Goal: Task Accomplishment & Management: Manage account settings

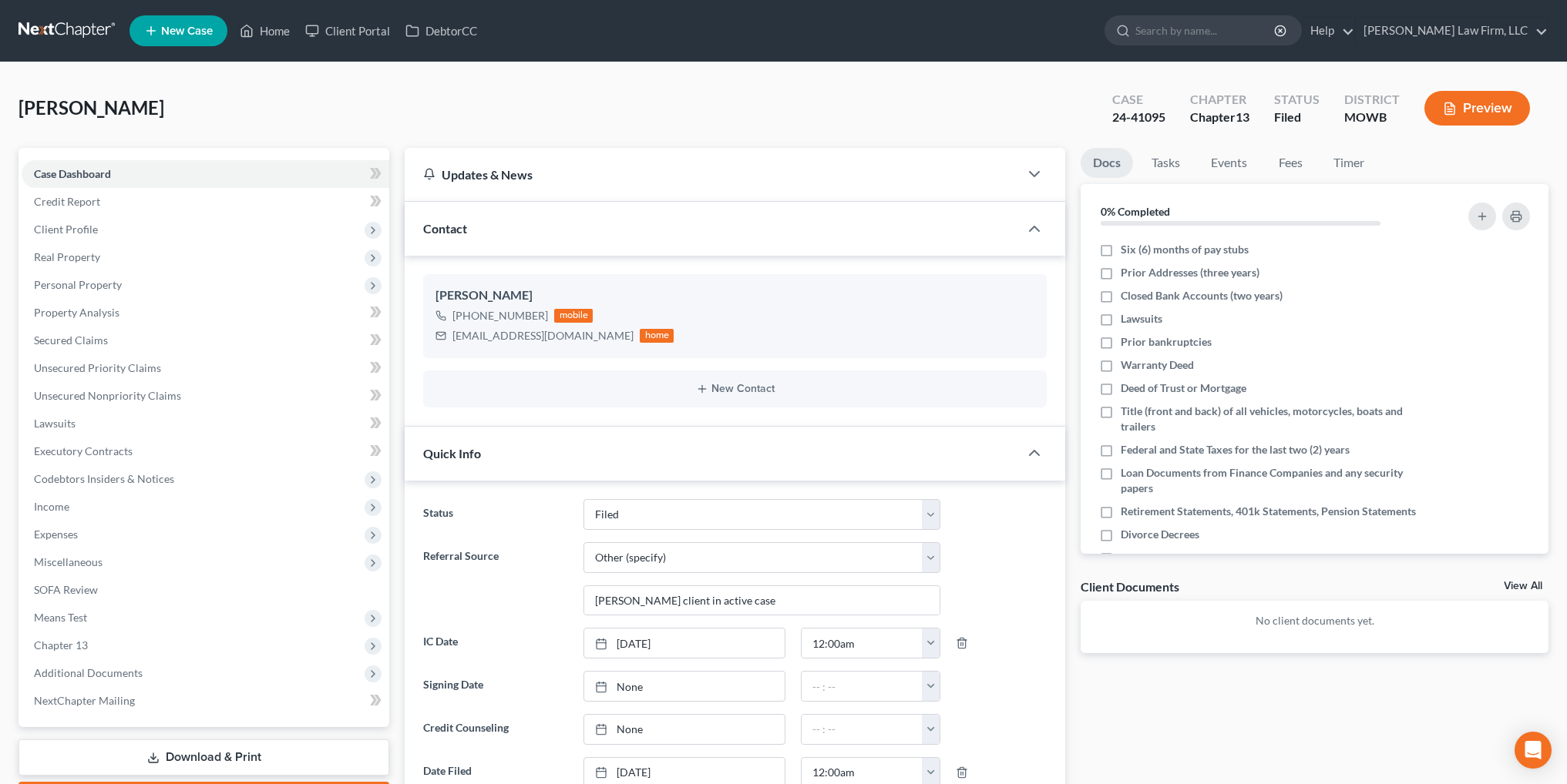
select select "3"
select select "6"
select select "0"
click at [269, 22] on link "Home" at bounding box center [265, 31] width 66 height 28
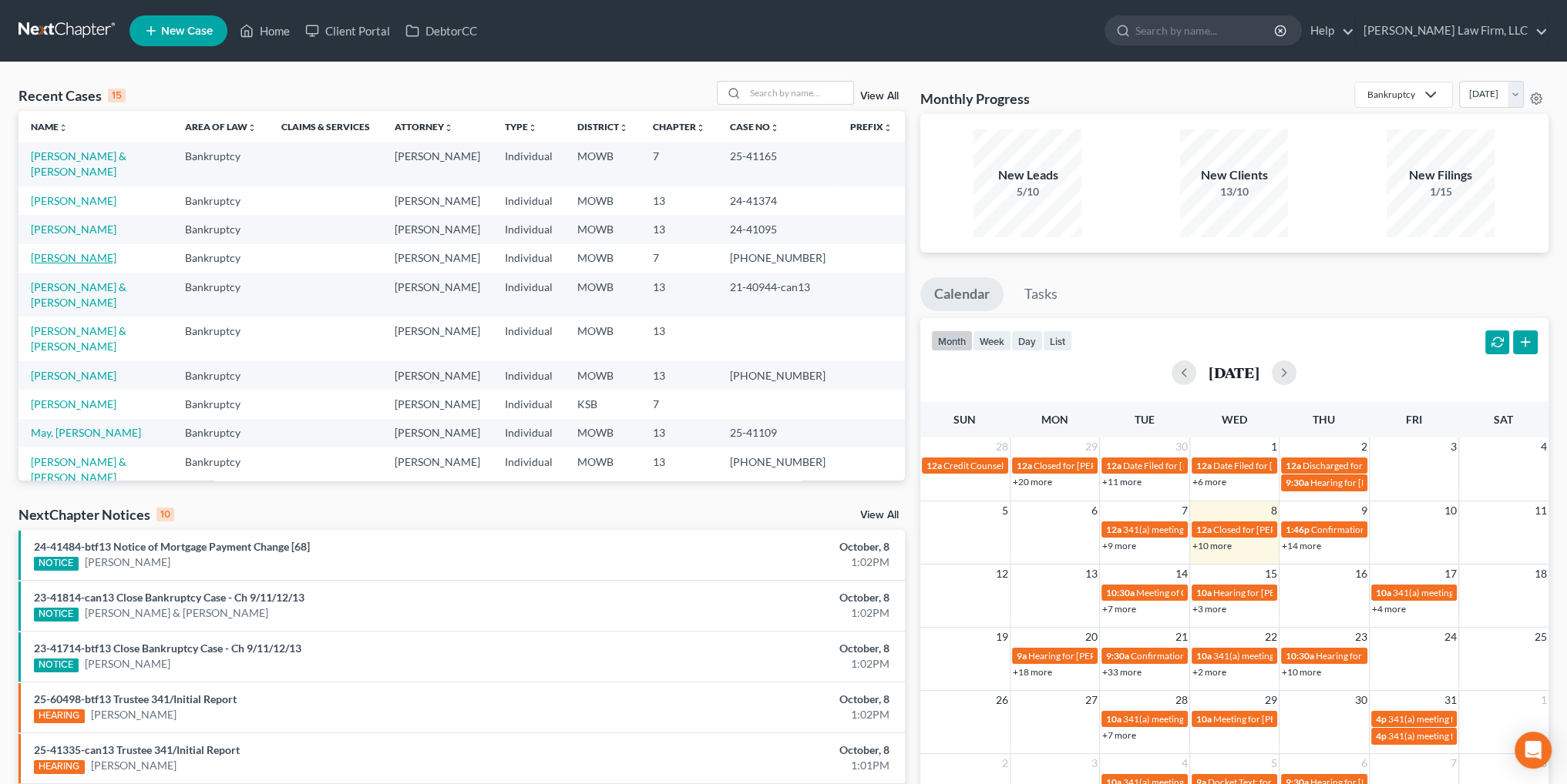
click at [49, 254] on link "[PERSON_NAME]" at bounding box center [73, 257] width 85 height 13
select select "4"
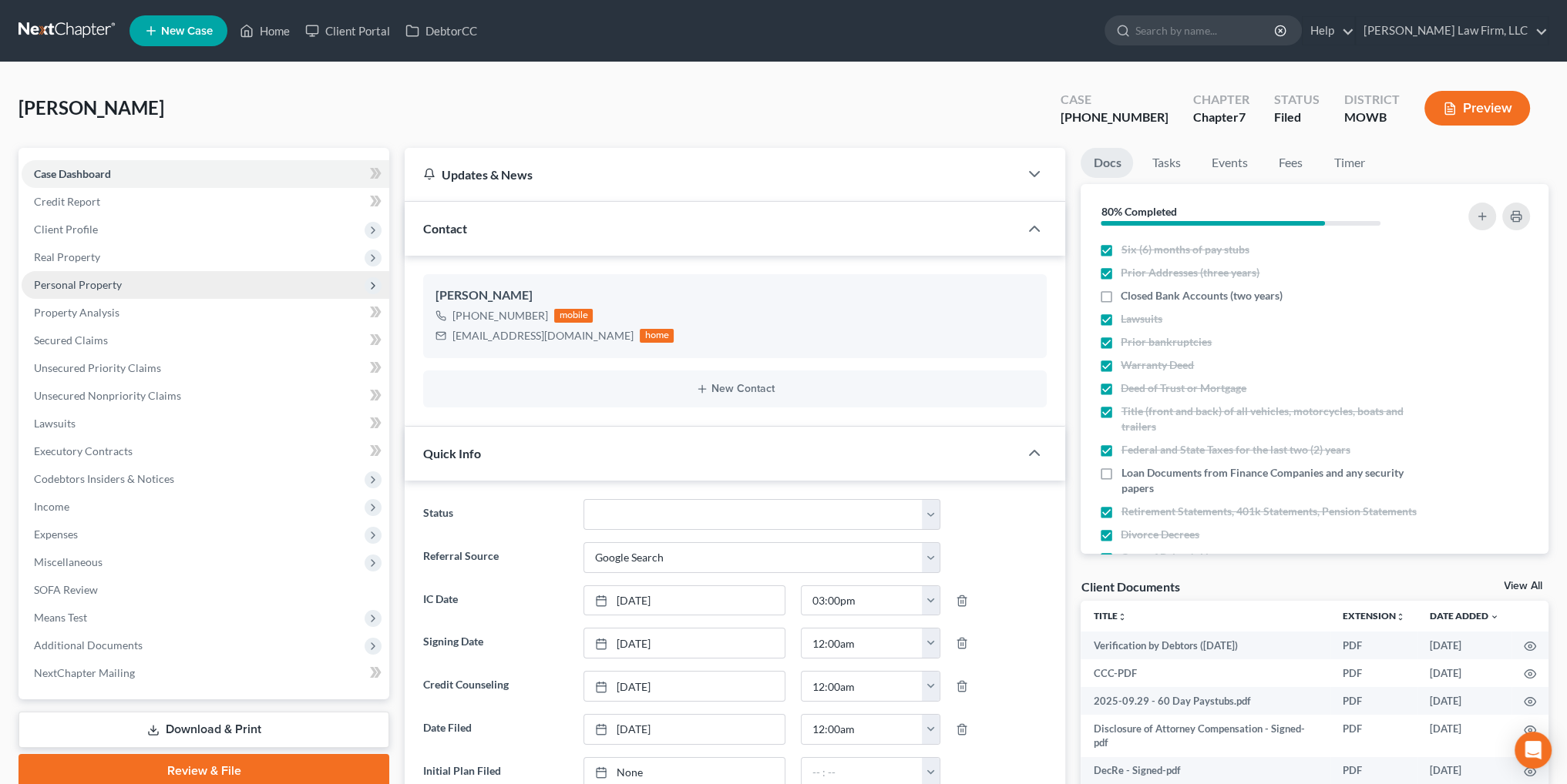
click at [55, 290] on span "Personal Property" at bounding box center [78, 284] width 88 height 13
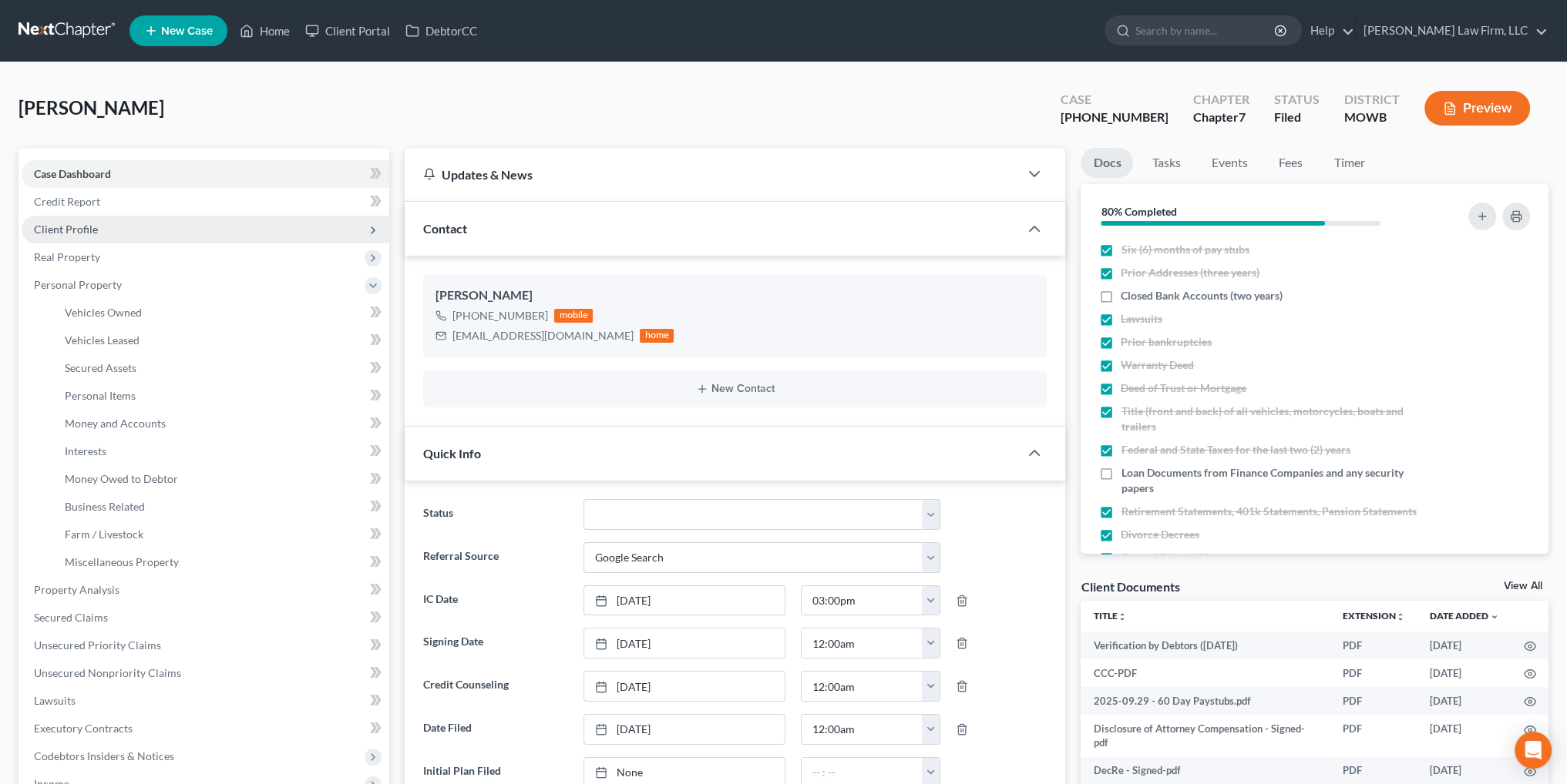
click at [74, 232] on span "Client Profile" at bounding box center [66, 229] width 64 height 13
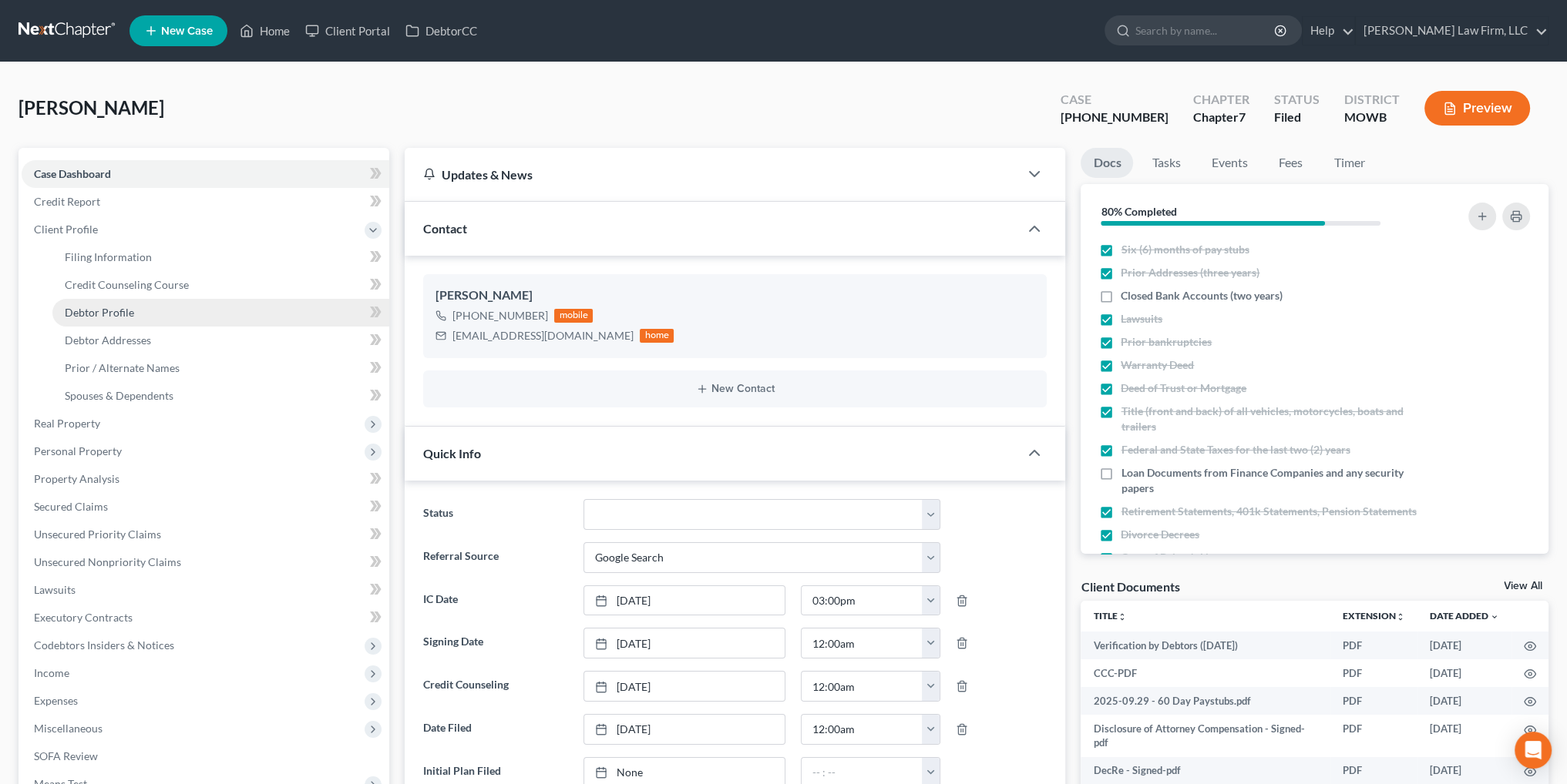
click at [102, 318] on link "Debtor Profile" at bounding box center [221, 312] width 337 height 28
select select "0"
select select "2"
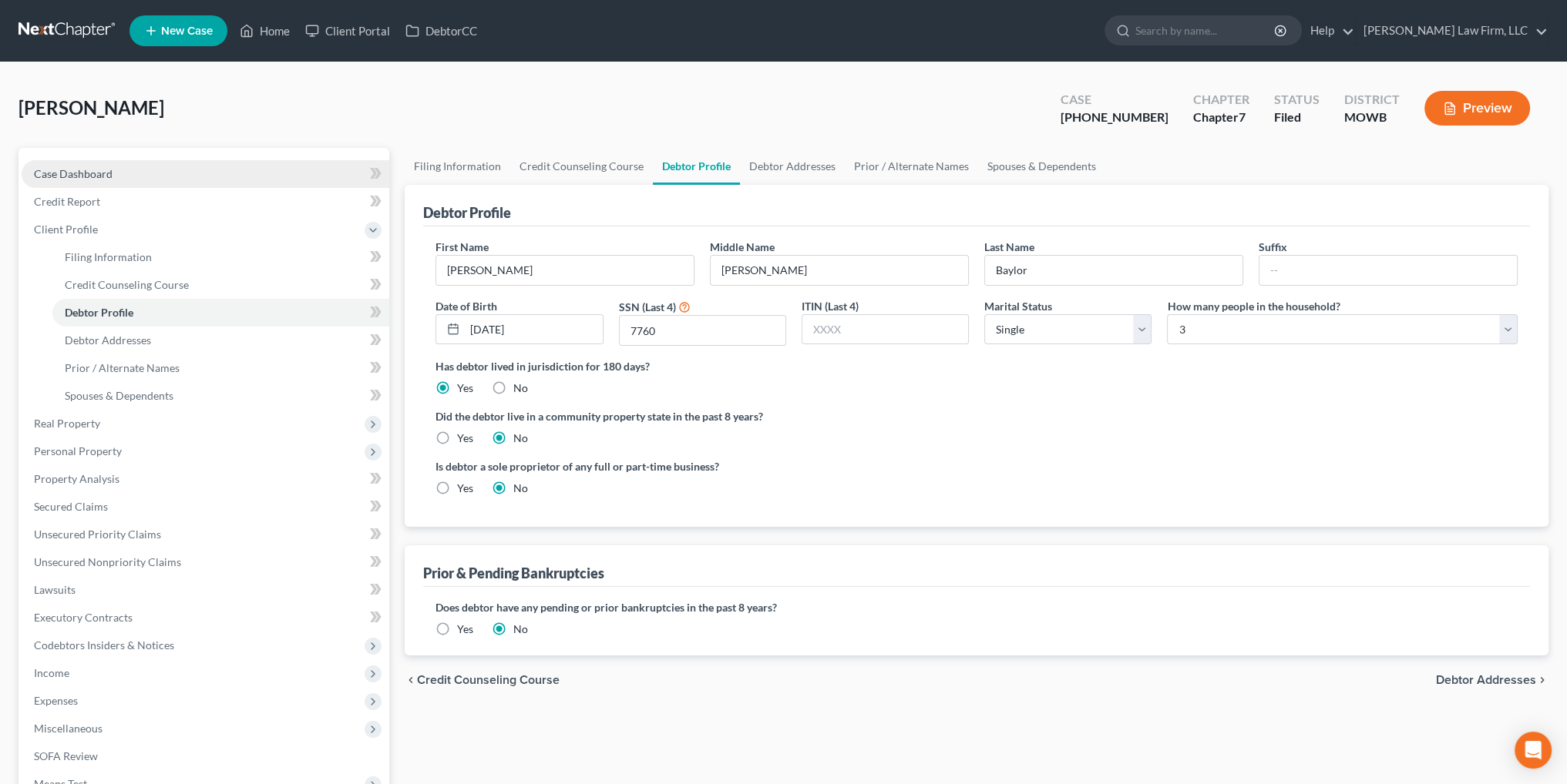
click at [70, 170] on span "Case Dashboard" at bounding box center [73, 174] width 79 height 13
select select "4"
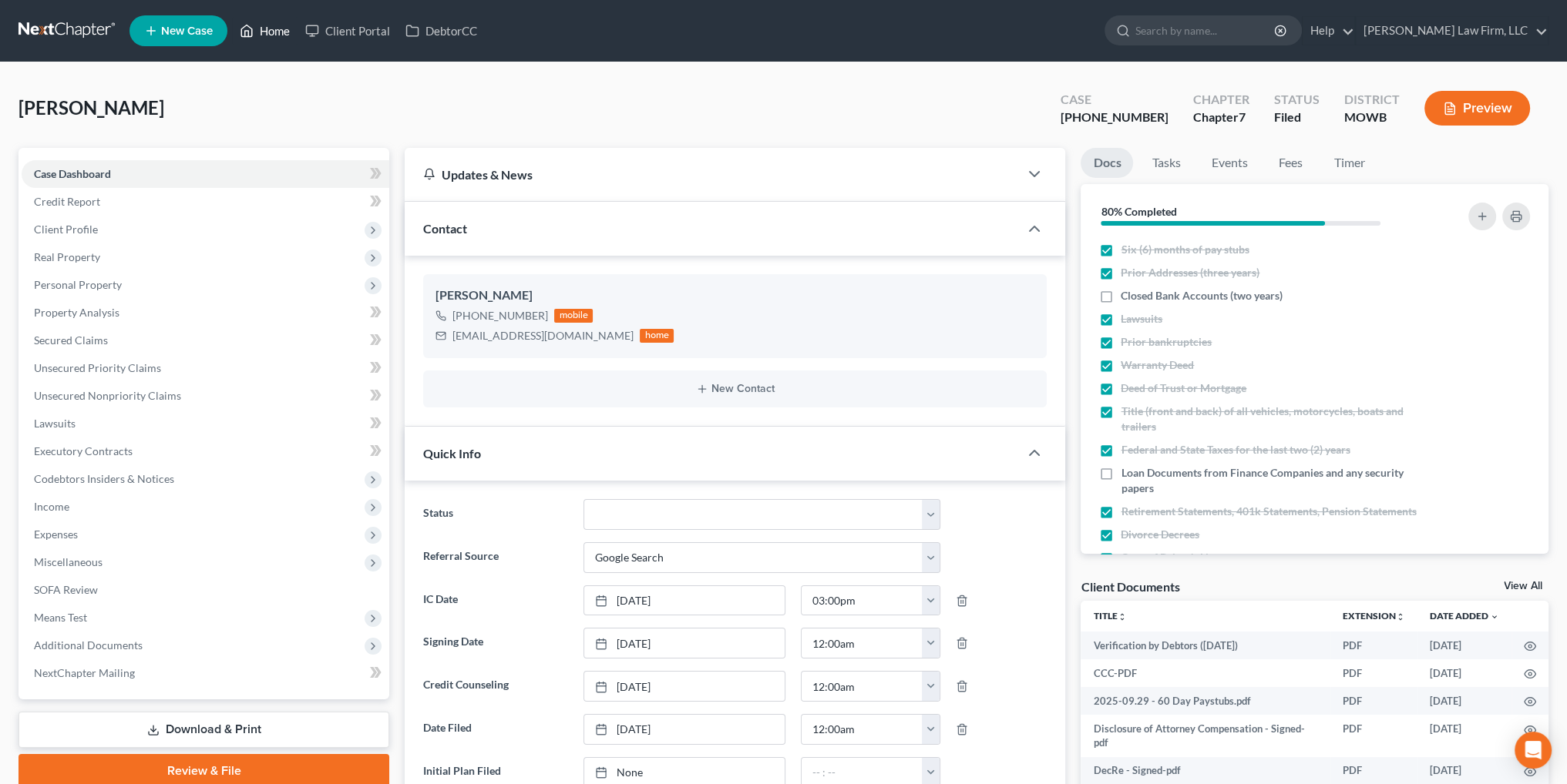
click at [262, 32] on link "Home" at bounding box center [265, 31] width 66 height 28
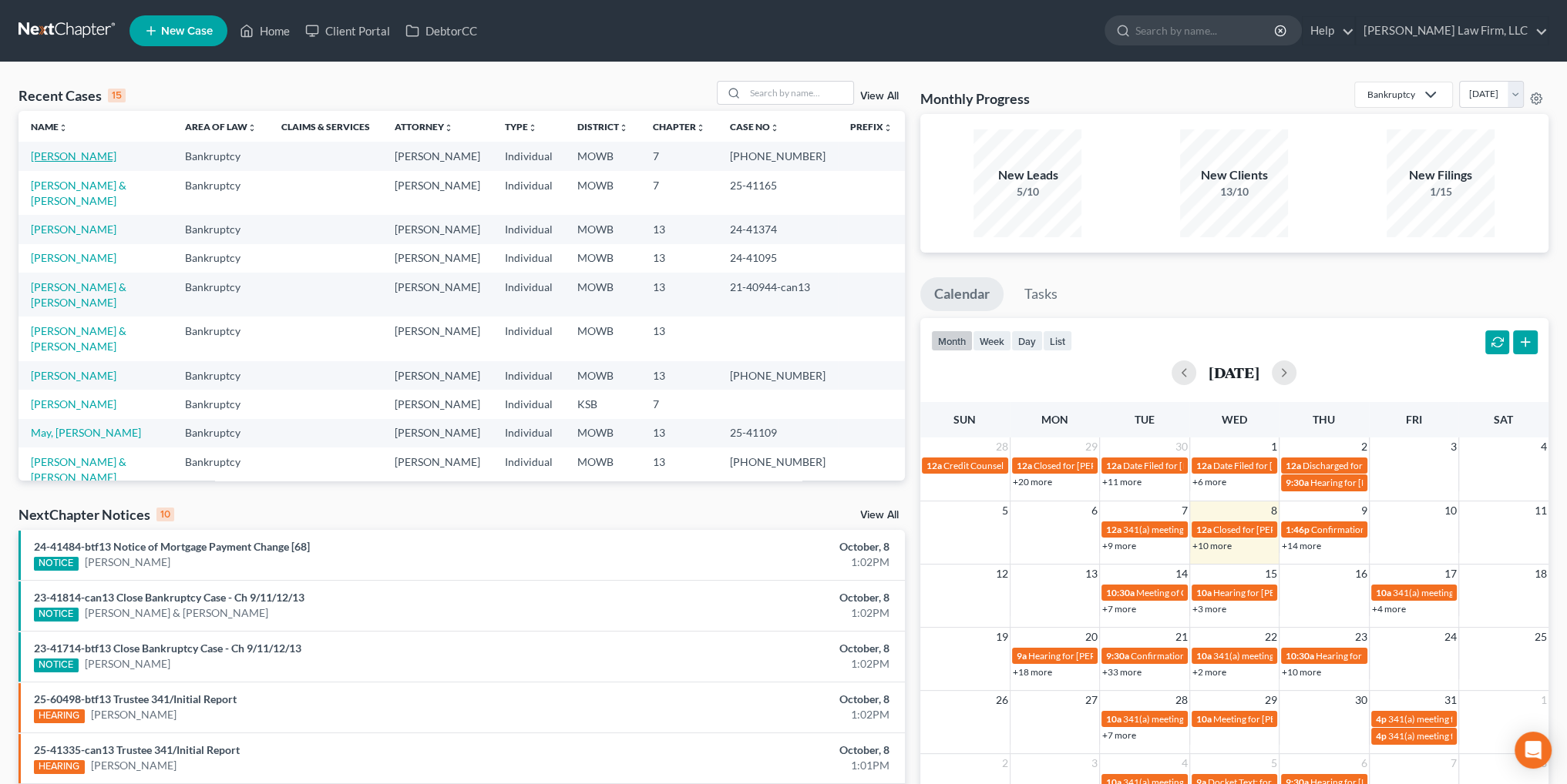
click at [51, 152] on link "[PERSON_NAME]" at bounding box center [73, 156] width 85 height 13
select select "3"
select select "4"
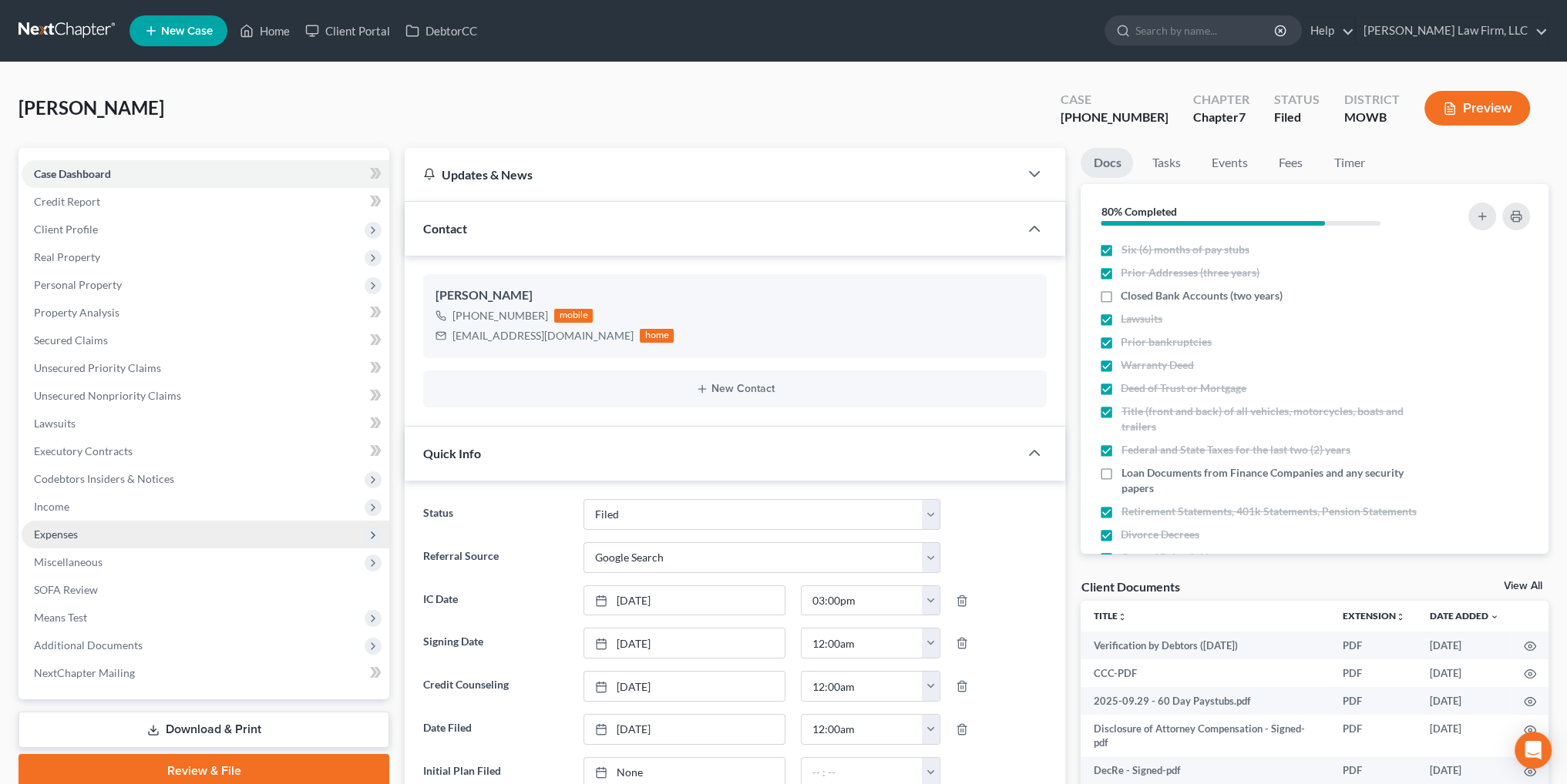
click at [67, 532] on span "Expenses" at bounding box center [55, 534] width 44 height 13
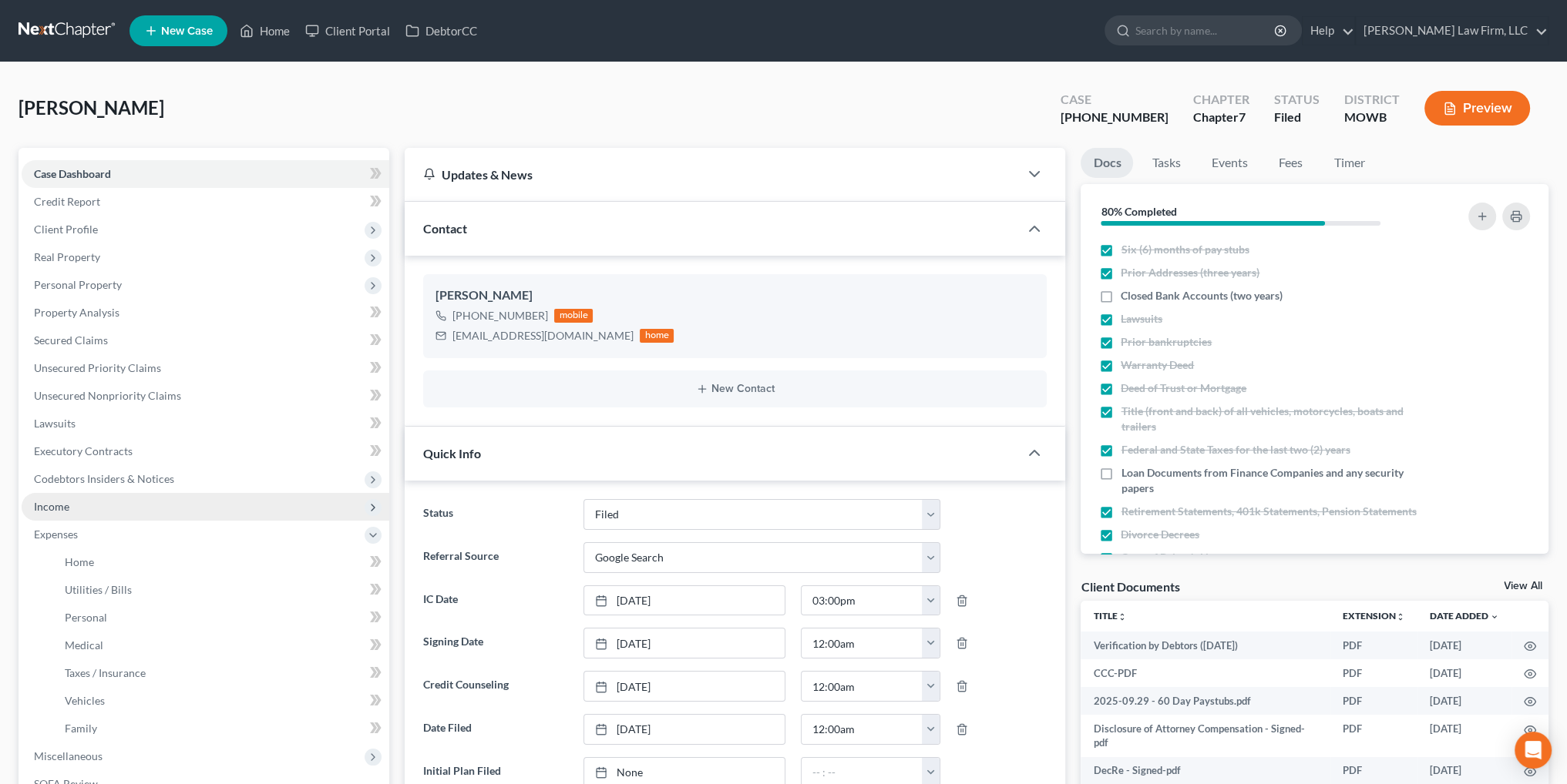
click at [61, 509] on span "Income" at bounding box center [51, 506] width 36 height 13
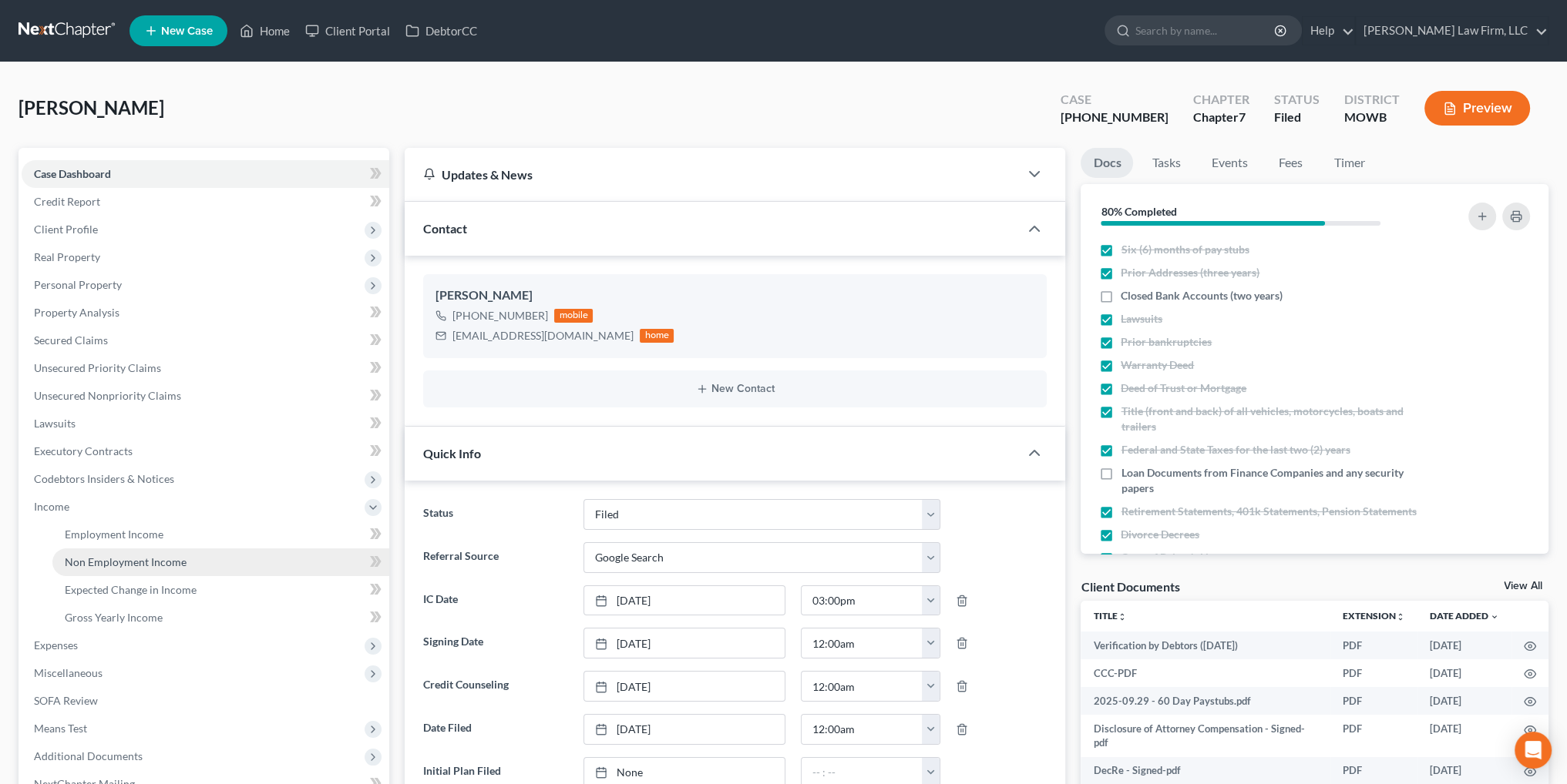
click at [100, 557] on span "Non Employment Income" at bounding box center [125, 562] width 122 height 13
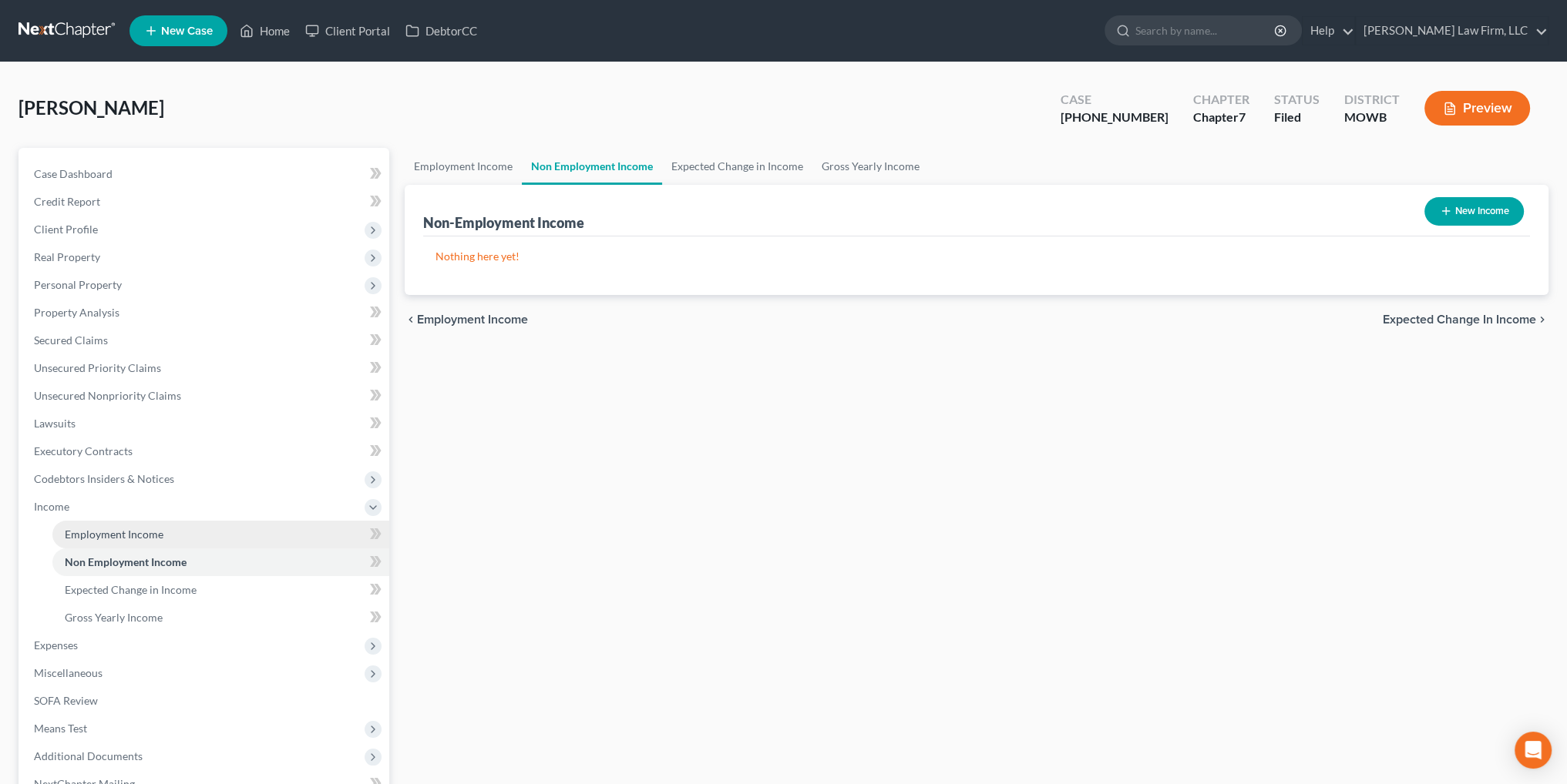
click at [107, 536] on span "Employment Income" at bounding box center [113, 534] width 98 height 13
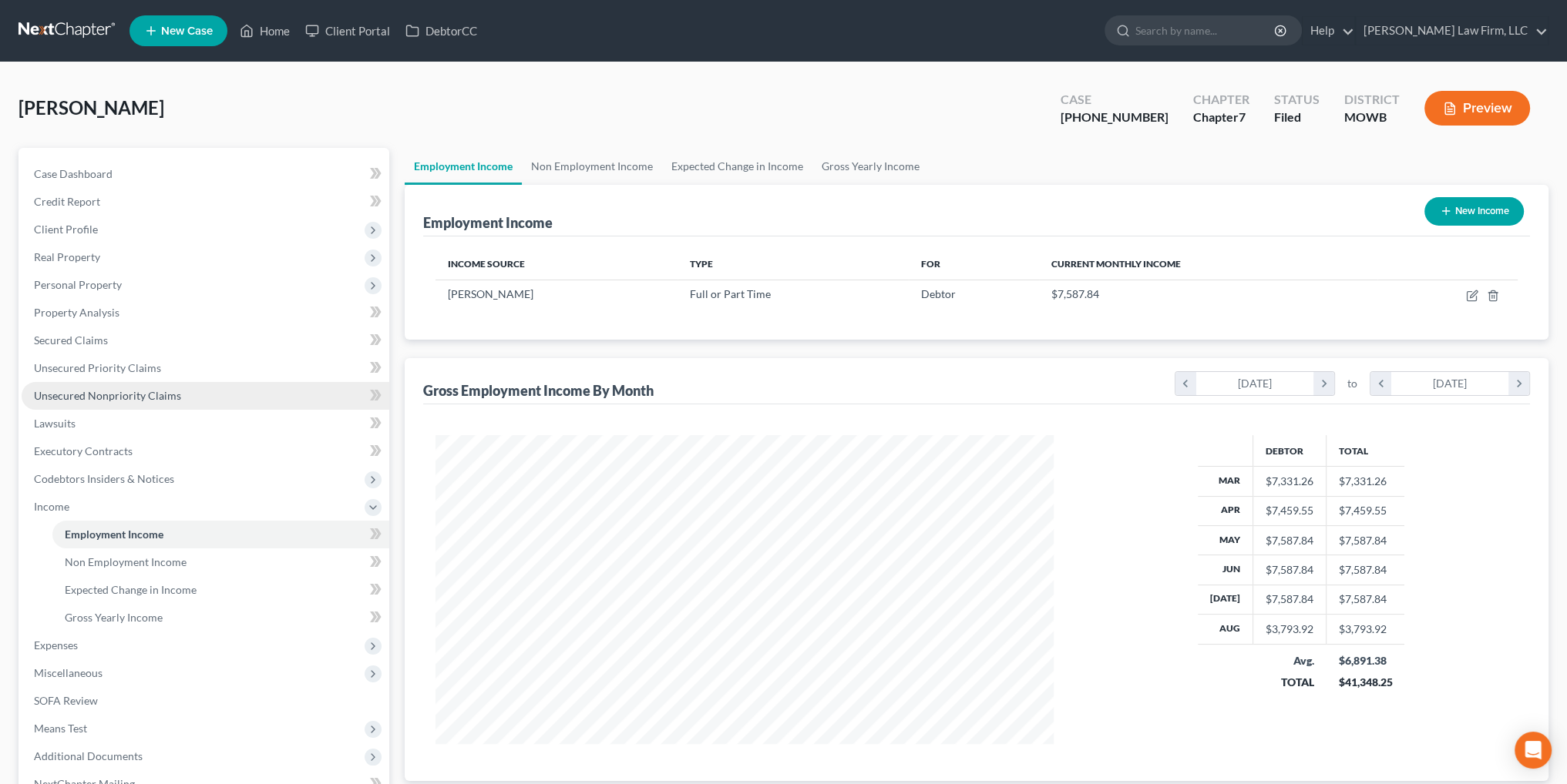
scroll to position [309, 648]
click at [66, 647] on span "Expenses" at bounding box center [55, 646] width 44 height 13
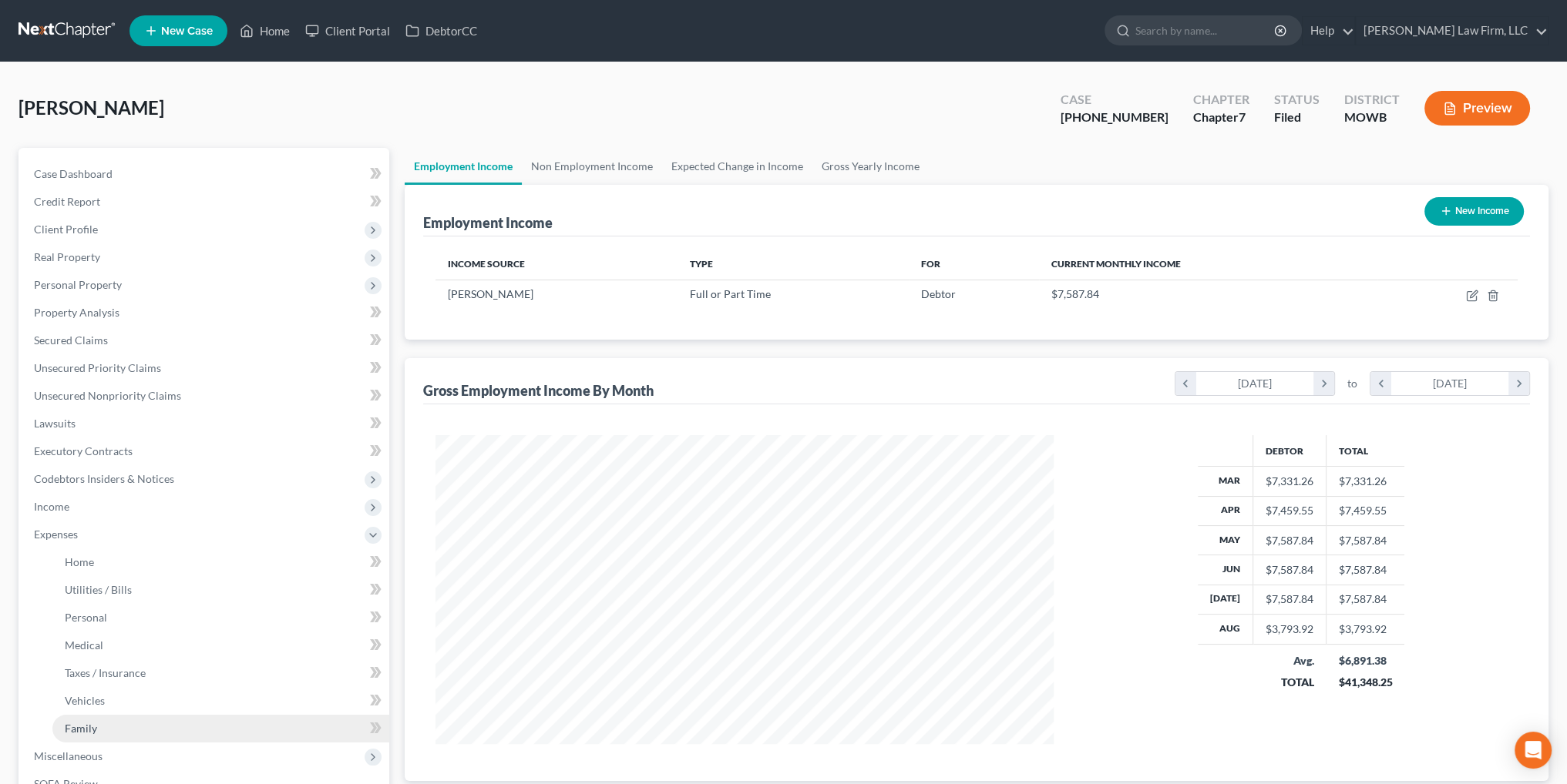
click at [71, 721] on span "Family" at bounding box center [81, 728] width 33 height 13
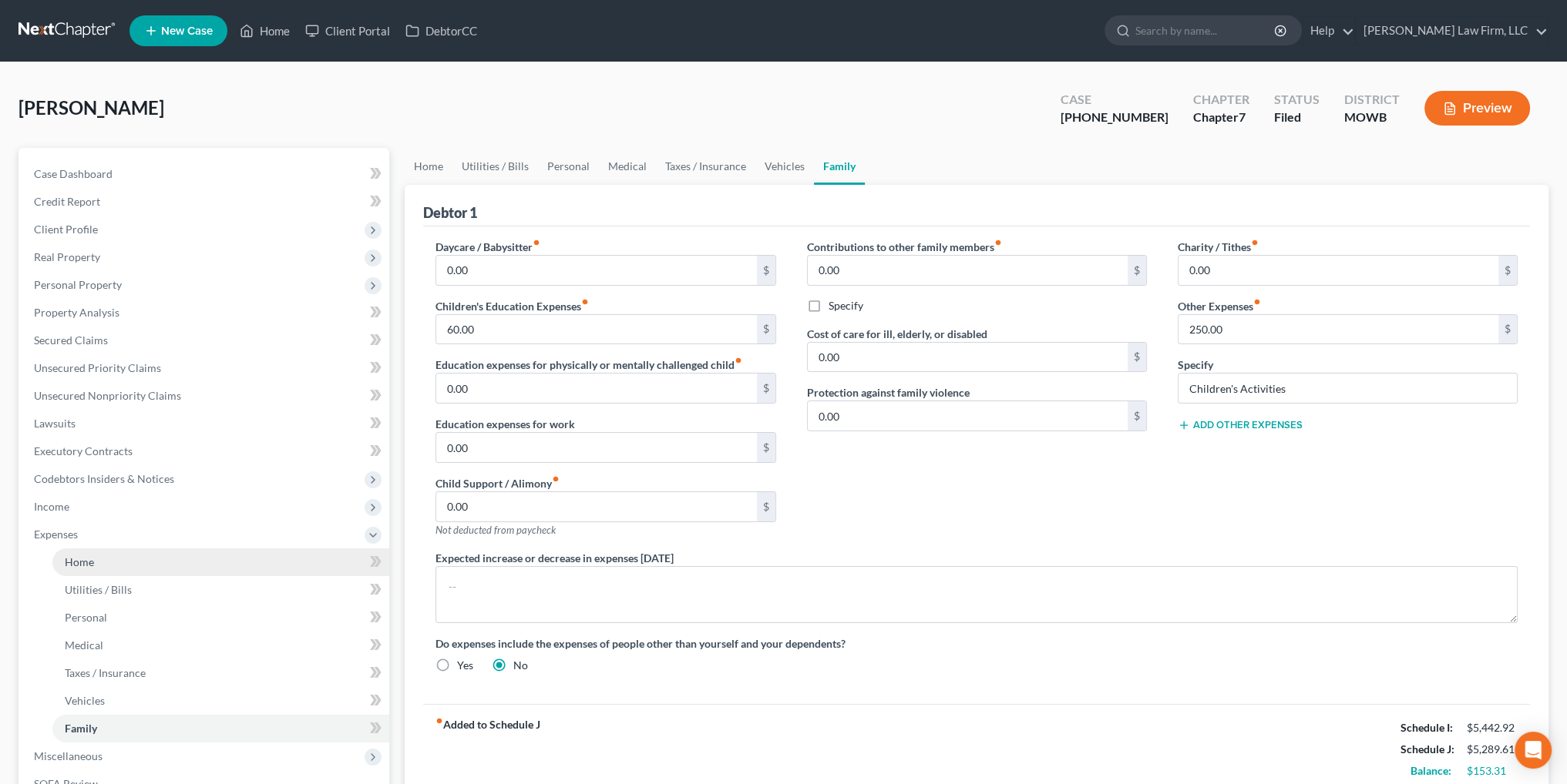
click at [83, 564] on span "Home" at bounding box center [79, 562] width 29 height 13
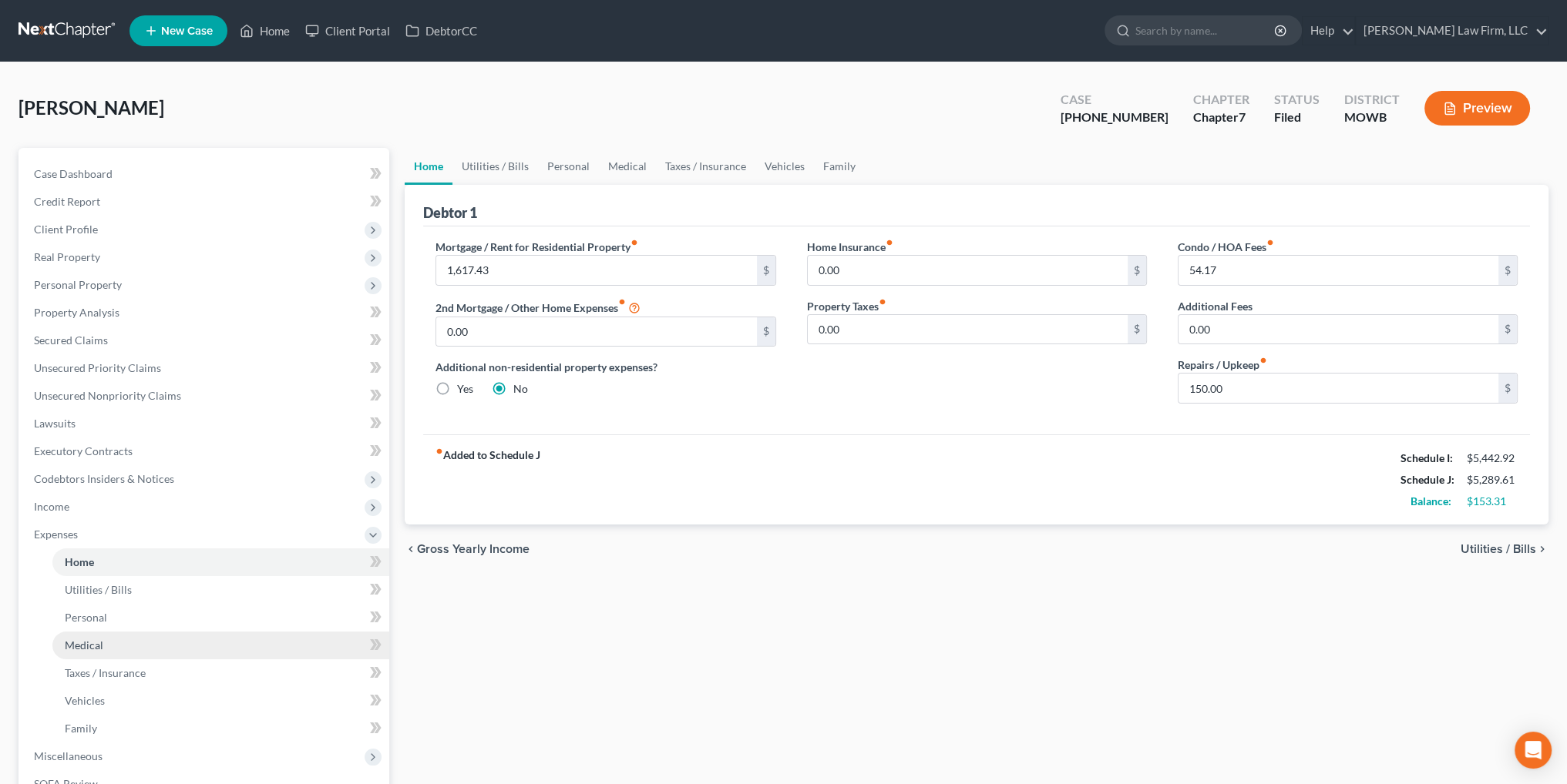
click at [107, 643] on link "Medical" at bounding box center [221, 646] width 337 height 28
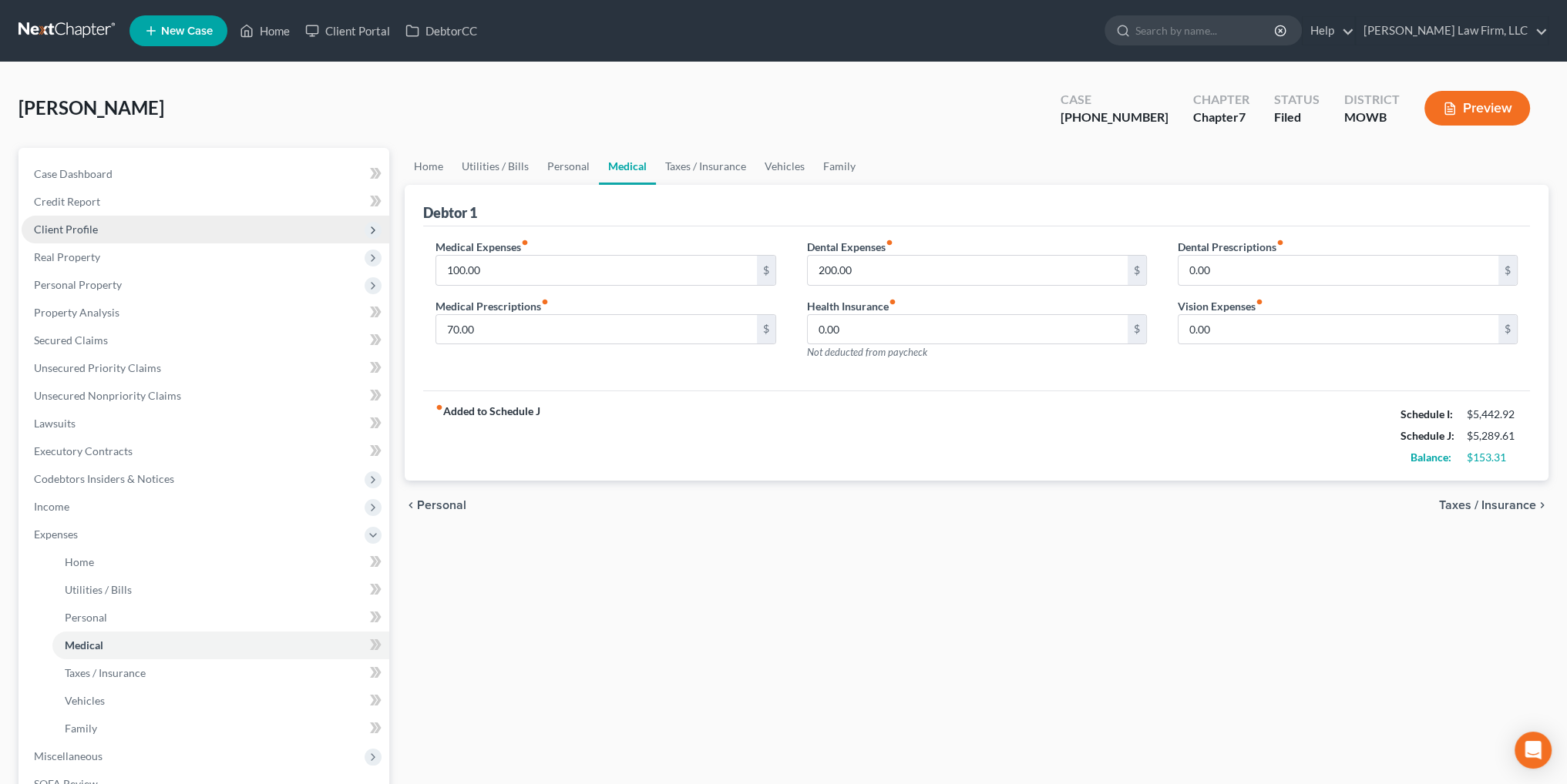
click at [58, 236] on span "Client Profile" at bounding box center [205, 230] width 368 height 28
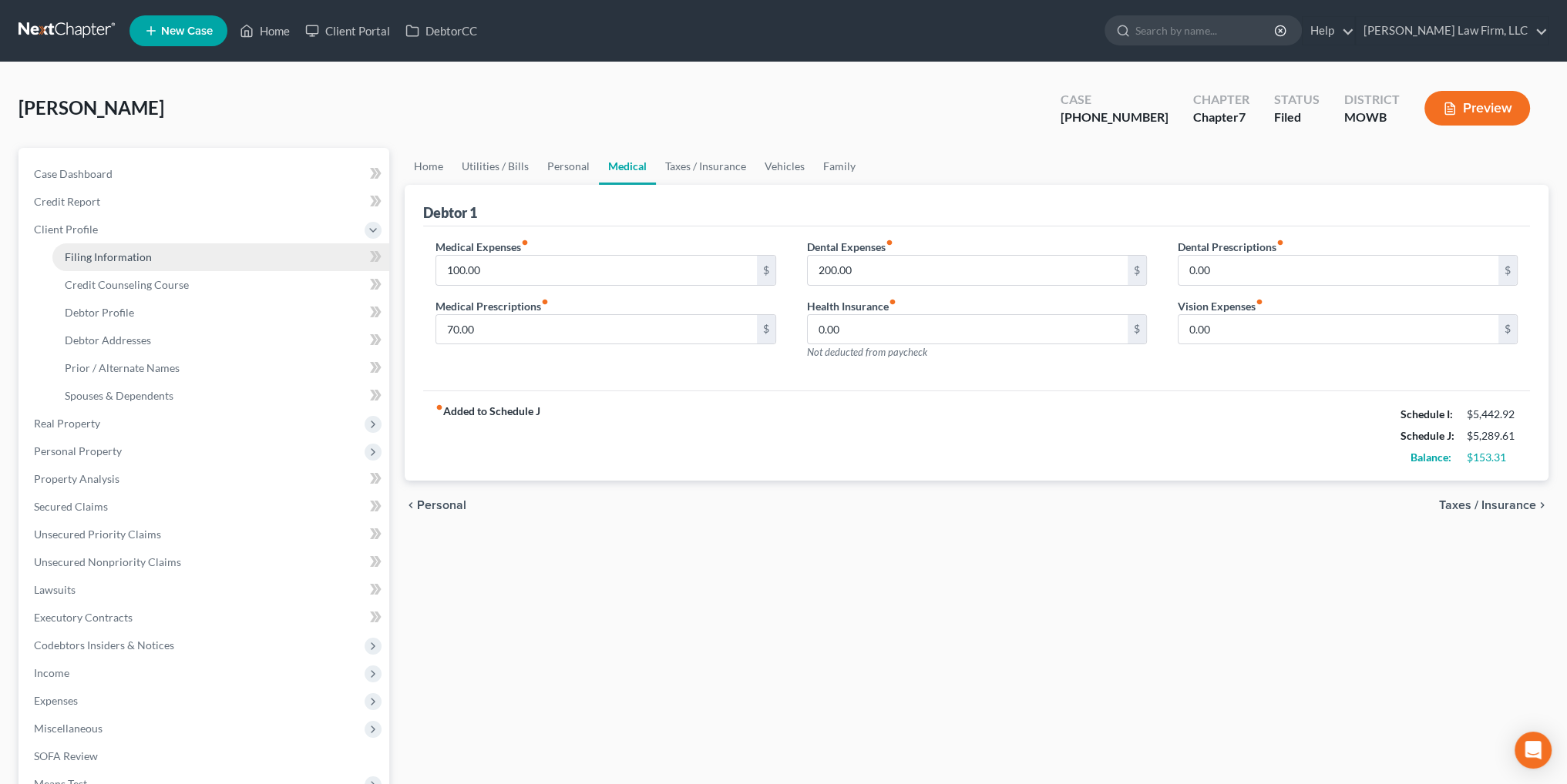
click at [94, 257] on span "Filing Information" at bounding box center [108, 257] width 87 height 13
select select "1"
select select "0"
select select "46"
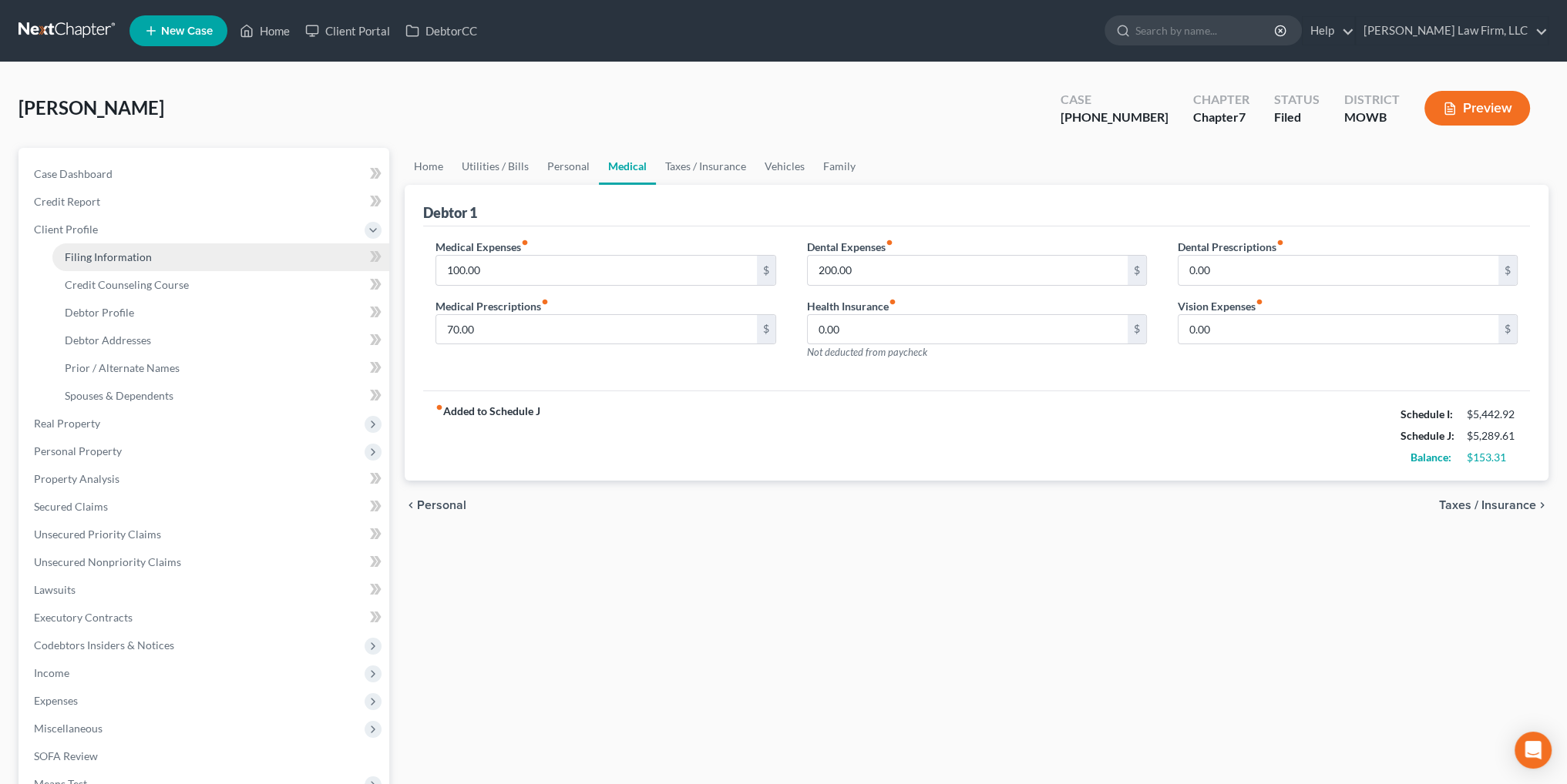
select select "6"
select select "26"
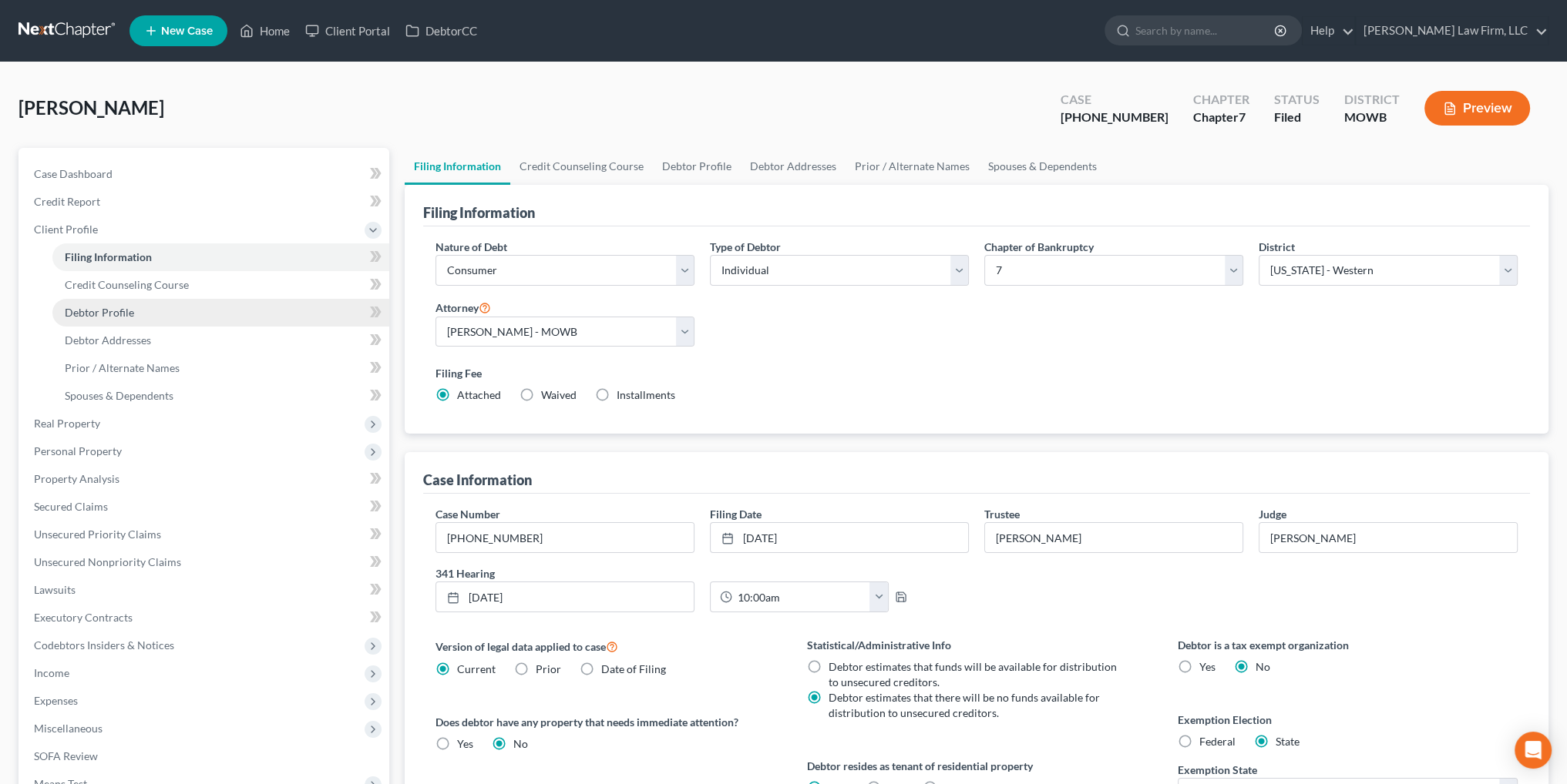
click at [95, 307] on span "Debtor Profile" at bounding box center [99, 312] width 69 height 13
select select "0"
select select "2"
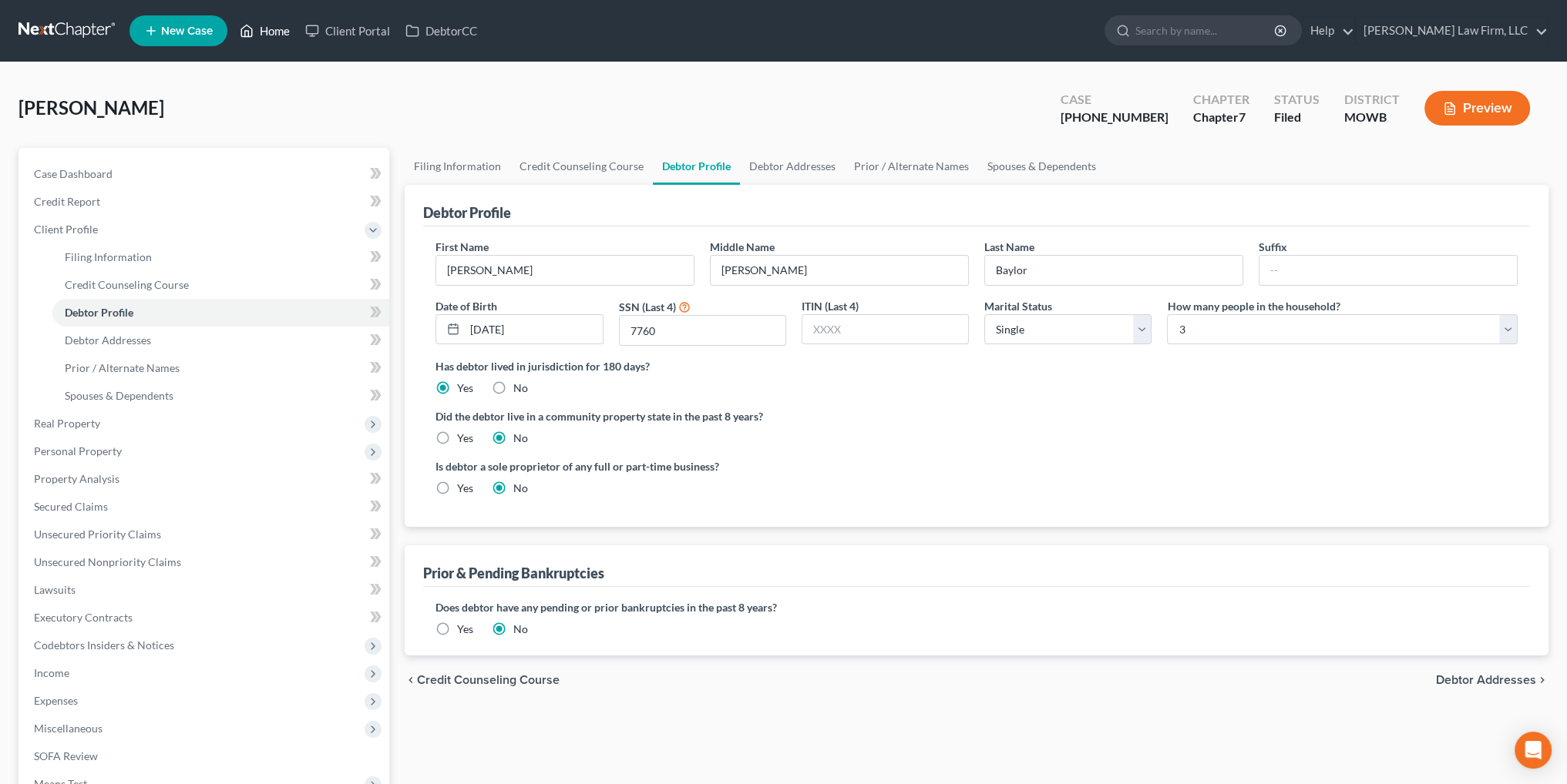
click at [268, 28] on link "Home" at bounding box center [265, 31] width 66 height 28
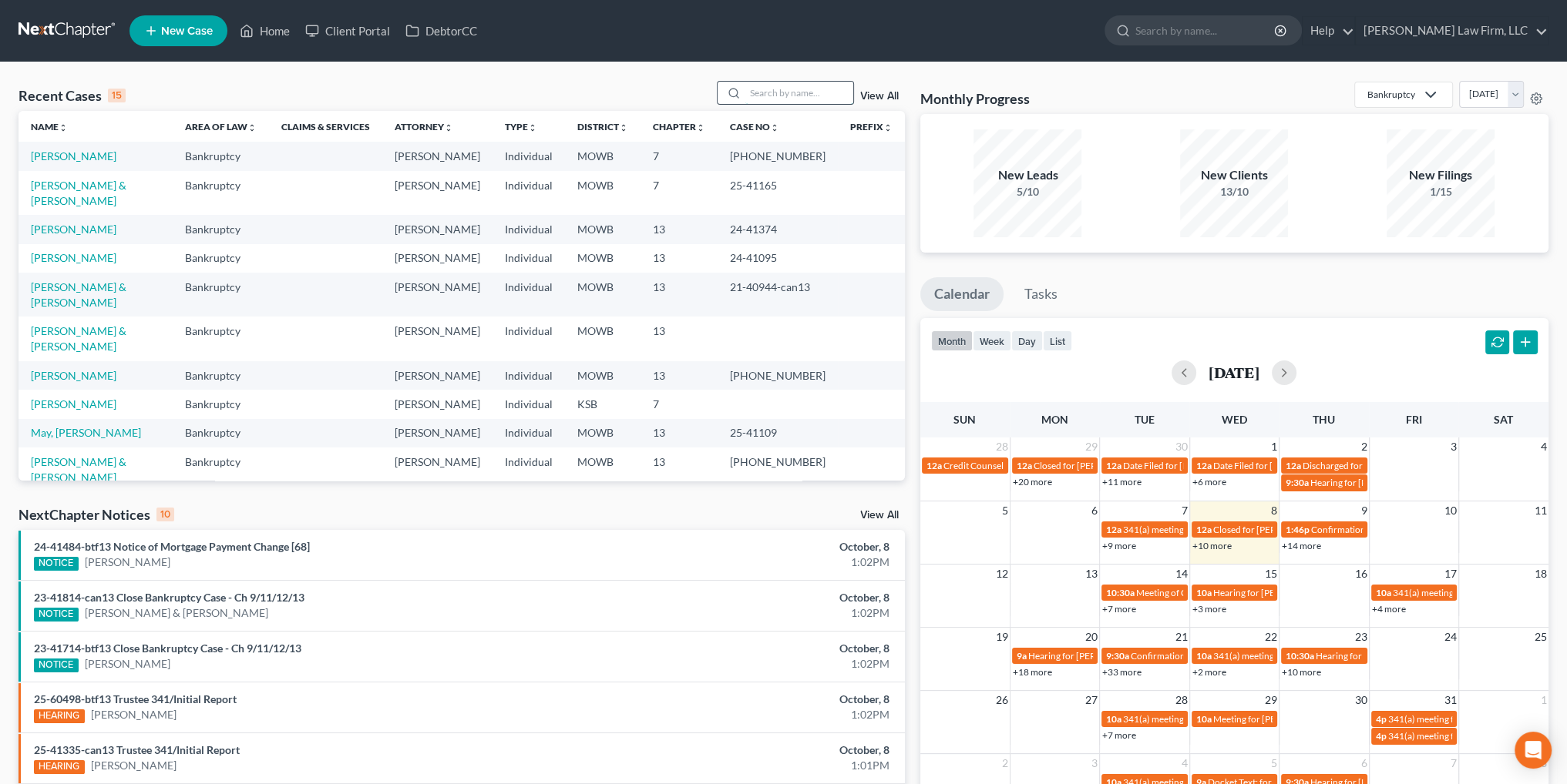
click at [780, 96] on input "search" at bounding box center [798, 93] width 108 height 22
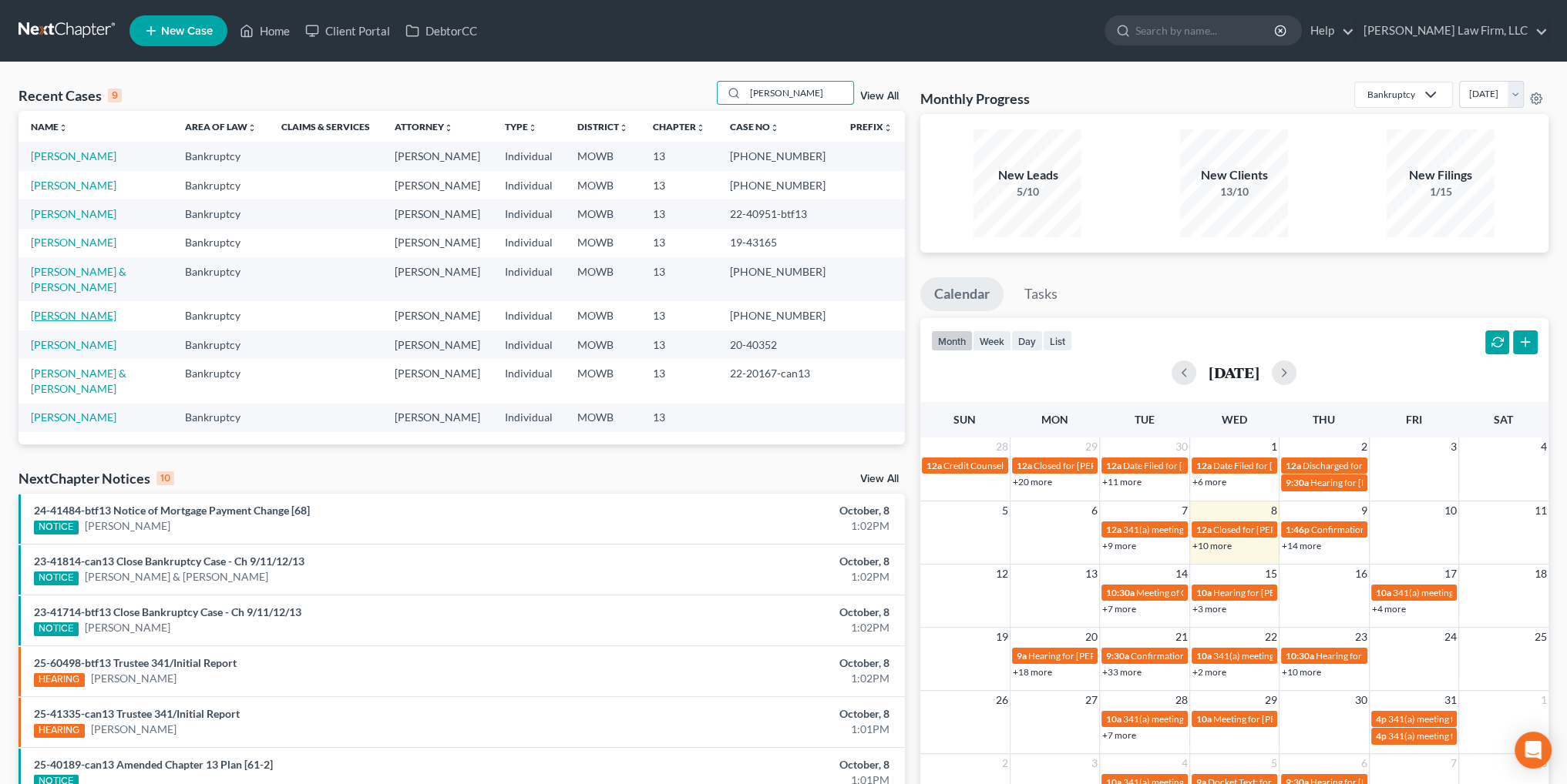
type input "[PERSON_NAME]"
click at [95, 322] on link "[PERSON_NAME]" at bounding box center [73, 315] width 85 height 13
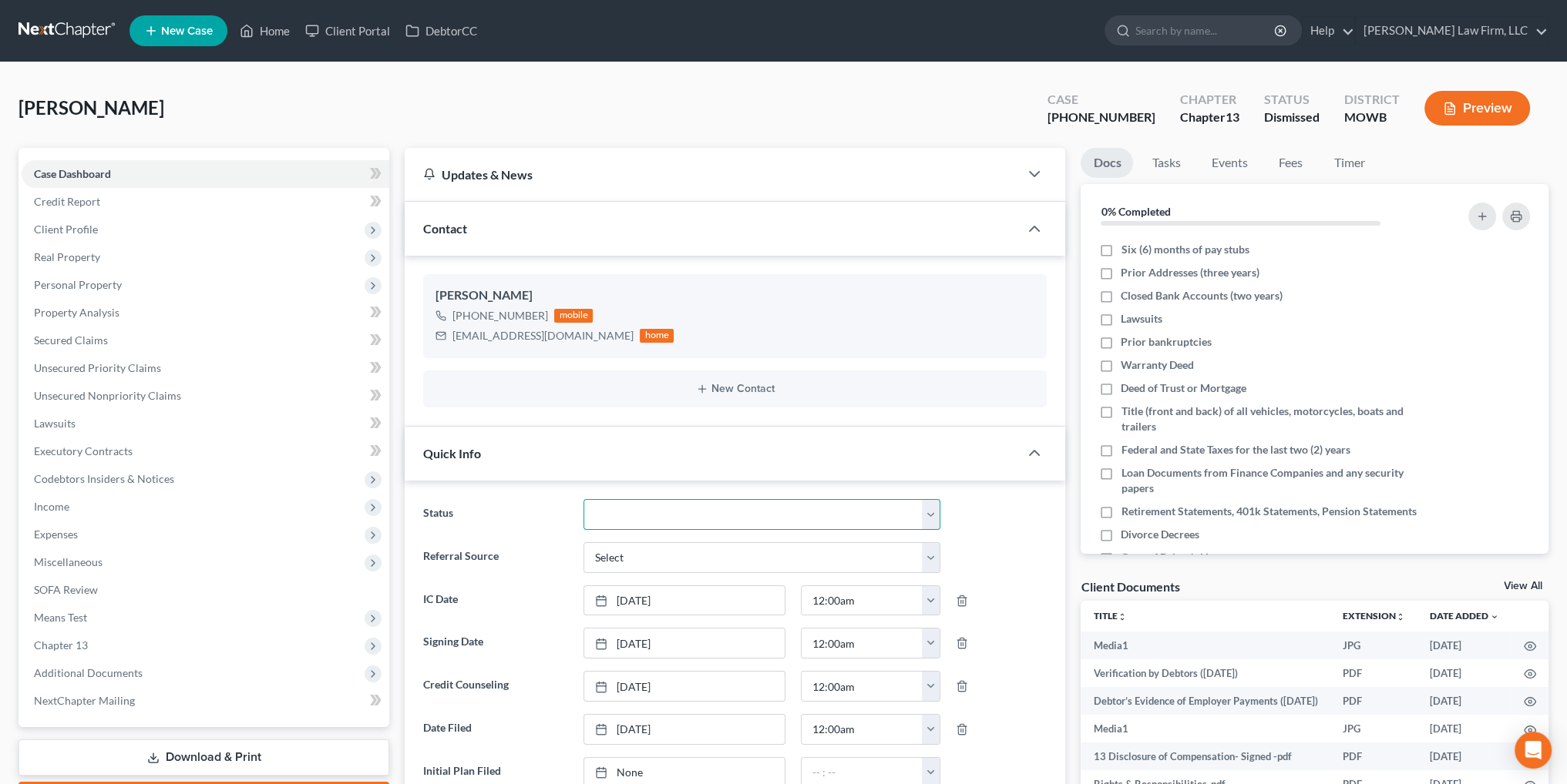
scroll to position [9000, 0]
drag, startPoint x: 637, startPoint y: 513, endPoint x: 646, endPoint y: 527, distance: 16.6
click at [639, 515] on select "Closed Discharged Dismissed Filed In Progress Lead Lost Lead Ready to File To R…" at bounding box center [762, 515] width 358 height 31
select select "0"
click at [583, 500] on select "Closed Discharged Dismissed Filed In Progress Lead Lost Lead Ready to File To R…" at bounding box center [762, 515] width 358 height 31
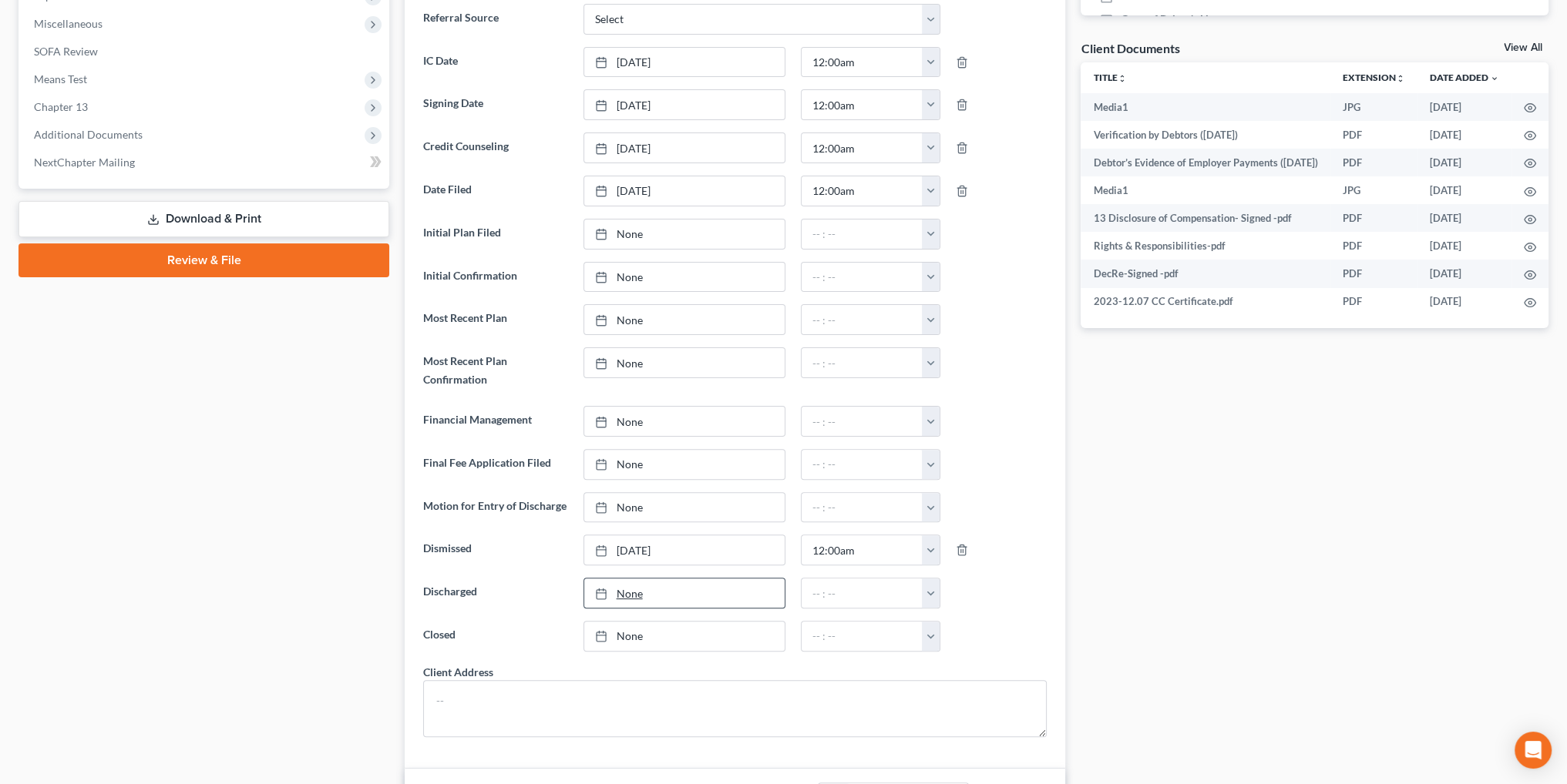
scroll to position [539, 0]
click at [627, 632] on link "[DATE]" at bounding box center [684, 635] width 200 height 29
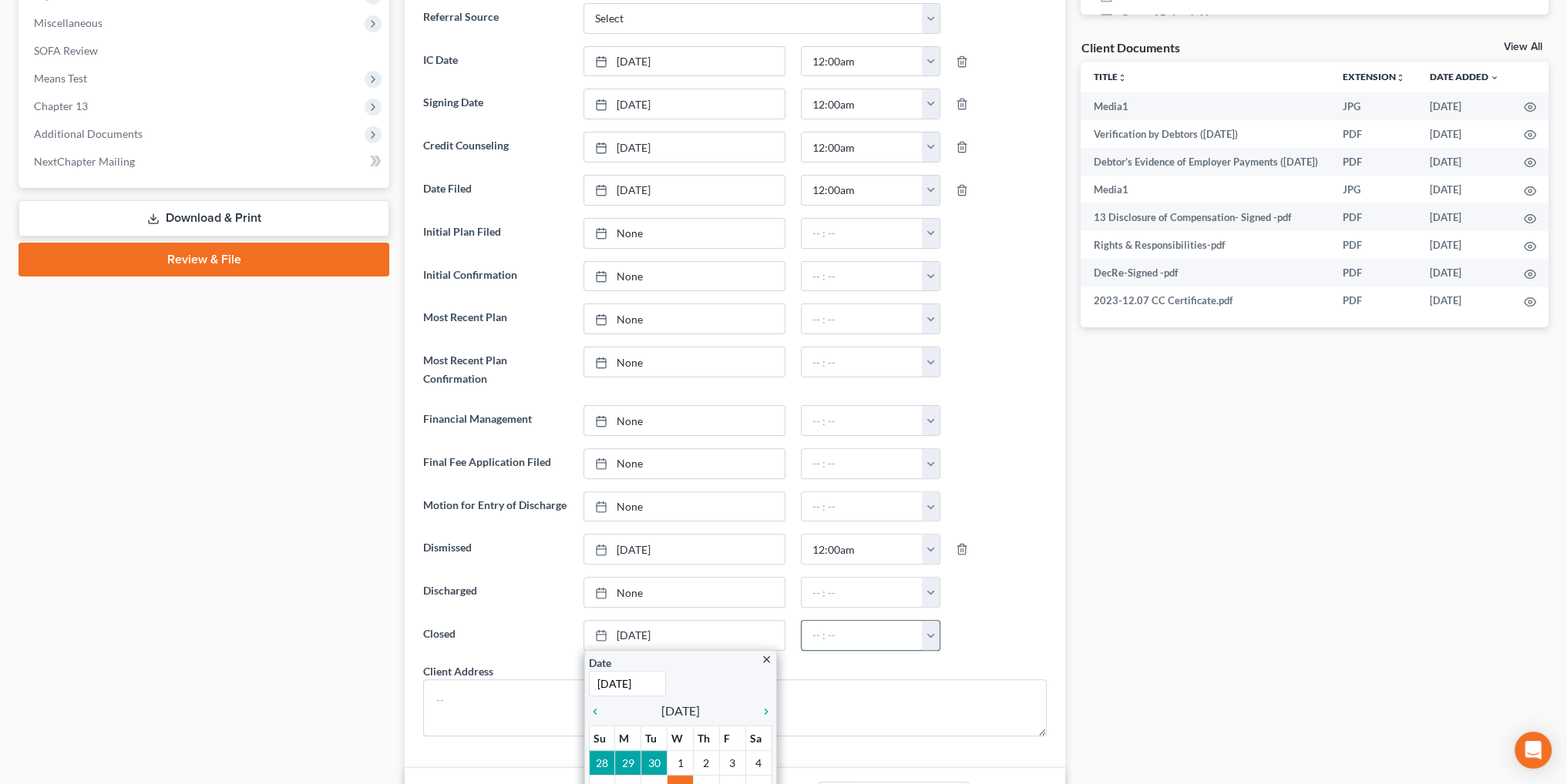
click at [918, 632] on input "text" at bounding box center [861, 635] width 121 height 29
click at [925, 631] on button "button" at bounding box center [930, 635] width 18 height 29
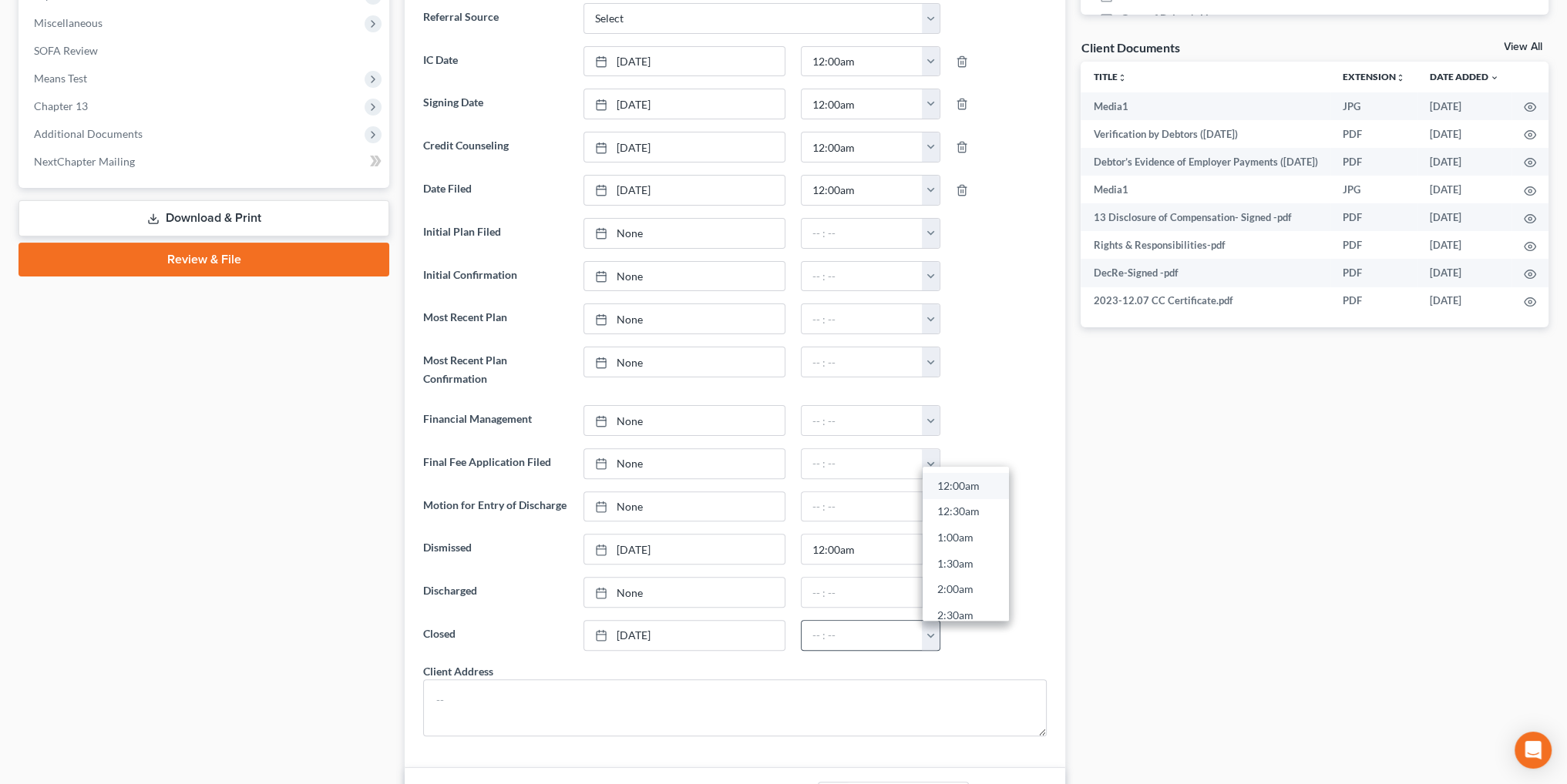
click at [949, 482] on link "12:00am" at bounding box center [966, 486] width 86 height 26
type input "12:00am"
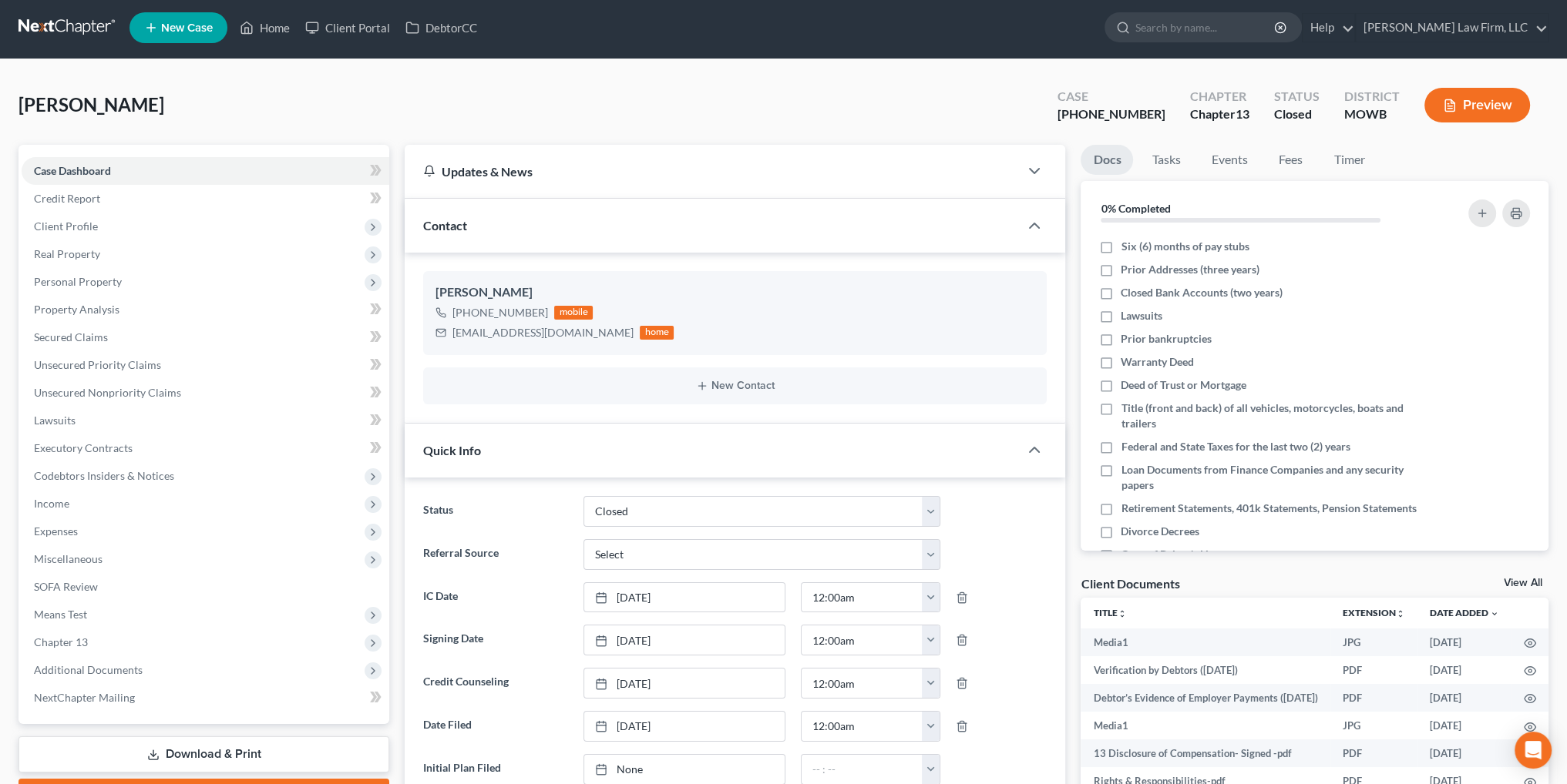
scroll to position [0, 0]
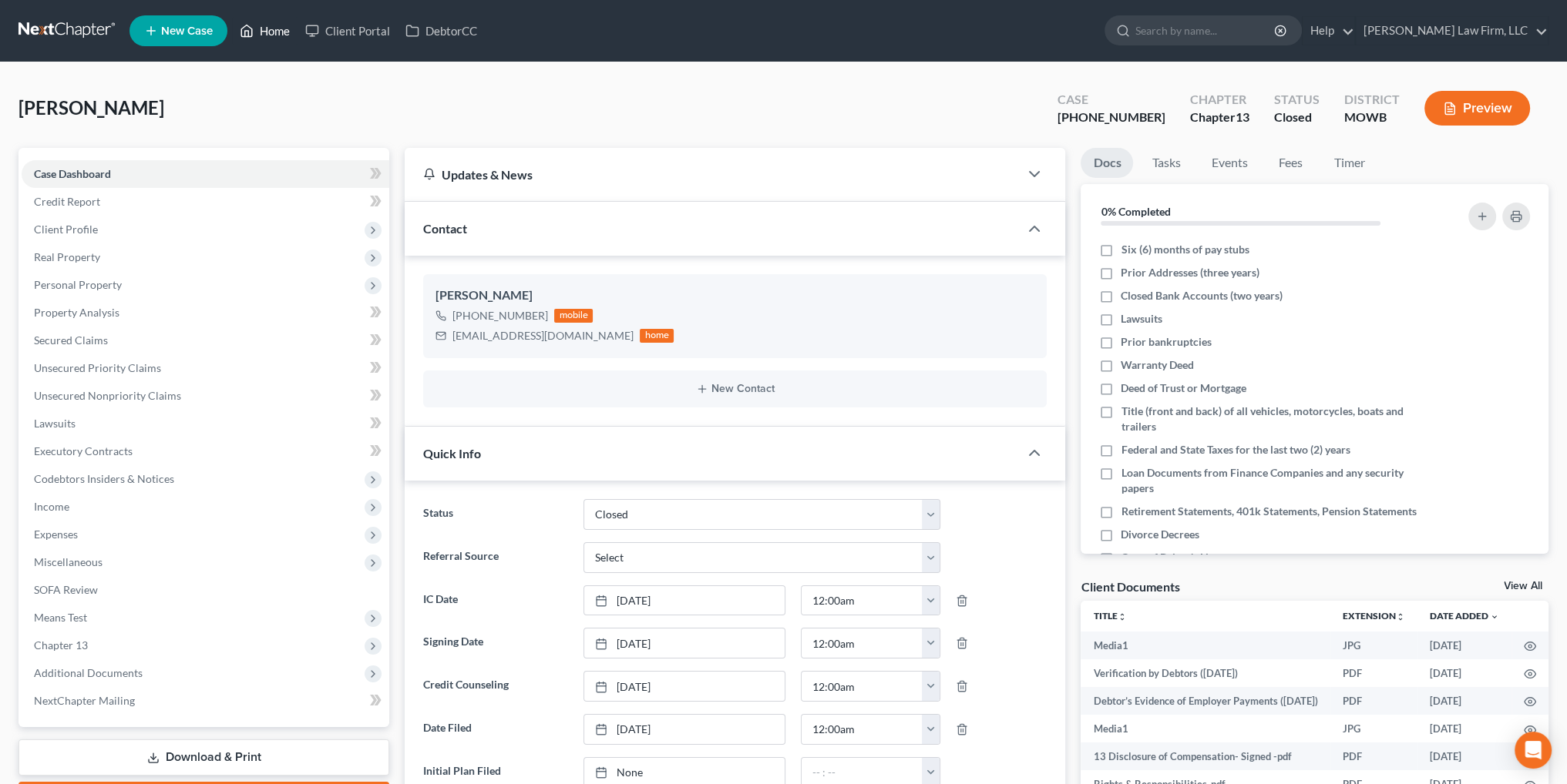
click at [270, 22] on link "Home" at bounding box center [265, 31] width 66 height 28
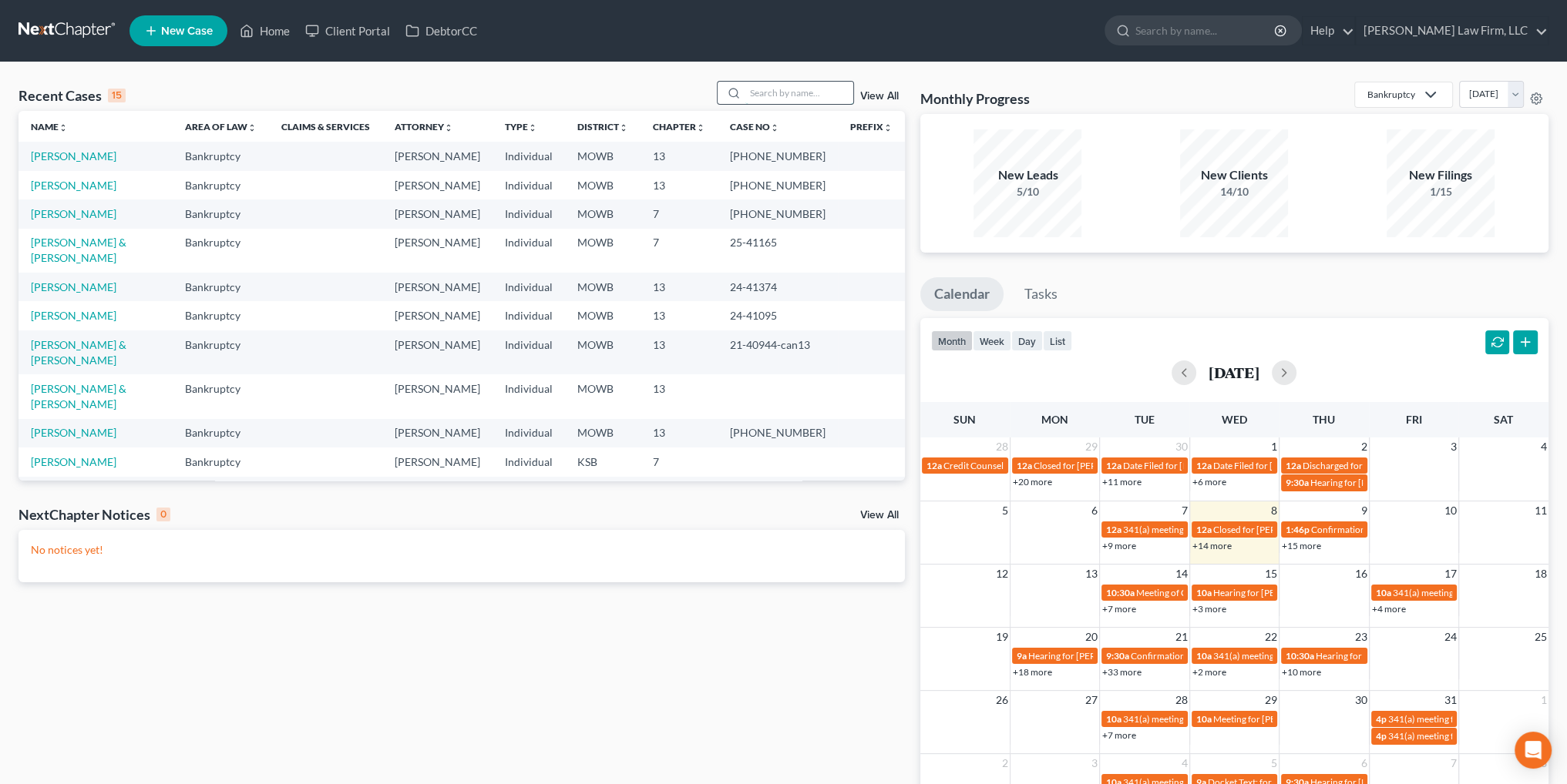
click at [774, 98] on input "search" at bounding box center [798, 93] width 108 height 22
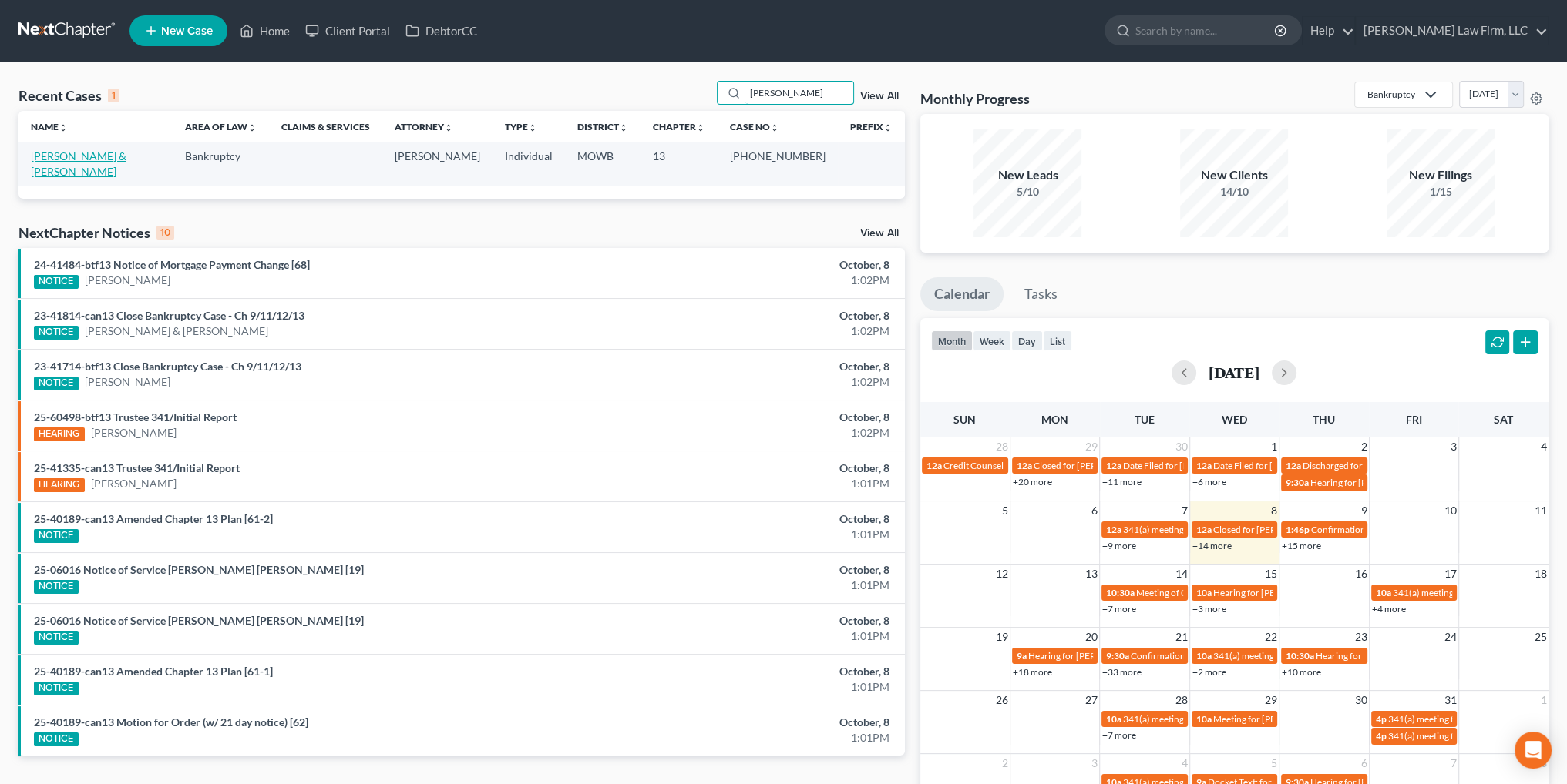
type input "[PERSON_NAME]"
click at [72, 159] on link "[PERSON_NAME] & [PERSON_NAME]" at bounding box center [79, 164] width 95 height 28
select select "6"
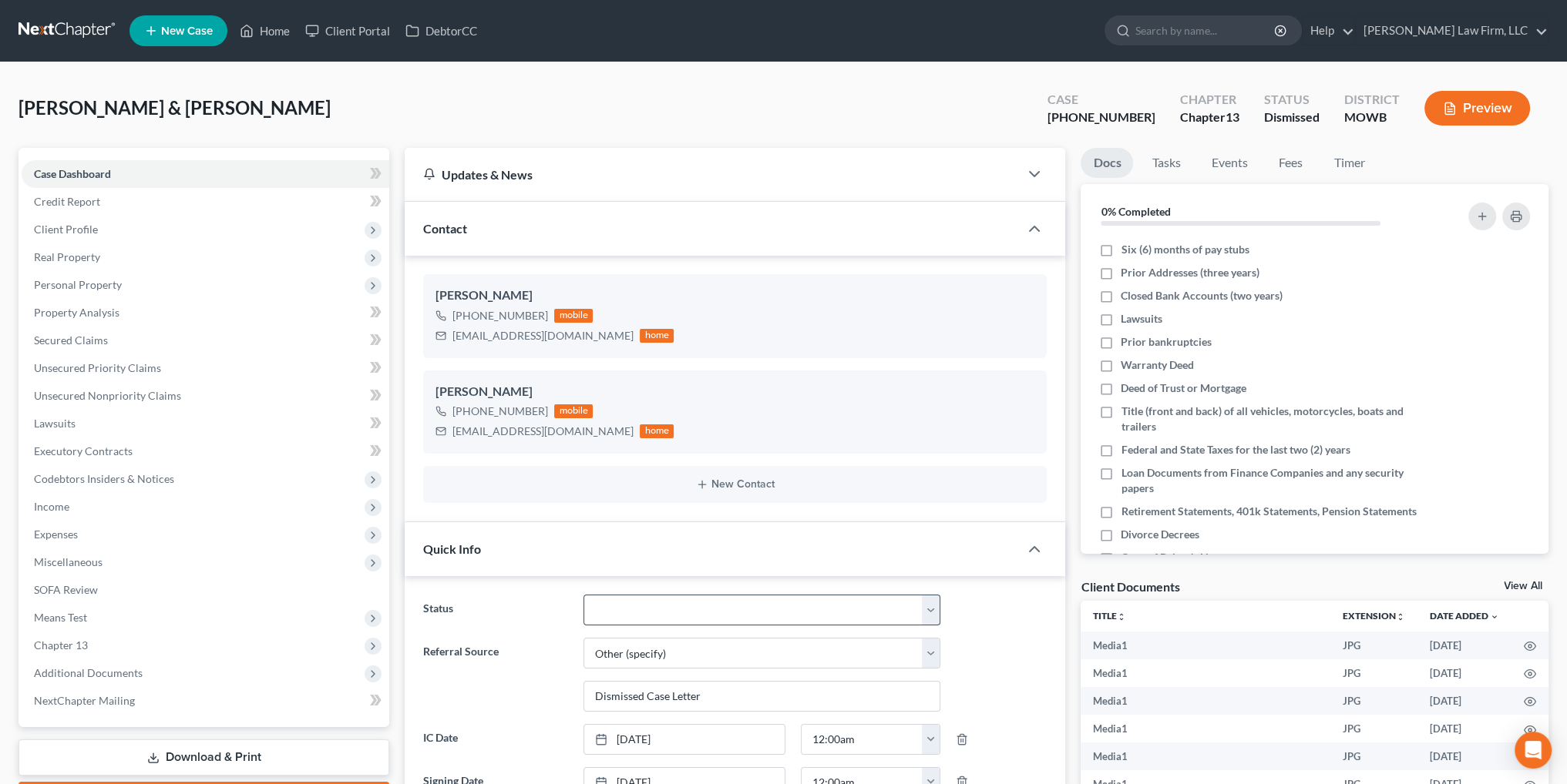
scroll to position [11302, 0]
click at [735, 607] on select "Closed Discharged Dismissed Filed In Progress Lead Lost Lead Ready to File To R…" at bounding box center [762, 610] width 358 height 31
select select "0"
click at [583, 595] on select "Closed Discharged Dismissed Filed In Progress Lead Lost Lead Ready to File To R…" at bounding box center [762, 610] width 358 height 31
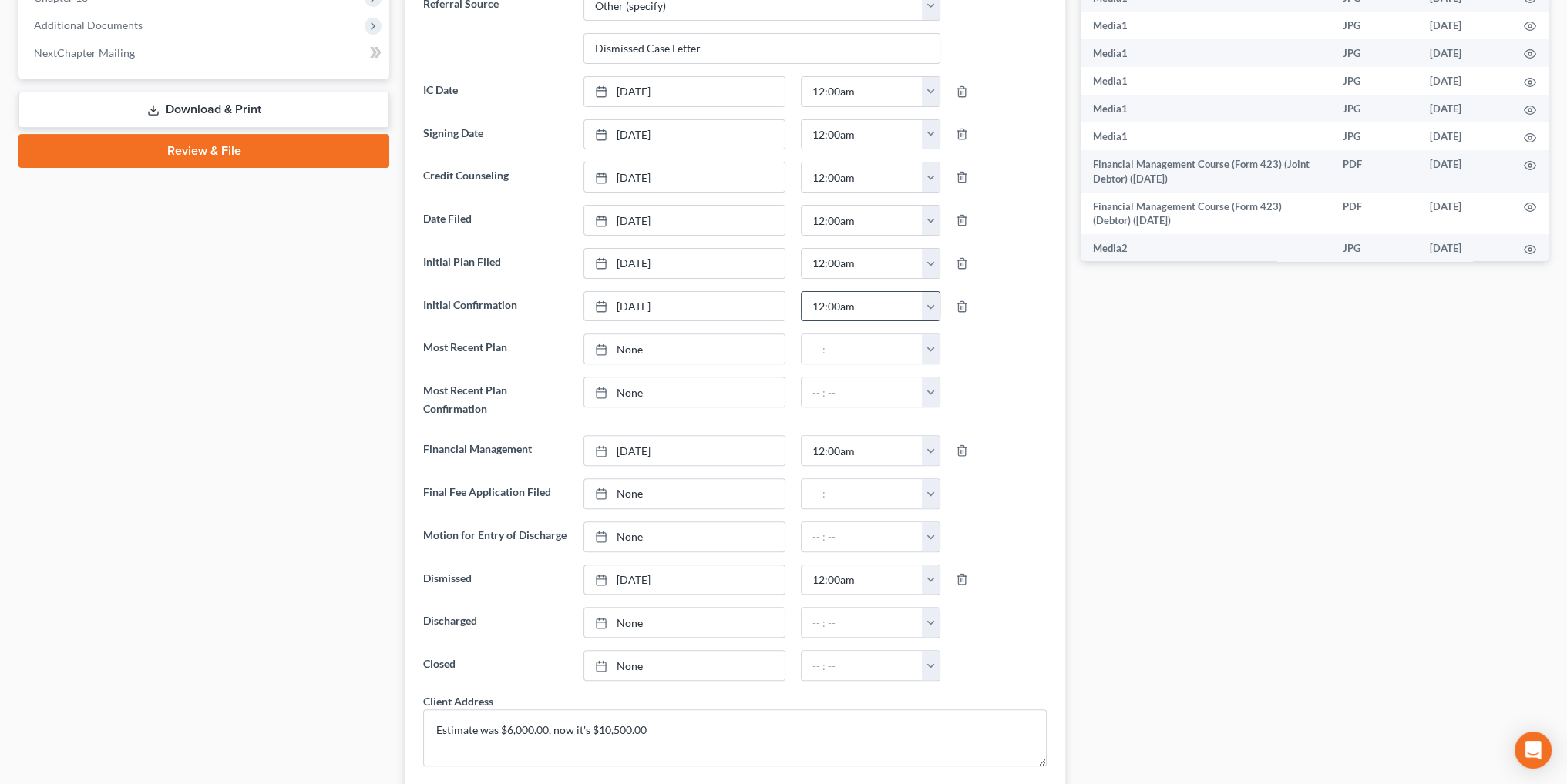
scroll to position [693, 0]
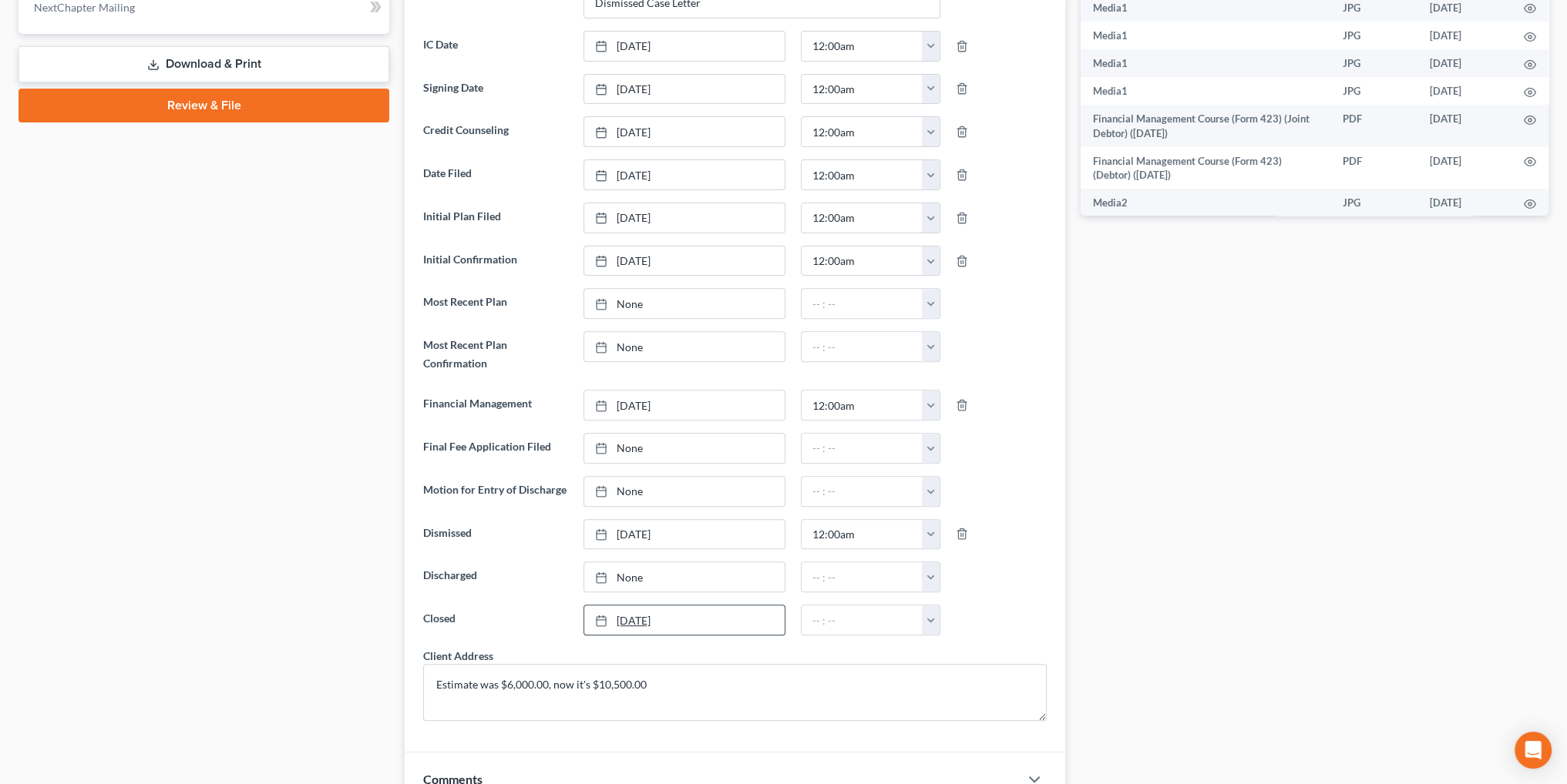
type input "[DATE]"
click at [652, 610] on link "[DATE]" at bounding box center [684, 619] width 200 height 29
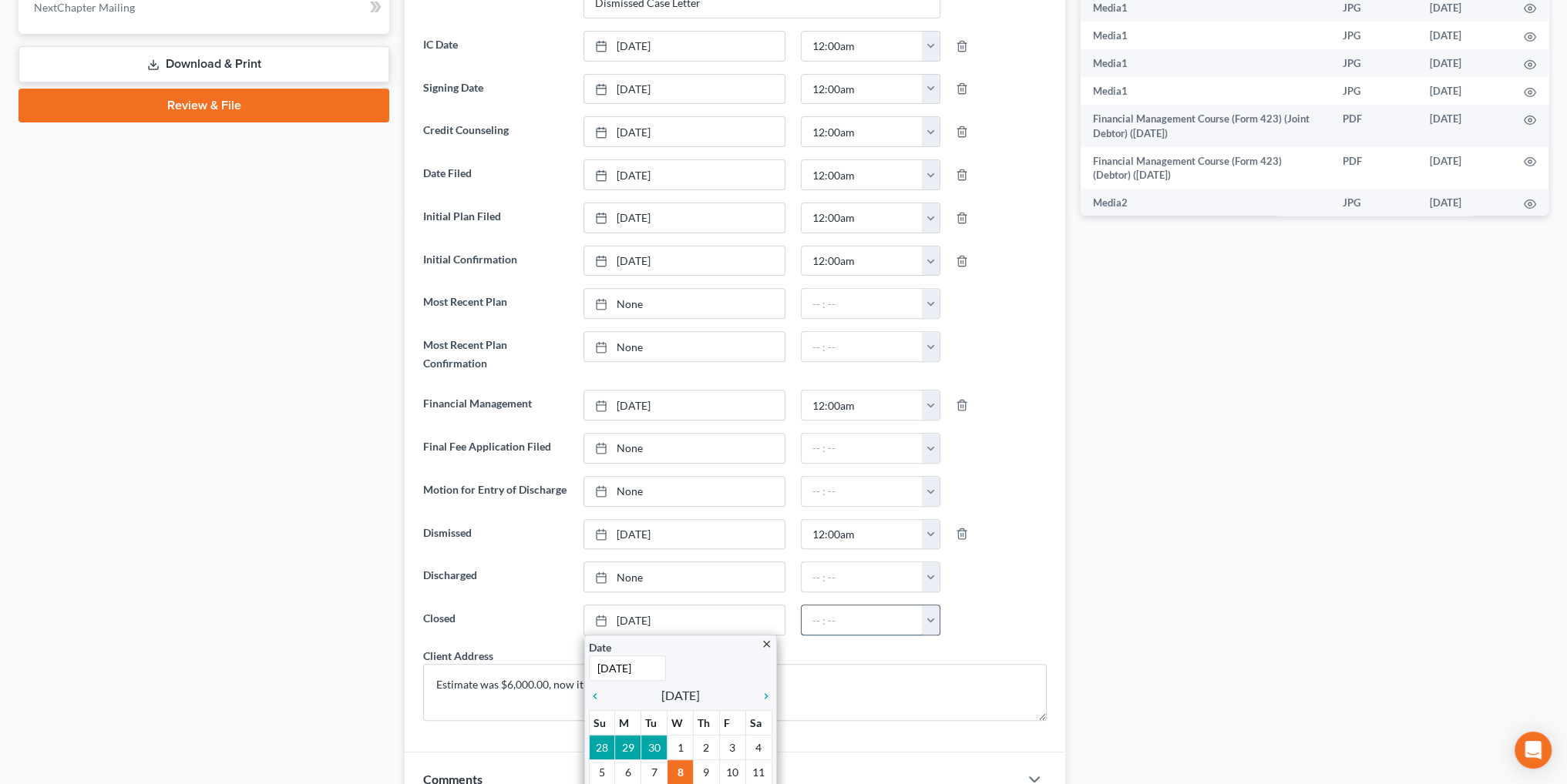
click at [907, 614] on input "text" at bounding box center [861, 619] width 121 height 29
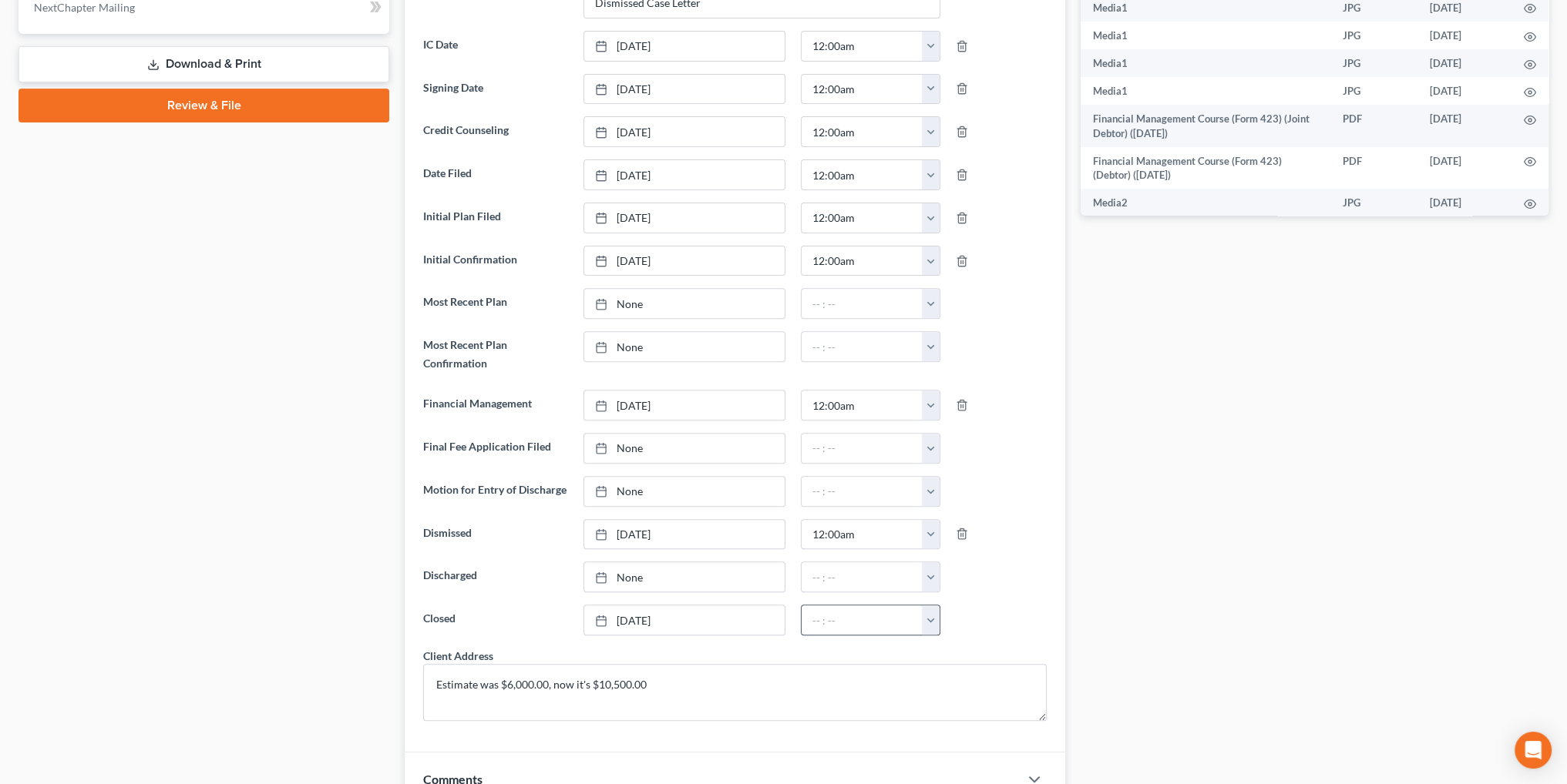
click at [930, 615] on button "button" at bounding box center [930, 619] width 18 height 29
click at [950, 460] on link "12:00am" at bounding box center [966, 471] width 86 height 26
type input "12:00am"
click at [1023, 573] on div at bounding box center [1002, 576] width 107 height 31
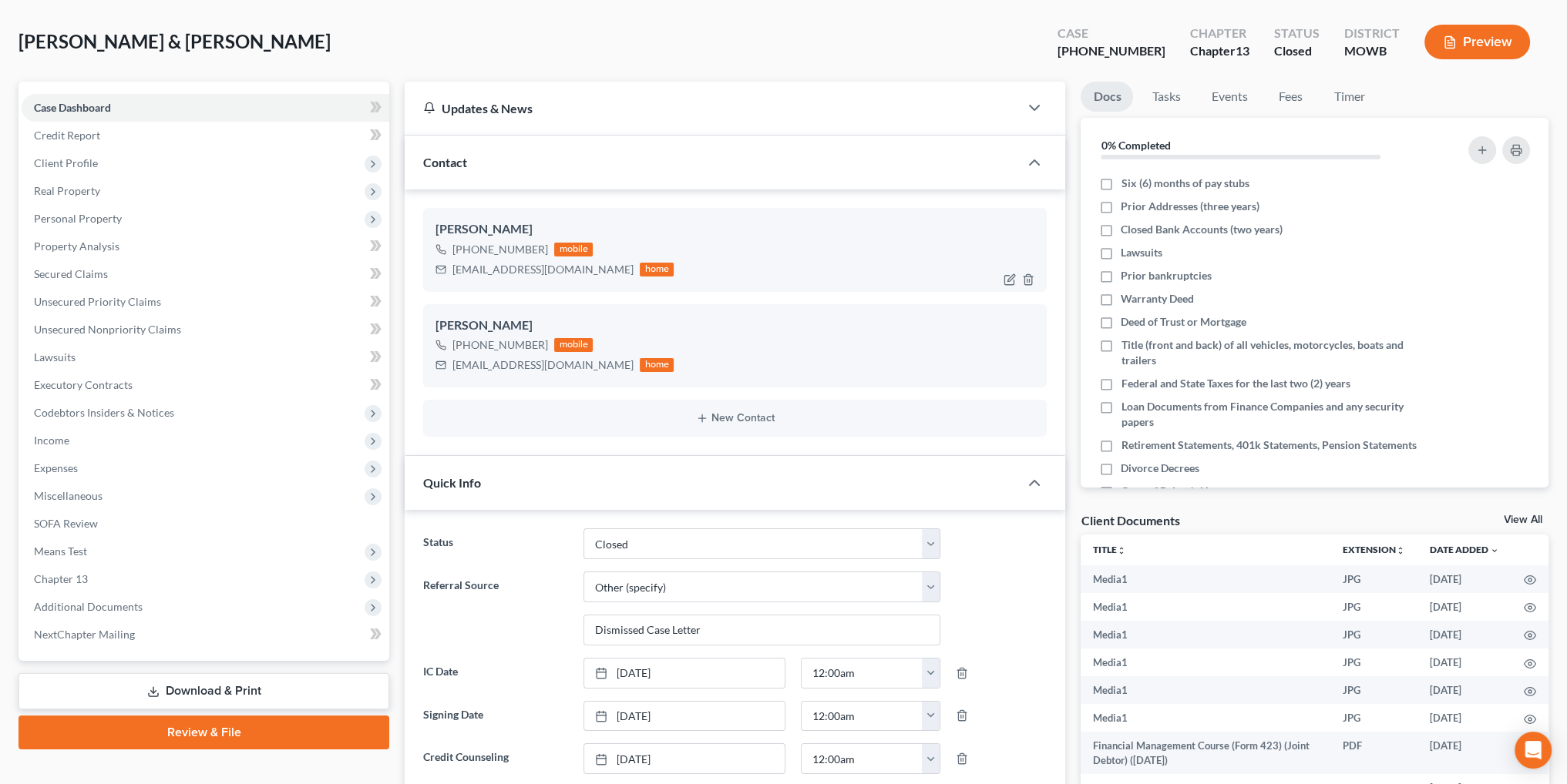
scroll to position [0, 0]
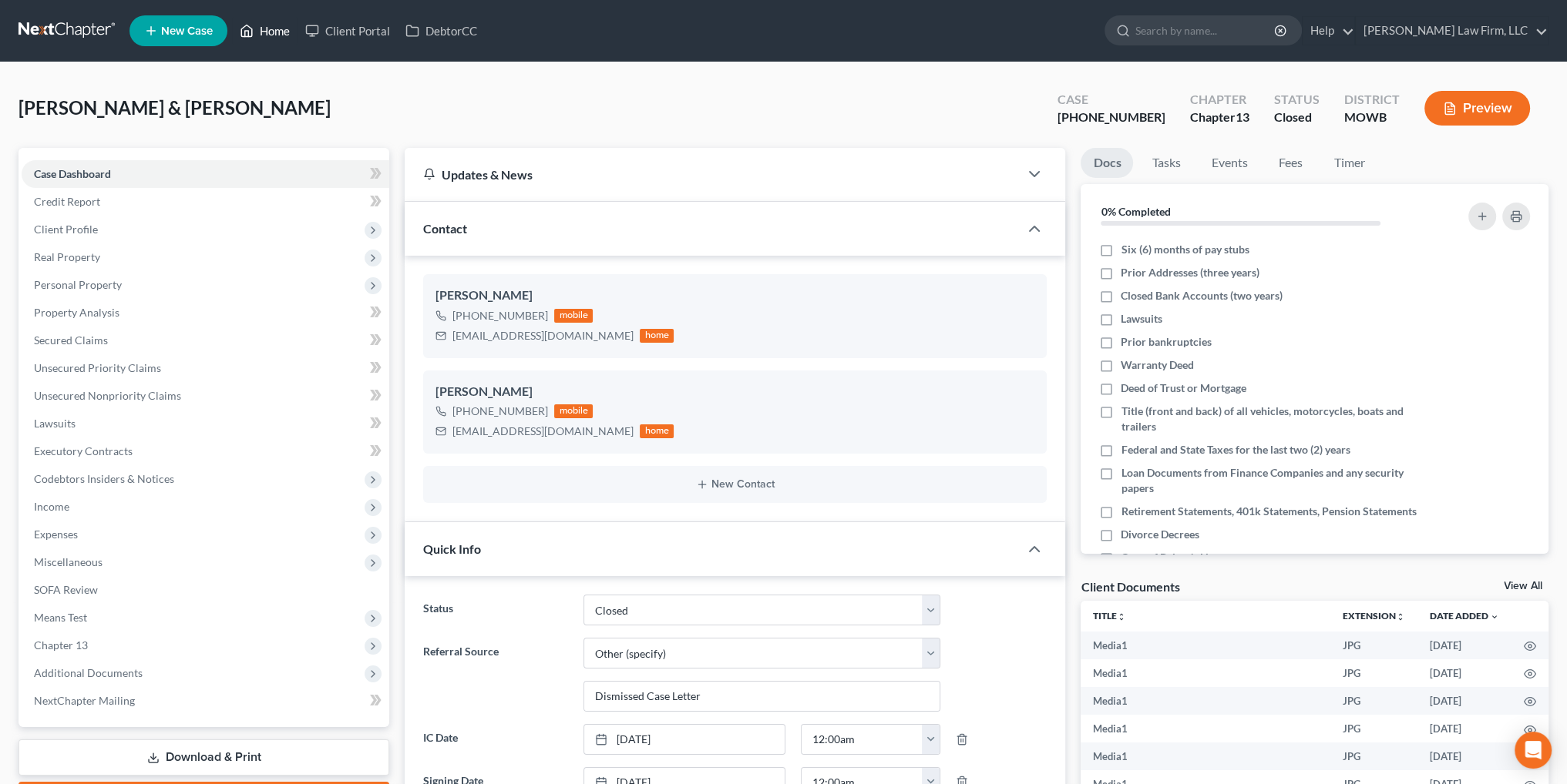
click at [272, 31] on link "Home" at bounding box center [265, 31] width 66 height 28
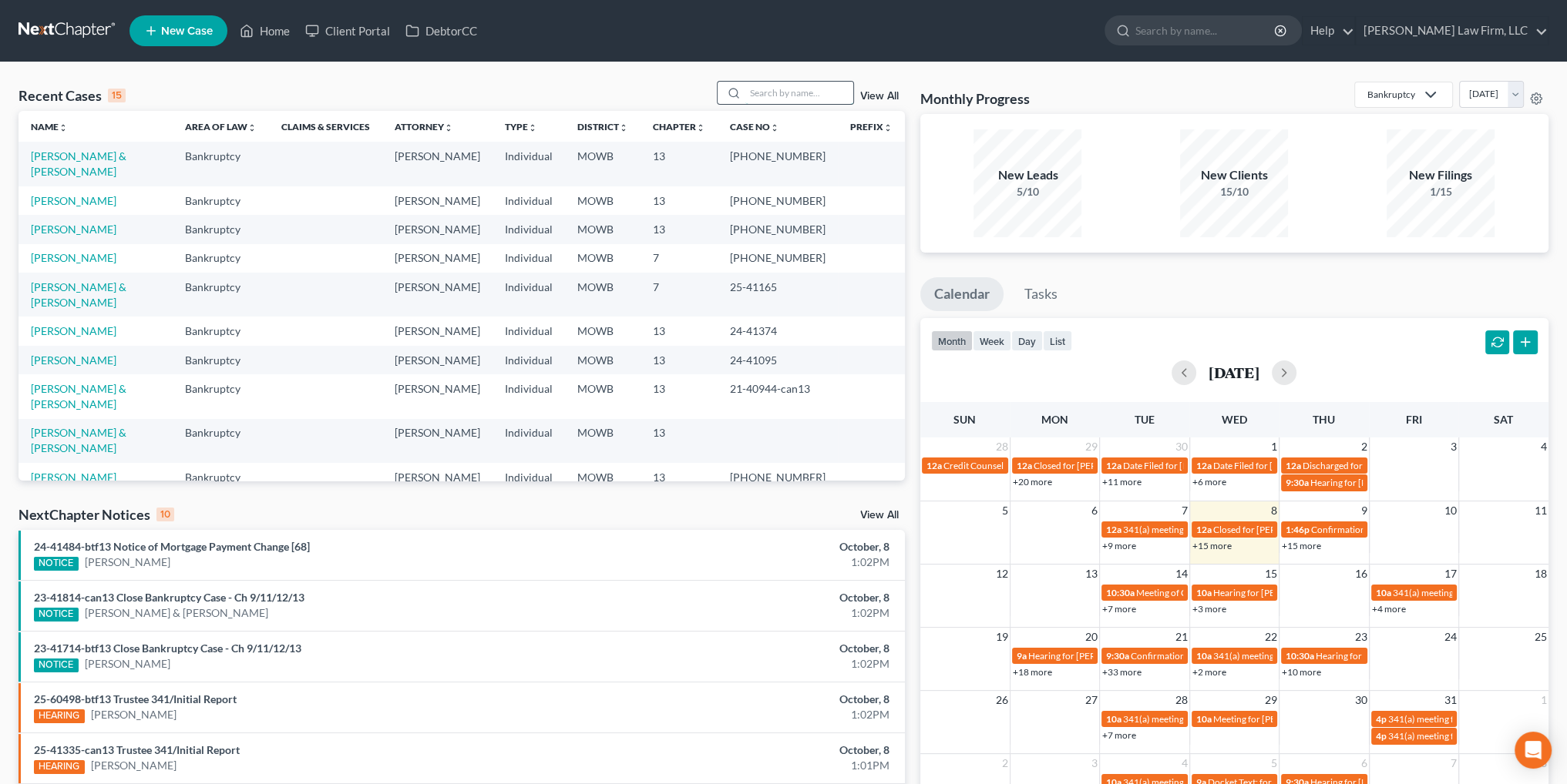
click at [775, 93] on input "search" at bounding box center [798, 93] width 108 height 22
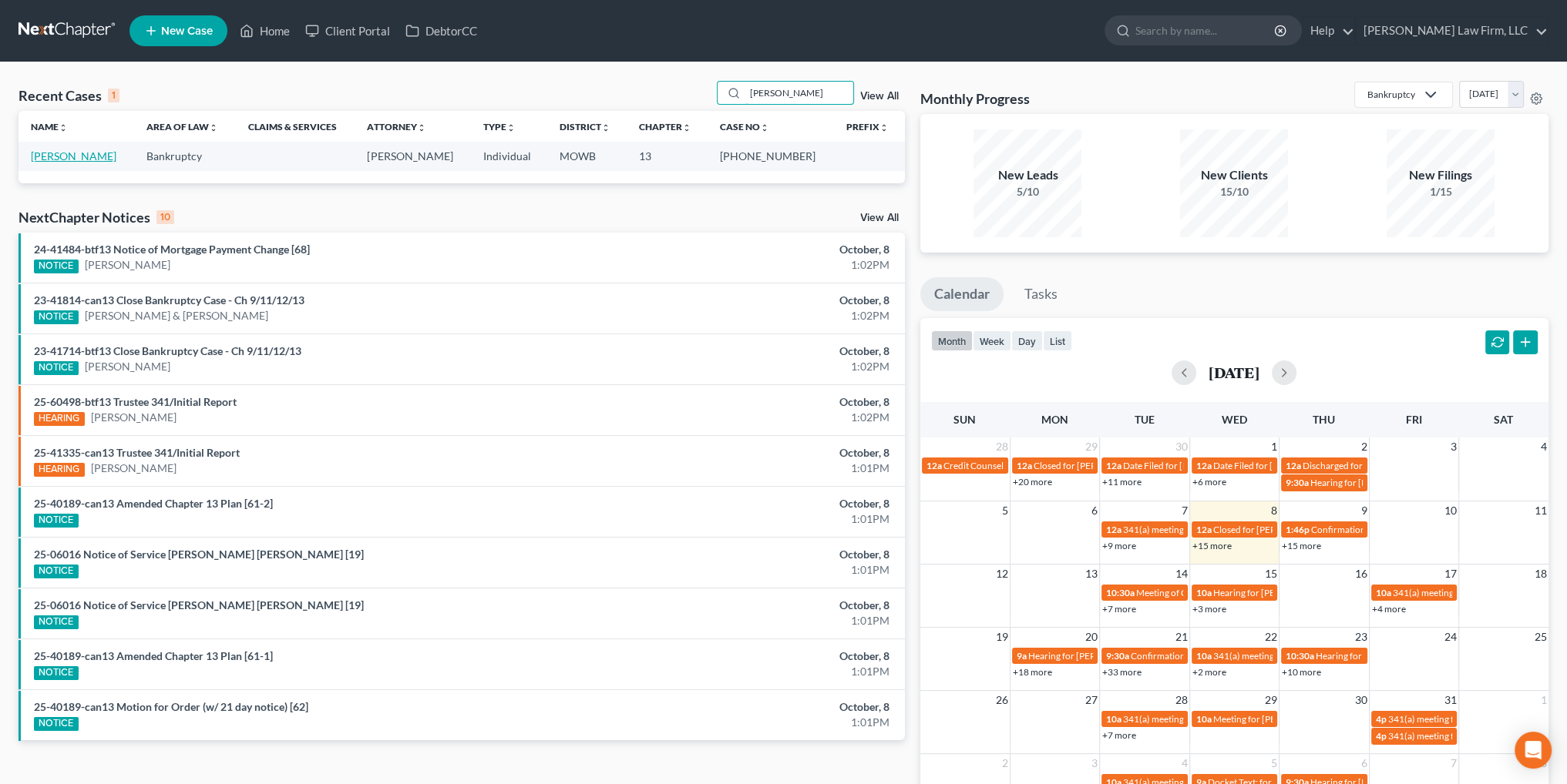
type input "[PERSON_NAME]"
drag, startPoint x: 48, startPoint y: 157, endPoint x: 141, endPoint y: 164, distance: 93.3
click at [50, 157] on link "[PERSON_NAME]" at bounding box center [73, 156] width 85 height 13
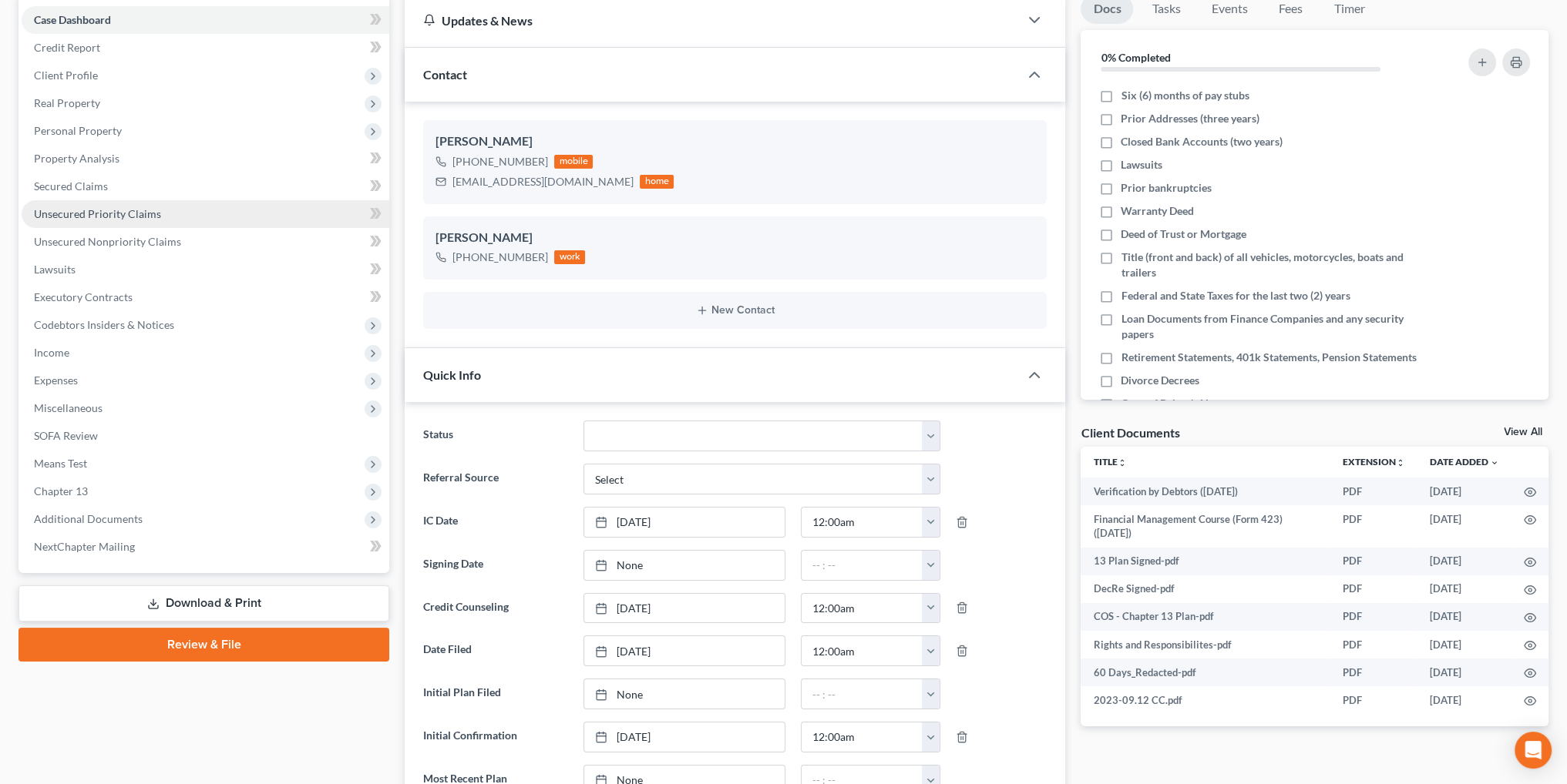
scroll to position [154, 0]
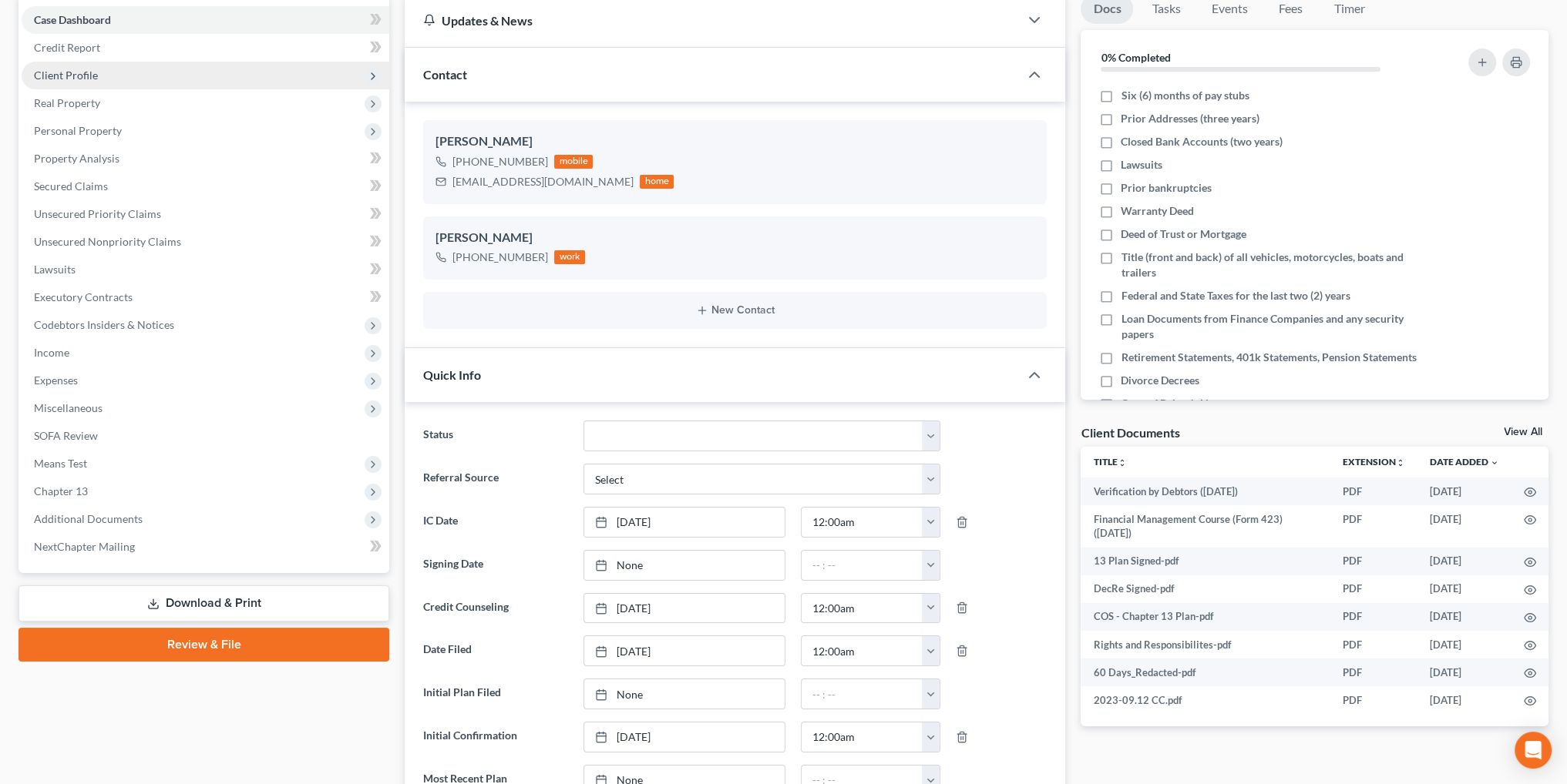
click at [57, 64] on span "Client Profile" at bounding box center [205, 76] width 368 height 28
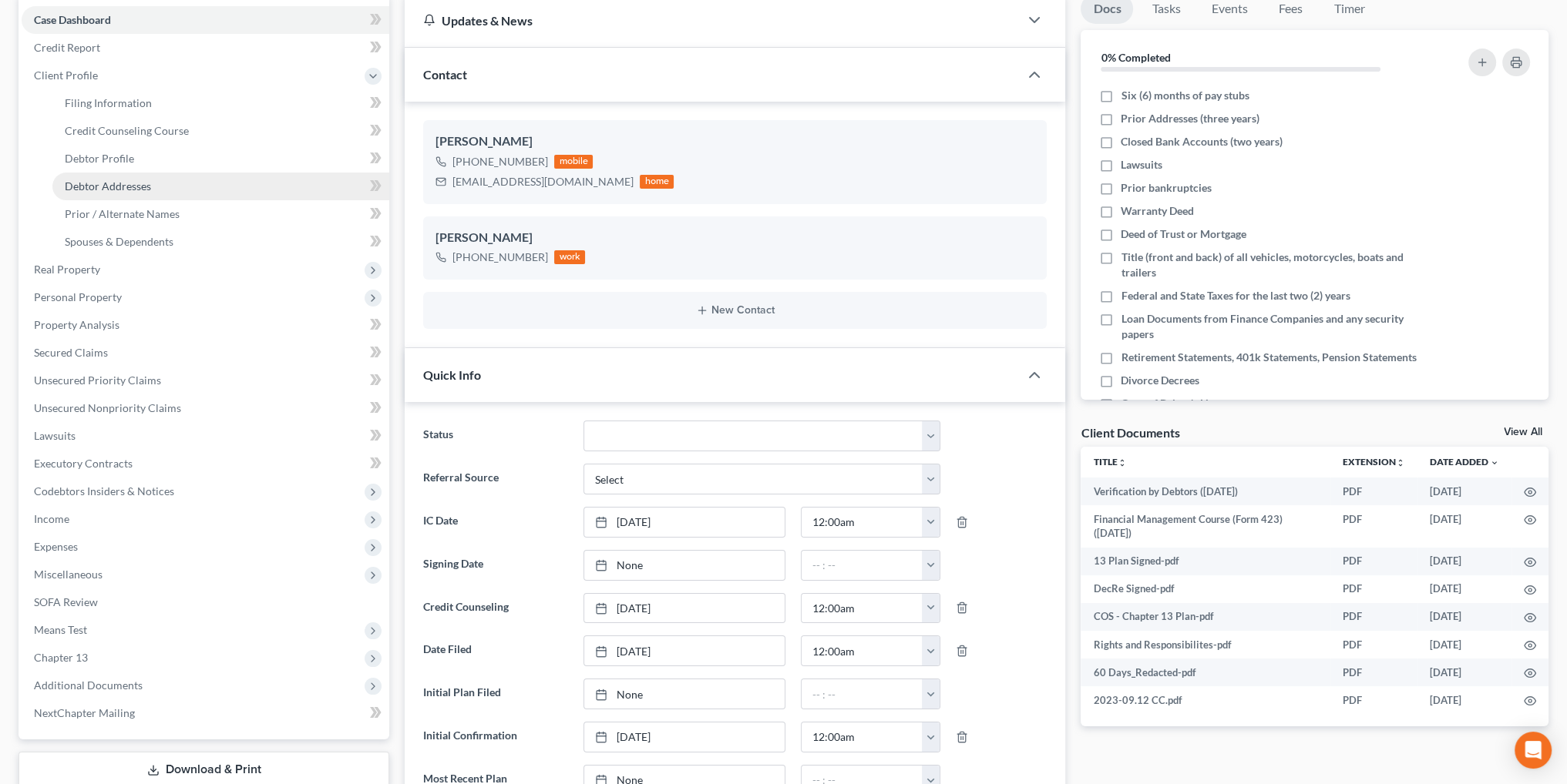
click at [126, 180] on span "Debtor Addresses" at bounding box center [108, 186] width 86 height 13
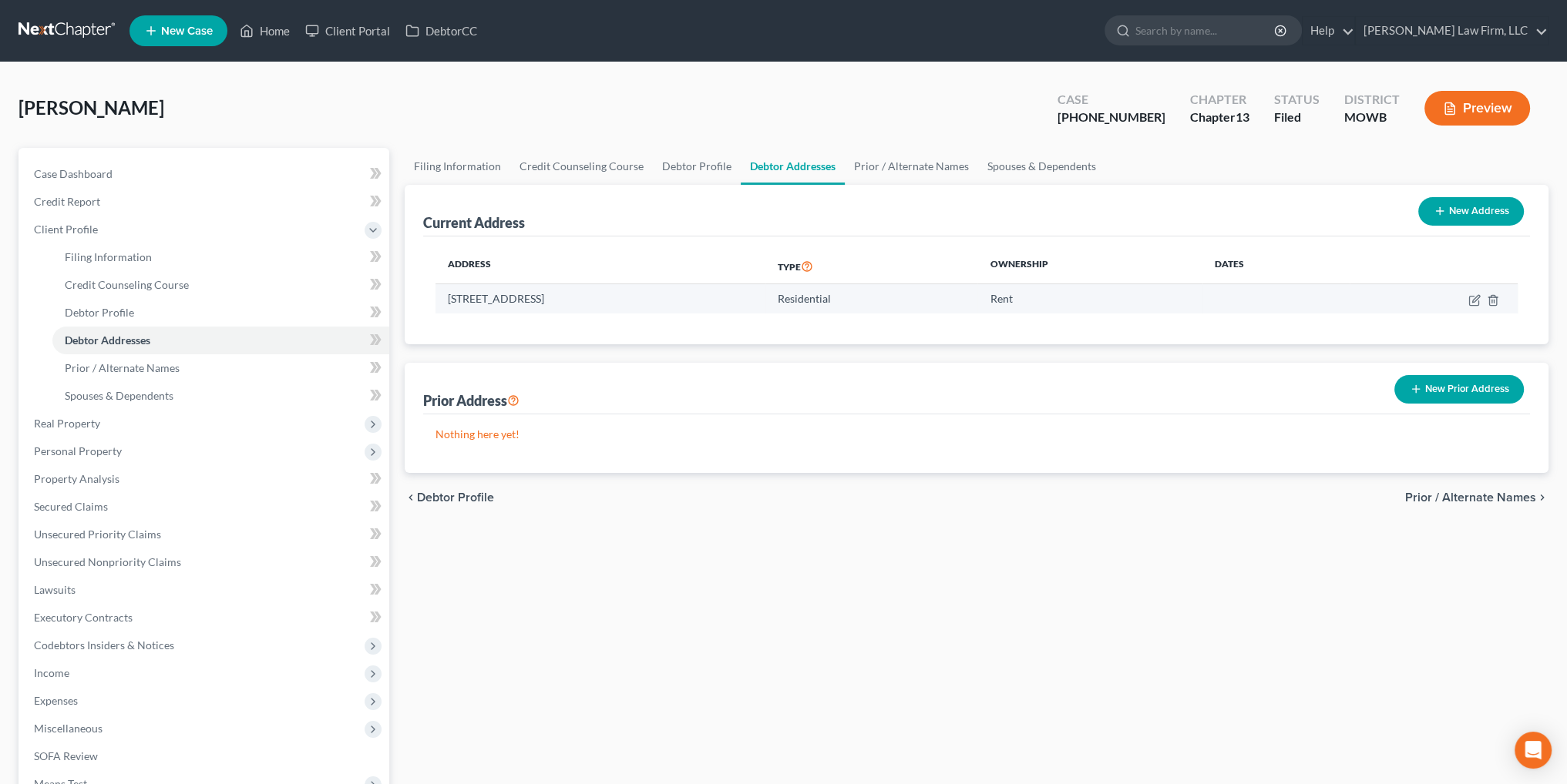
click at [687, 303] on td "[STREET_ADDRESS]" at bounding box center [600, 298] width 330 height 29
drag, startPoint x: 664, startPoint y: 298, endPoint x: 439, endPoint y: 298, distance: 225.0
click at [439, 298] on td "[STREET_ADDRESS]" at bounding box center [600, 298] width 330 height 29
copy td "[STREET_ADDRESS]"
click at [262, 27] on link "Home" at bounding box center [265, 31] width 66 height 28
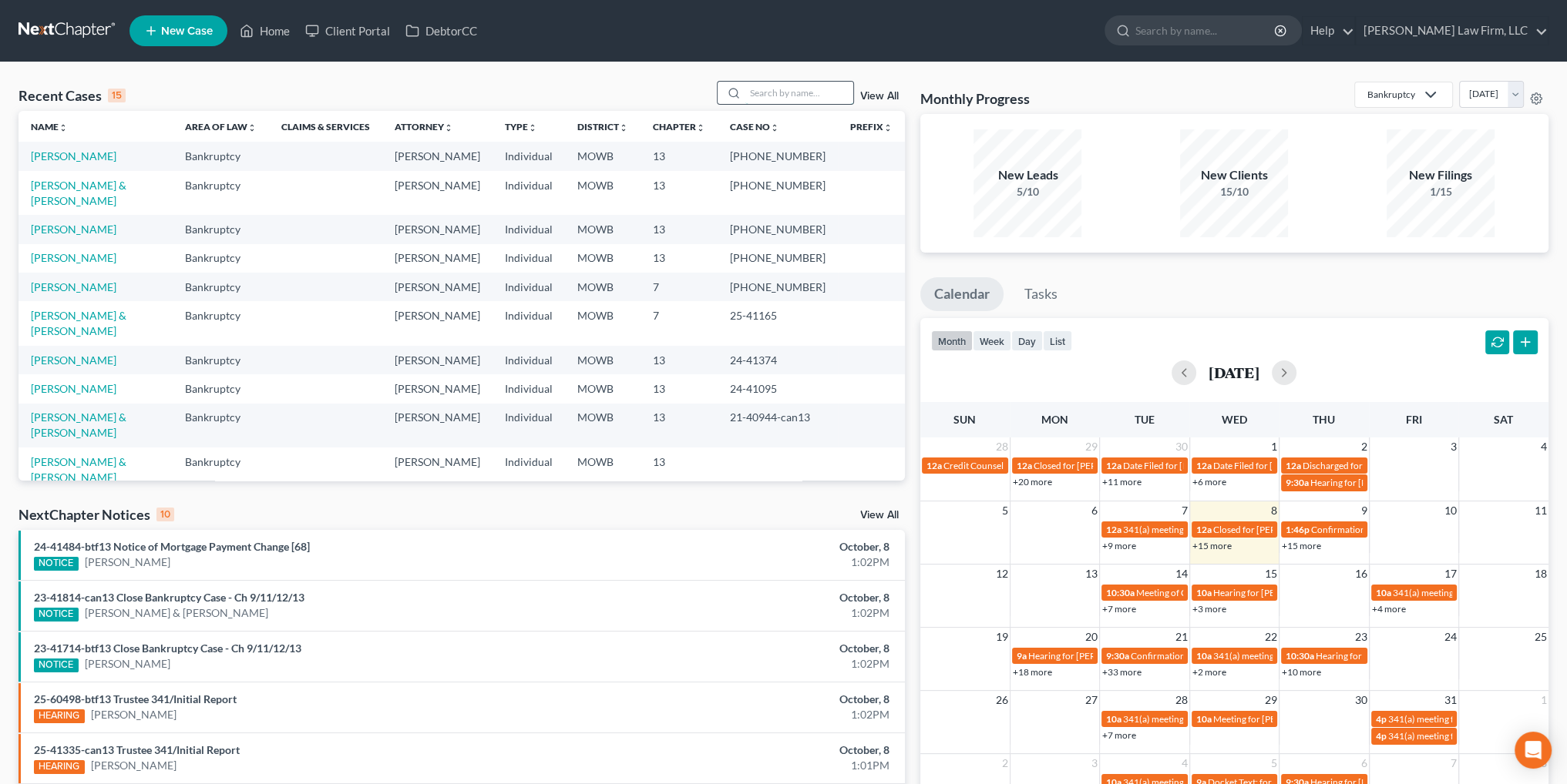
click at [784, 94] on input "search" at bounding box center [798, 93] width 108 height 22
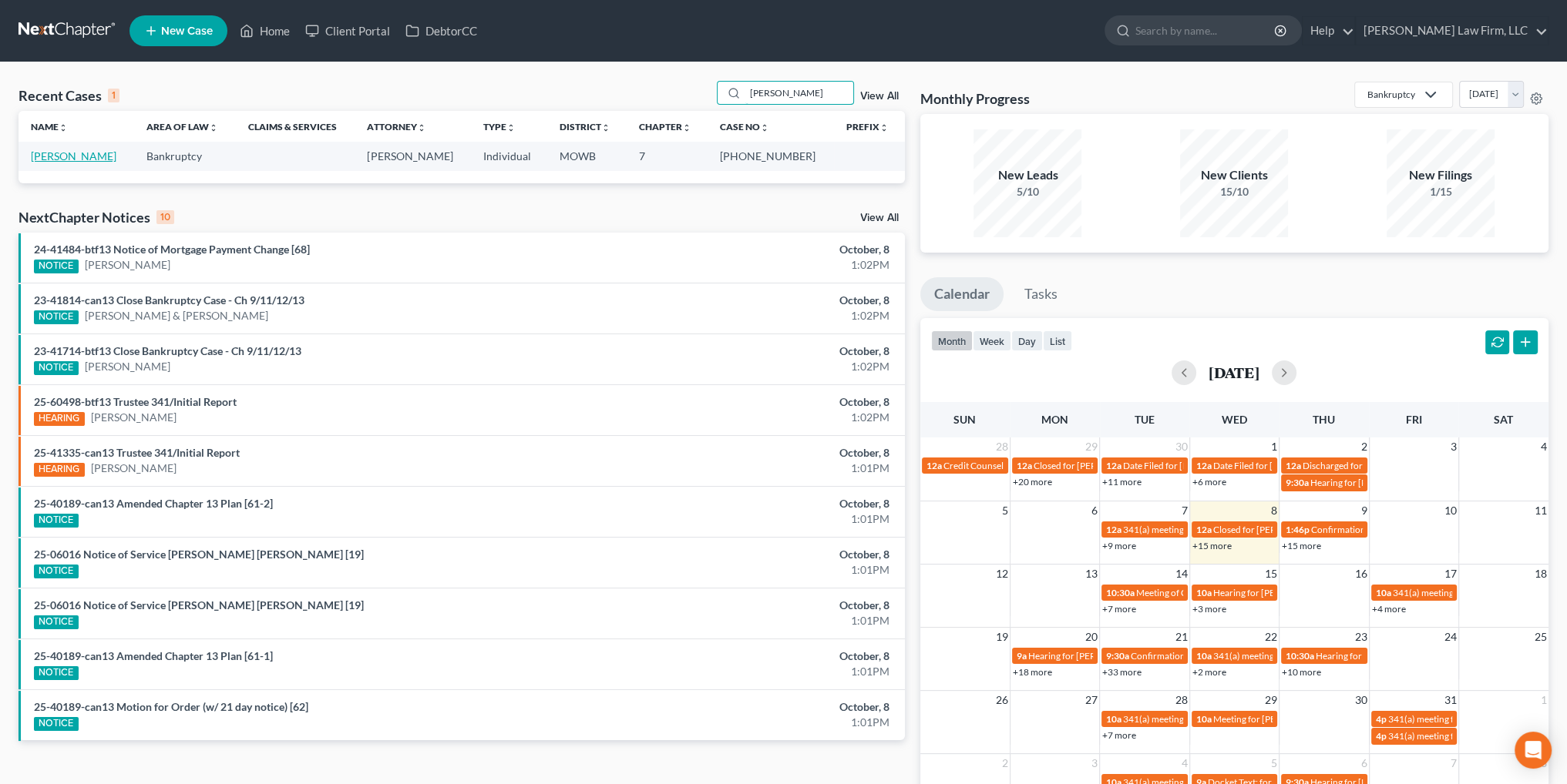
type input "[PERSON_NAME]"
click at [75, 159] on link "[PERSON_NAME]" at bounding box center [73, 156] width 85 height 13
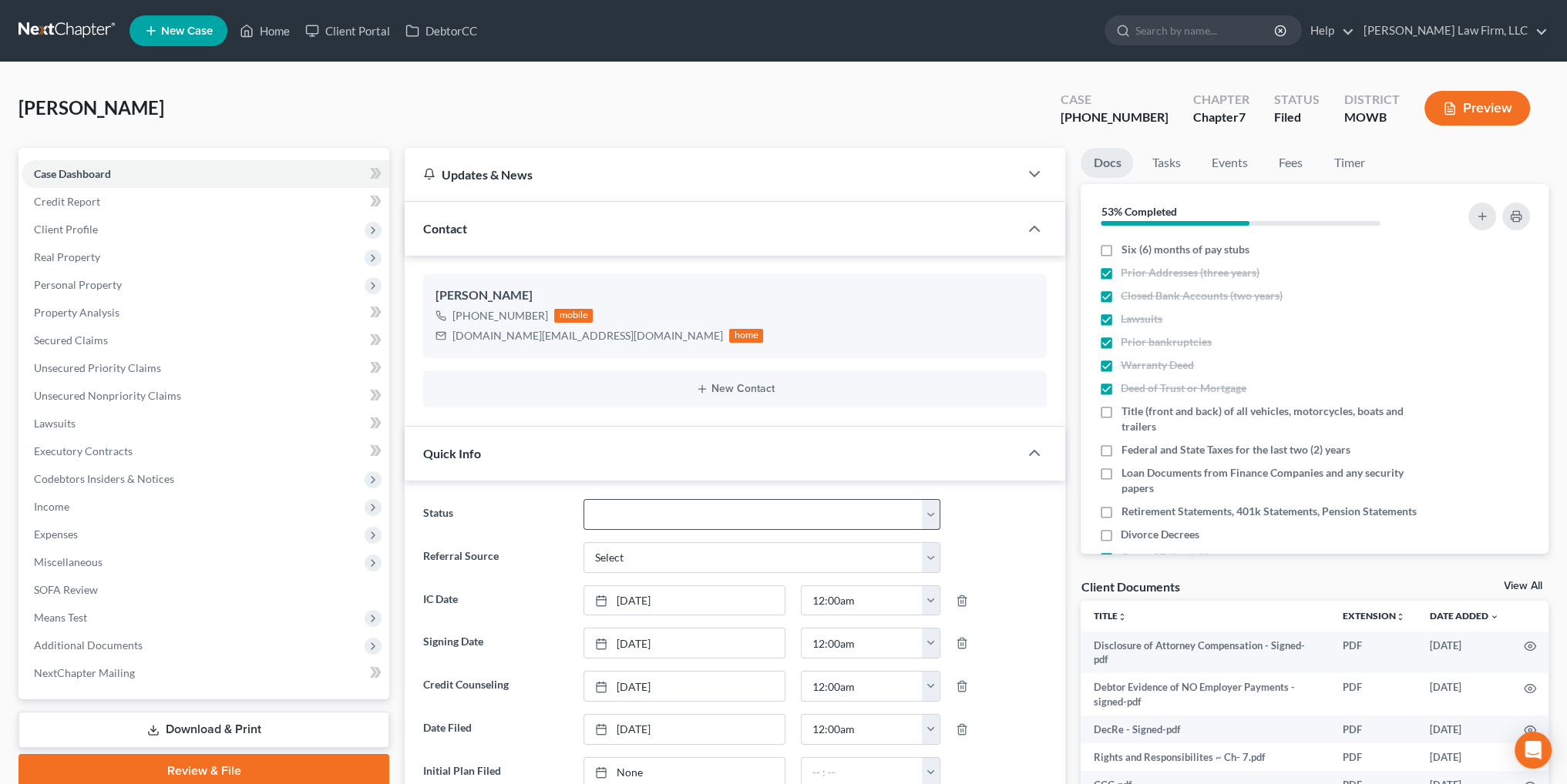
scroll to position [10381, 0]
drag, startPoint x: 639, startPoint y: 511, endPoint x: 641, endPoint y: 527, distance: 16.1
click at [639, 511] on select "Closed Discharged Dismissed Filed In Progress Lead Lost Lead Ready to File To R…" at bounding box center [762, 515] width 358 height 31
select select "1"
click at [583, 500] on select "Closed Discharged Dismissed Filed In Progress Lead Lost Lead Ready to File To R…" at bounding box center [762, 515] width 358 height 31
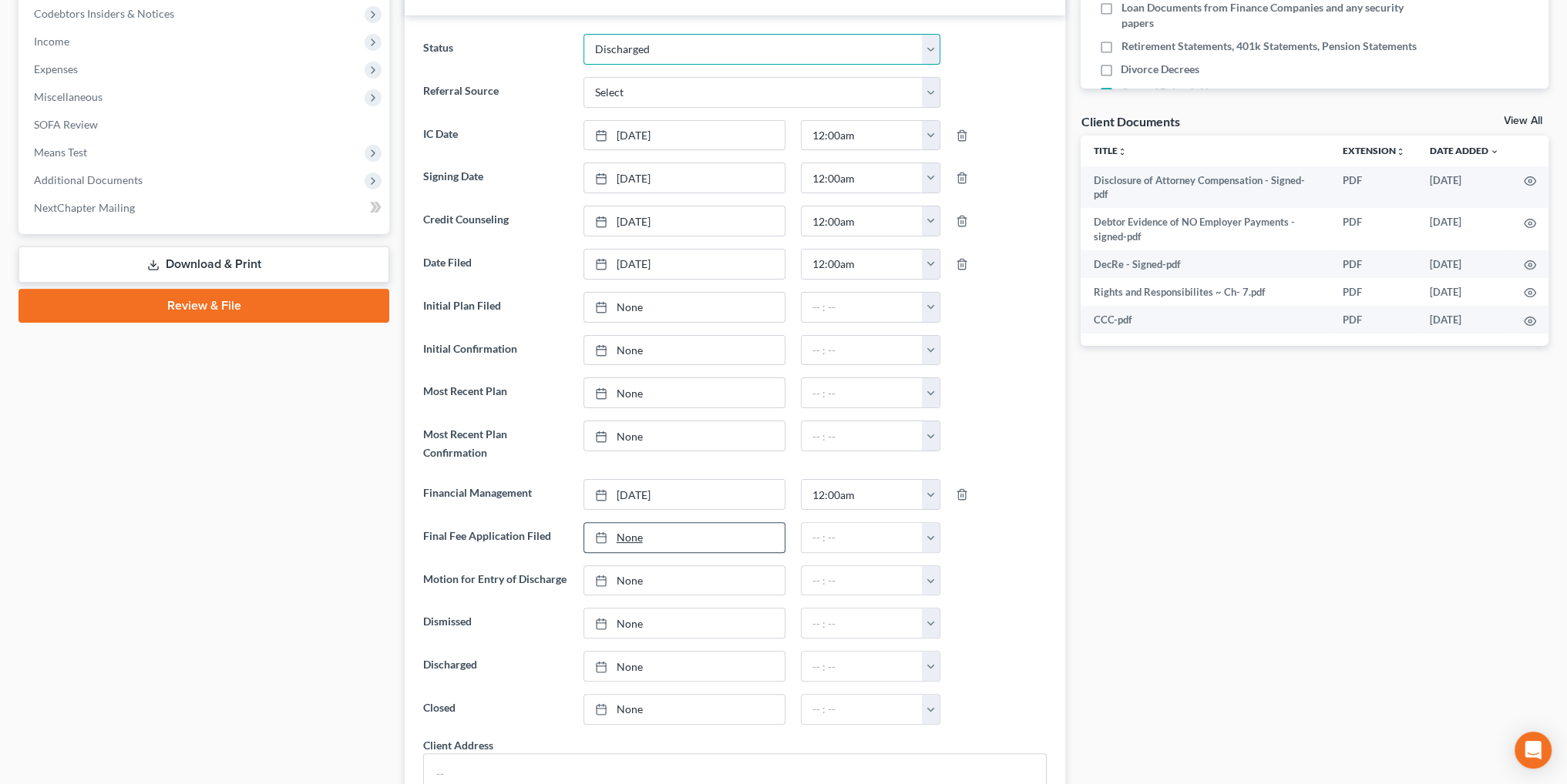
scroll to position [462, 0]
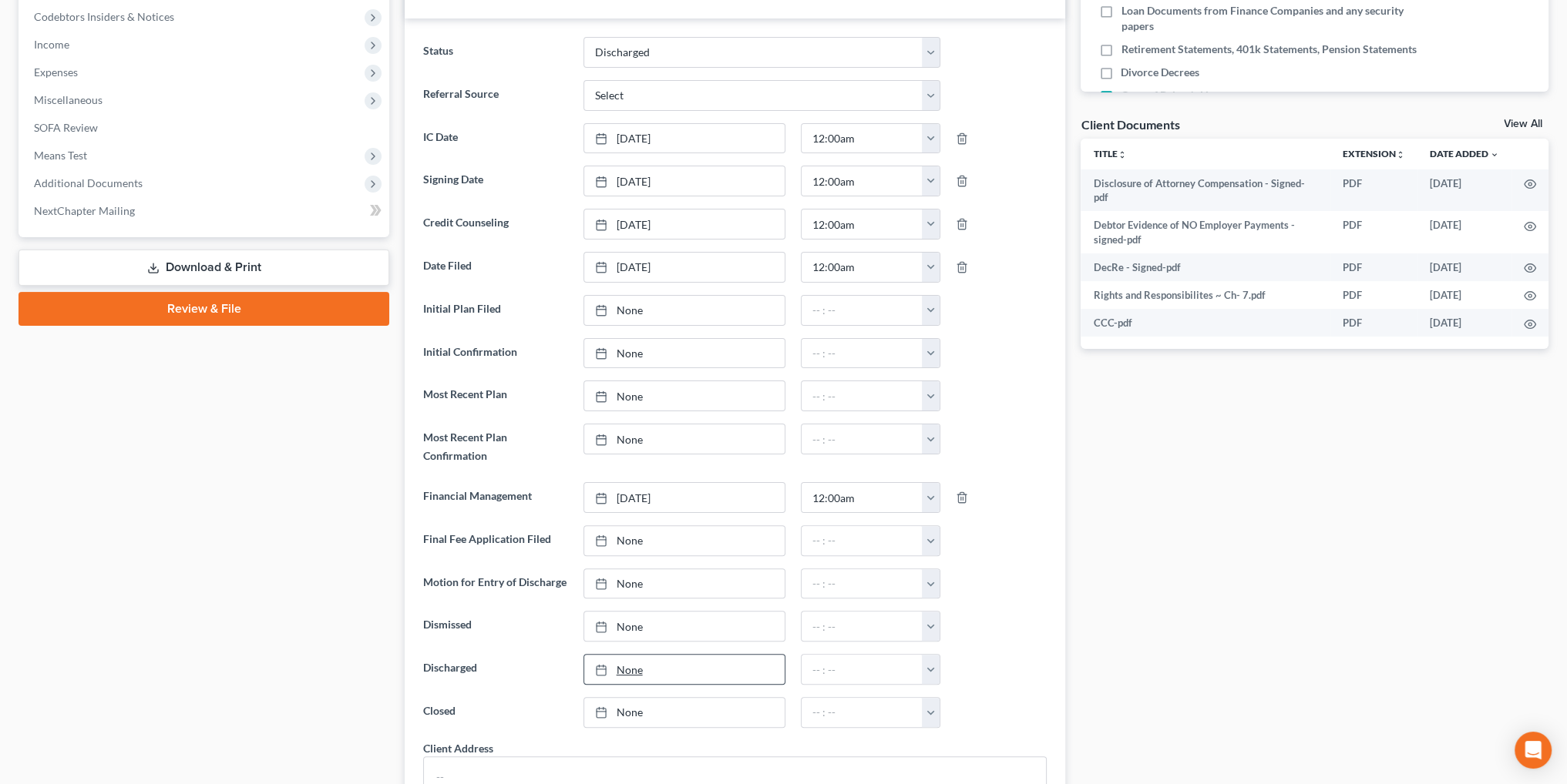
type input "[DATE]"
click at [631, 661] on link "None" at bounding box center [684, 669] width 200 height 29
click at [927, 657] on button "button" at bounding box center [930, 669] width 18 height 29
click at [954, 510] on link "12:00am" at bounding box center [966, 520] width 86 height 26
type input "12:00am"
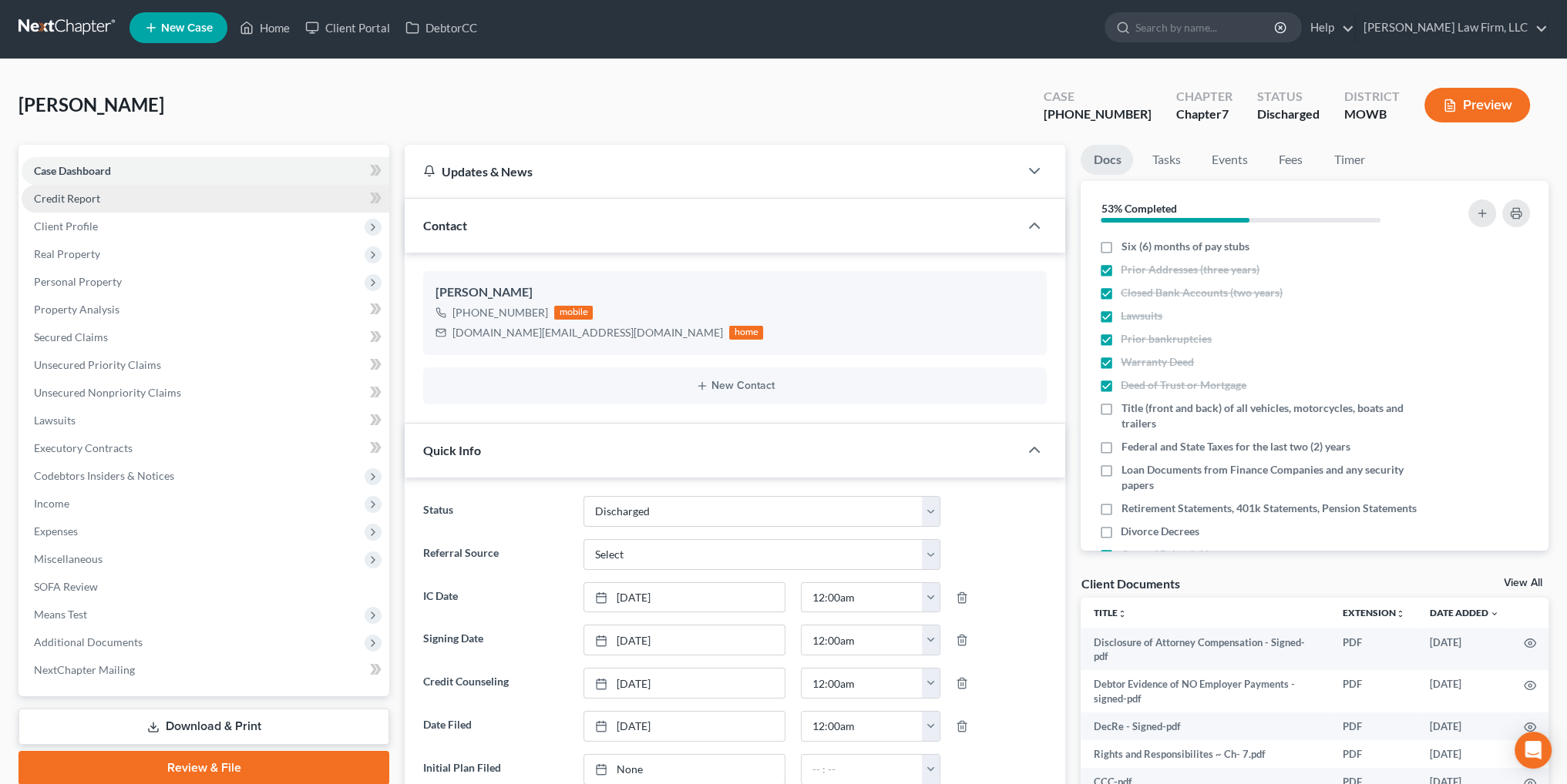
scroll to position [0, 0]
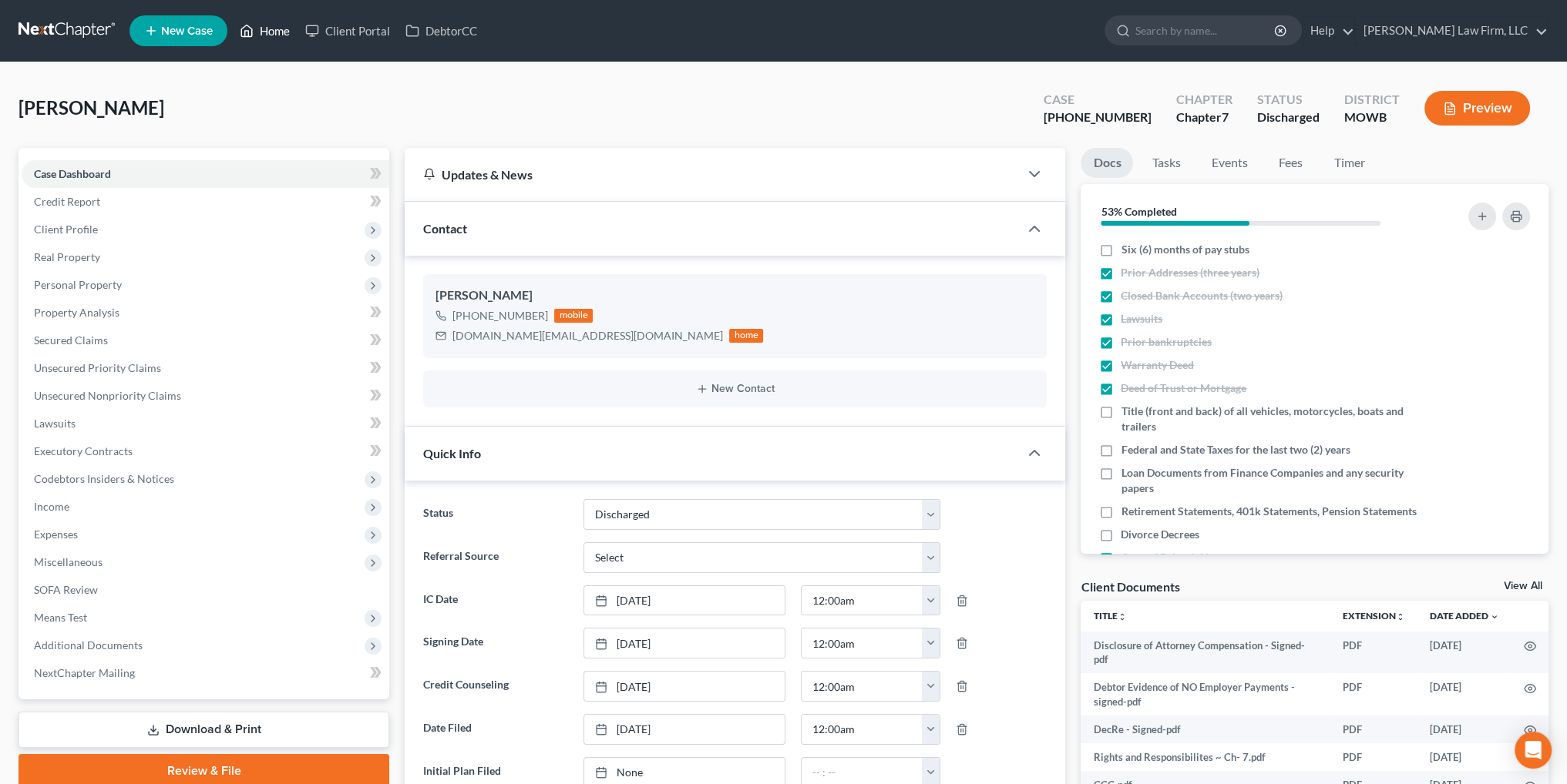
click at [271, 38] on link "Home" at bounding box center [265, 31] width 66 height 28
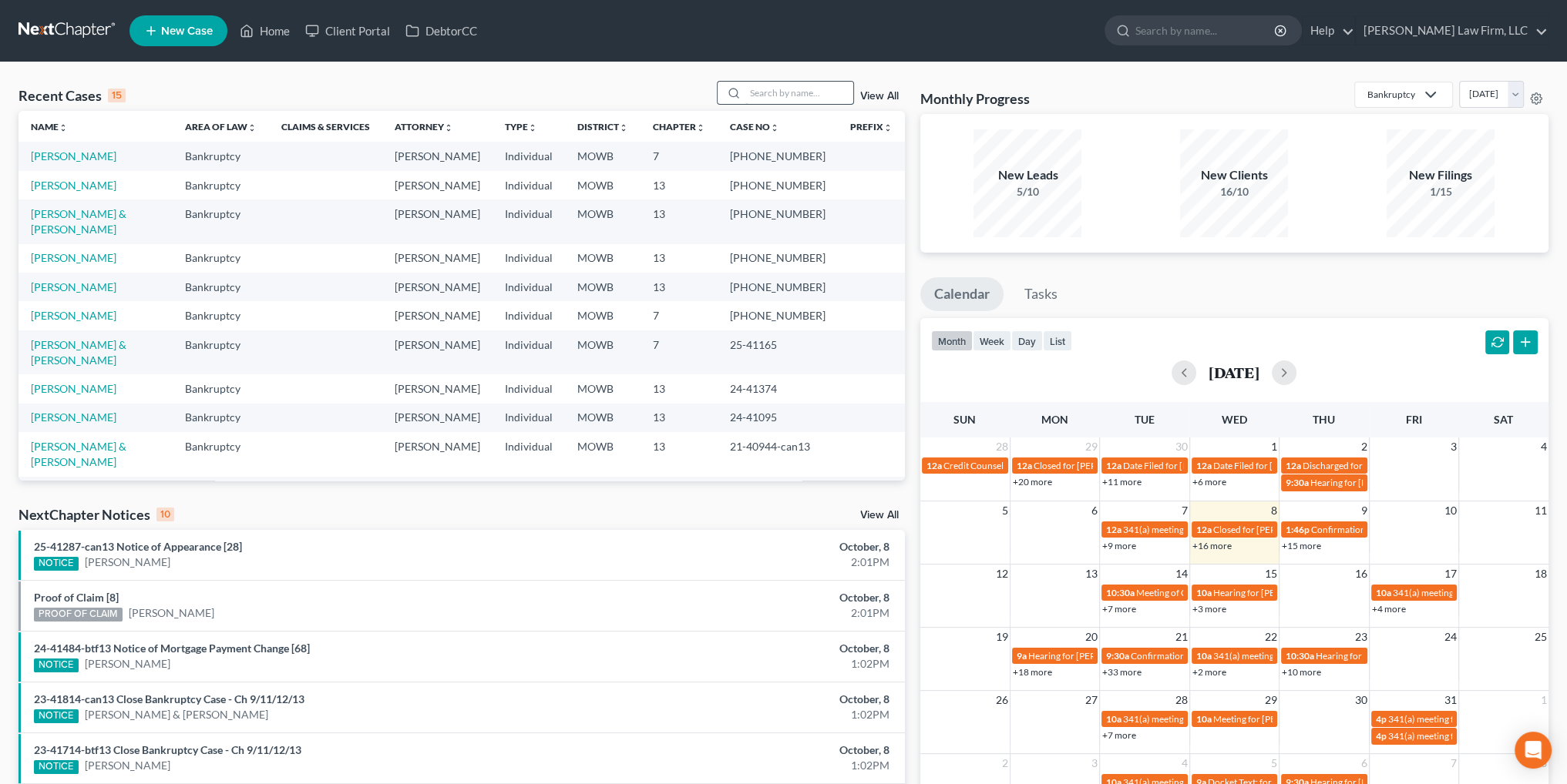
click at [797, 92] on input "search" at bounding box center [798, 93] width 108 height 22
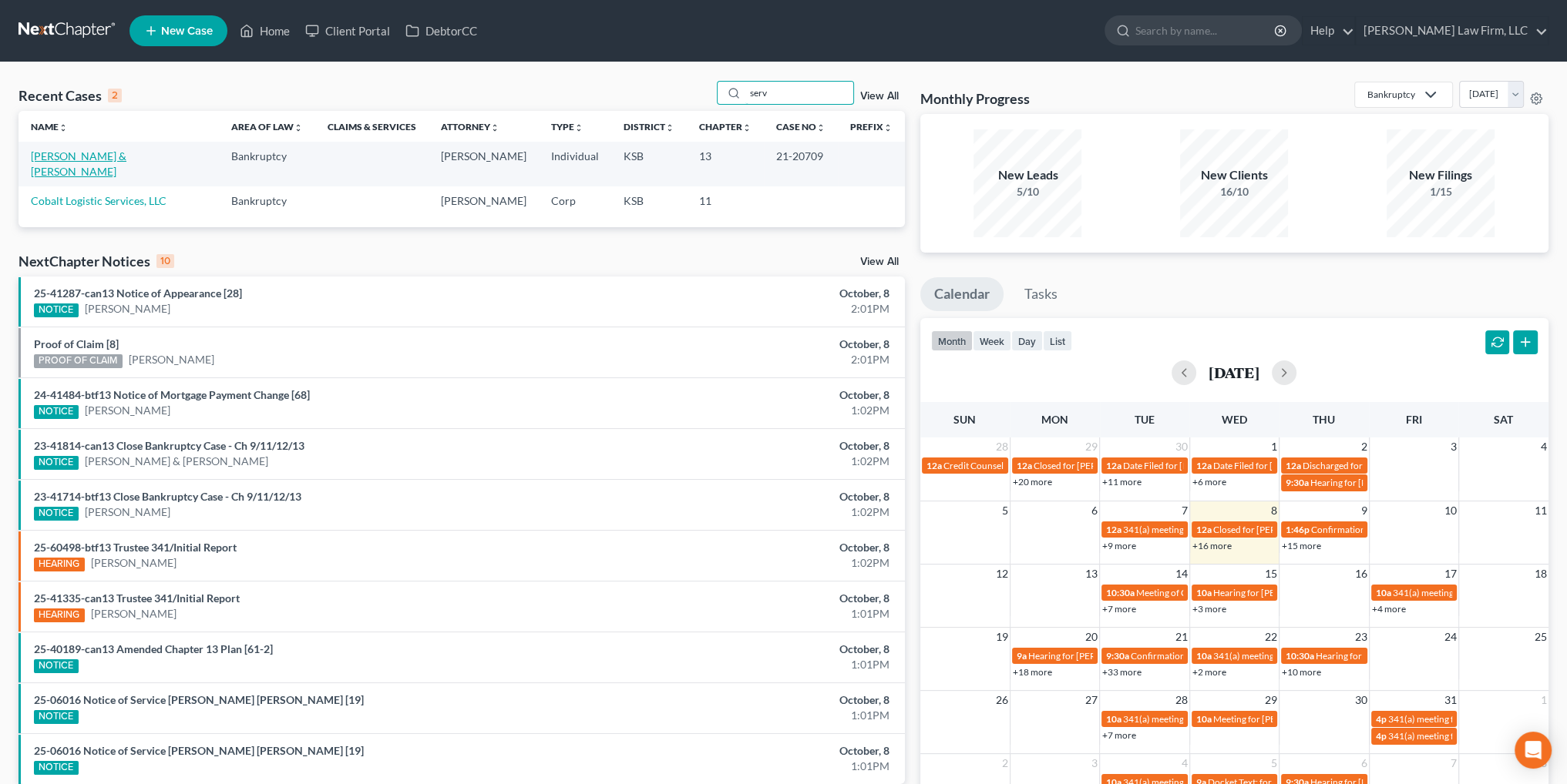
type input "serv"
click at [94, 154] on link "[PERSON_NAME] & [PERSON_NAME]" at bounding box center [79, 164] width 95 height 28
select select "1"
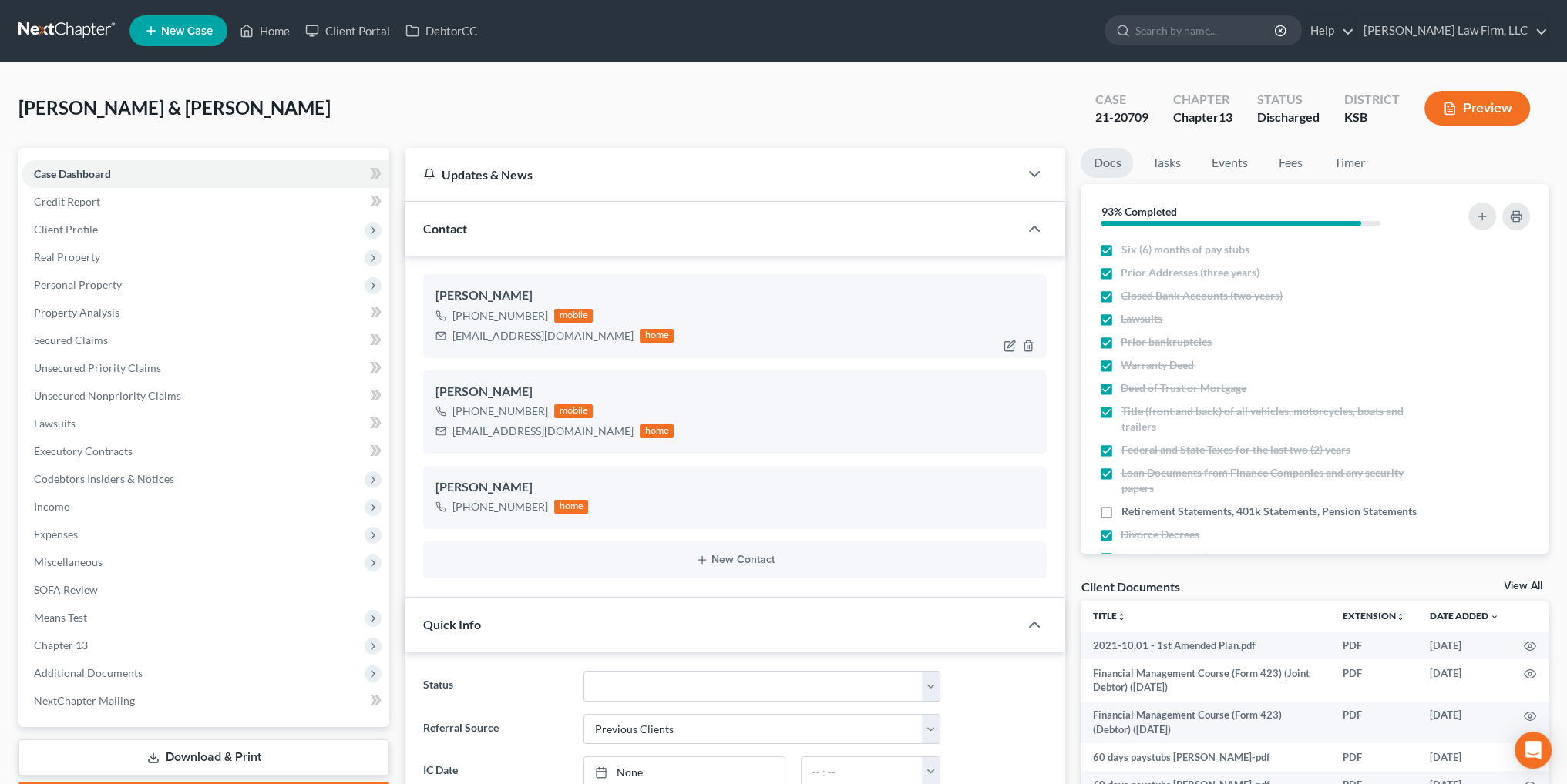
scroll to position [2522, 0]
drag, startPoint x: 560, startPoint y: 338, endPoint x: 449, endPoint y: 346, distance: 111.3
click at [449, 346] on div "[PERSON_NAME] [PHONE_NUMBER] mobile [EMAIL_ADDRESS][DOMAIN_NAME] home" at bounding box center [735, 315] width 623 height 83
copy div "[EMAIL_ADDRESS][DOMAIN_NAME]"
drag, startPoint x: 535, startPoint y: 429, endPoint x: 448, endPoint y: 437, distance: 87.4
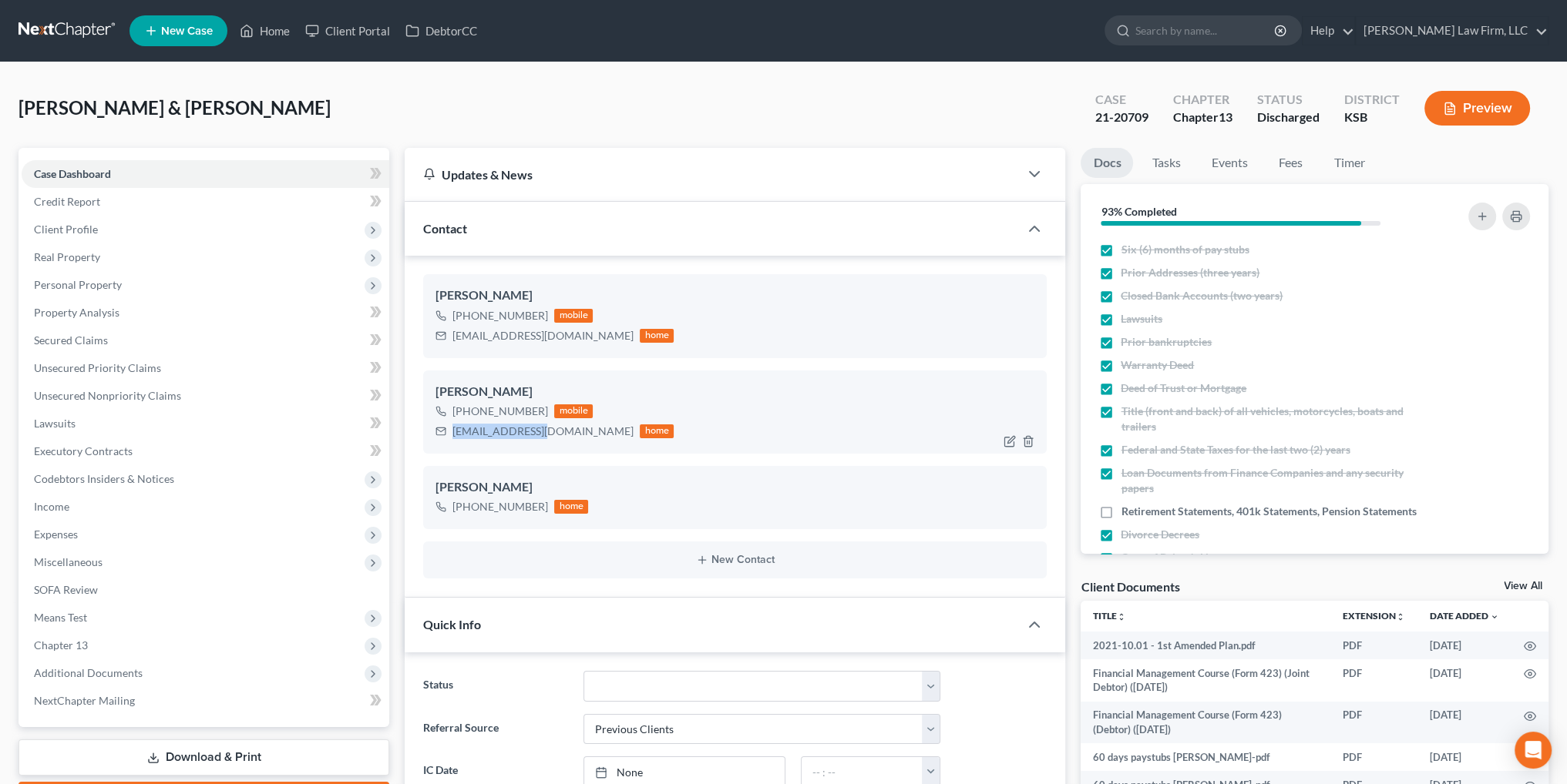
click at [448, 437] on div "[EMAIL_ADDRESS][DOMAIN_NAME] home" at bounding box center [554, 430] width 238 height 20
copy div "[EMAIL_ADDRESS][DOMAIN_NAME]"
click at [265, 28] on link "Home" at bounding box center [265, 31] width 66 height 28
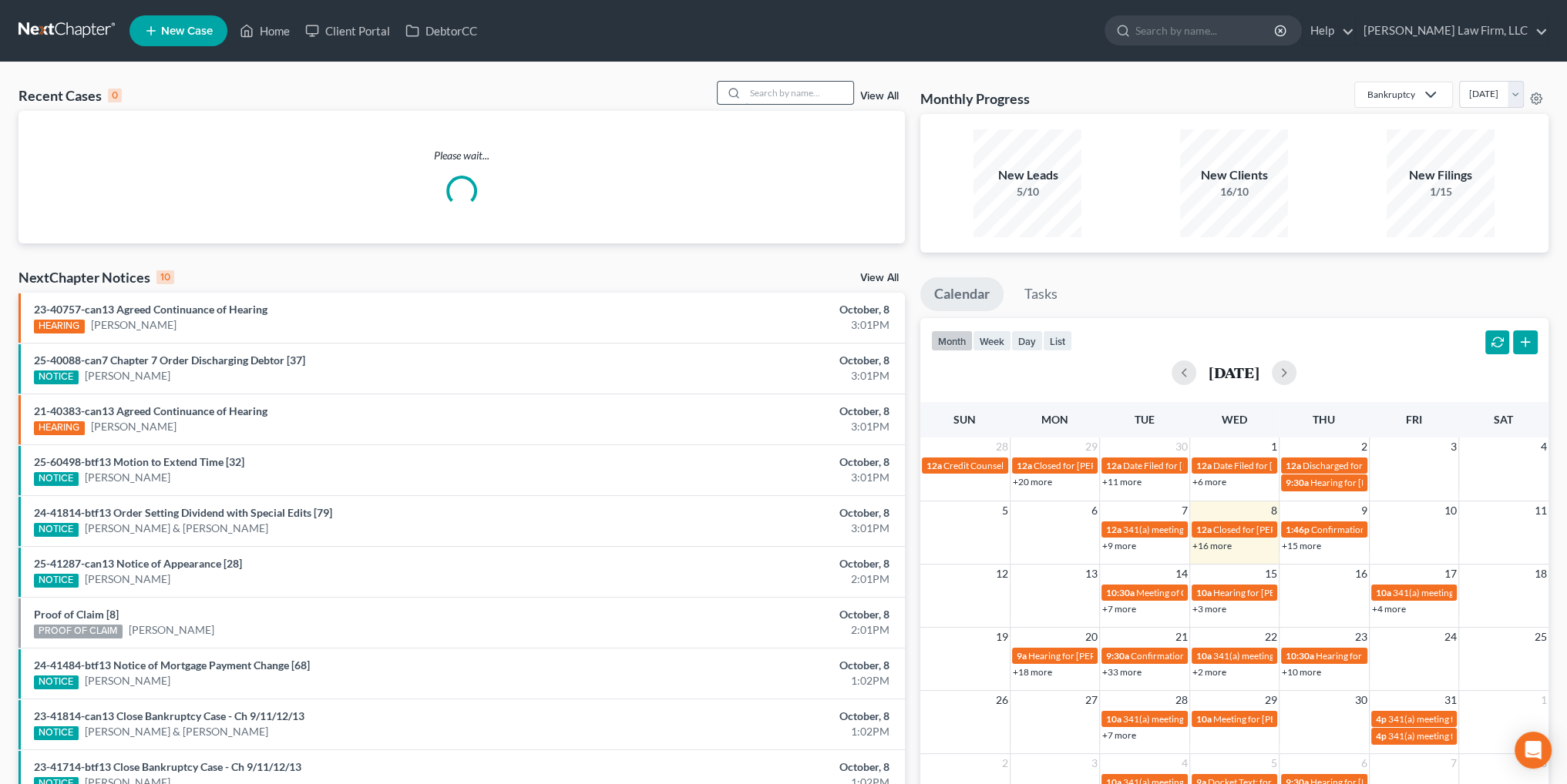
click at [789, 86] on input "search" at bounding box center [798, 93] width 108 height 22
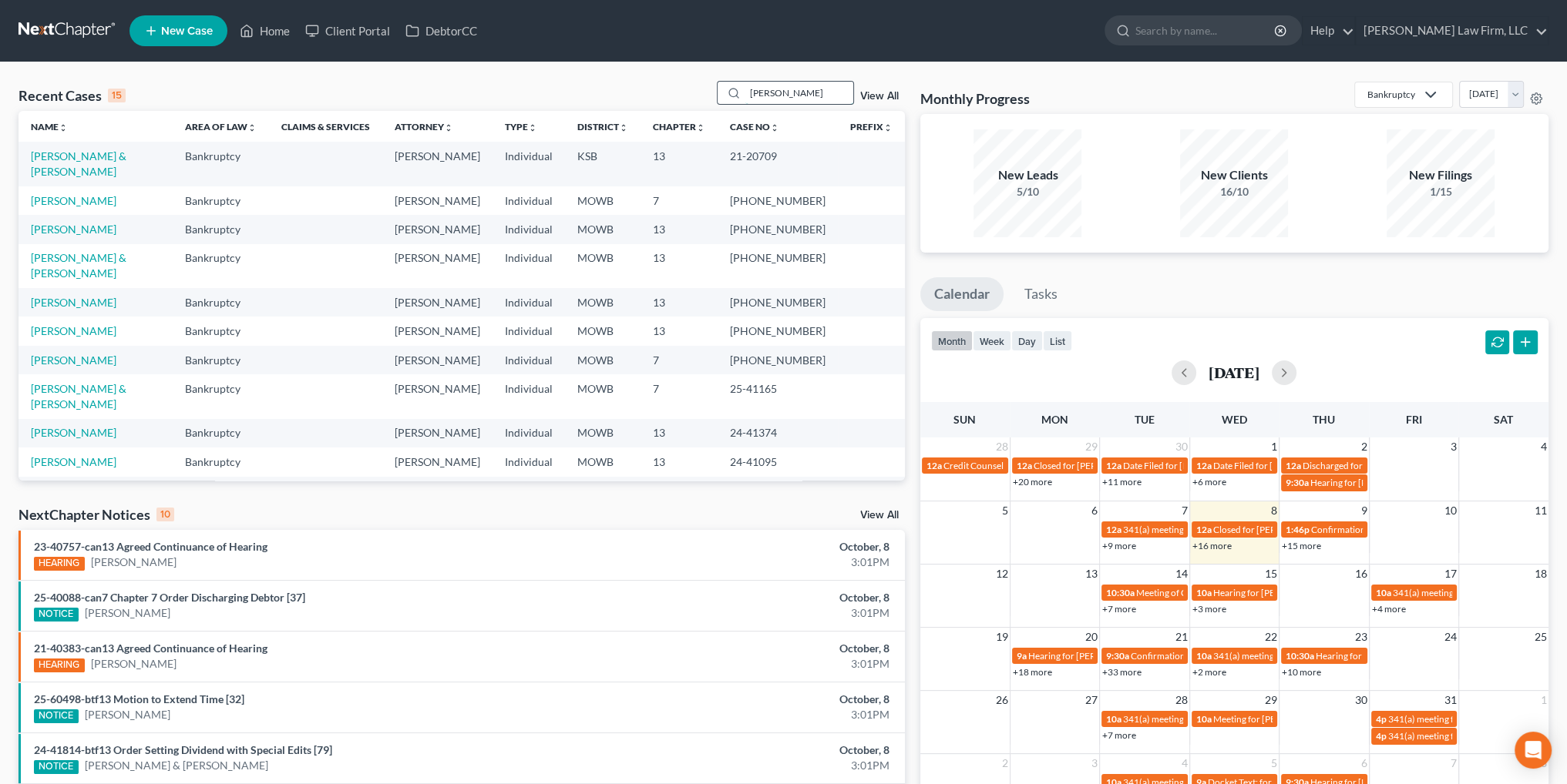
type input "[PERSON_NAME]"
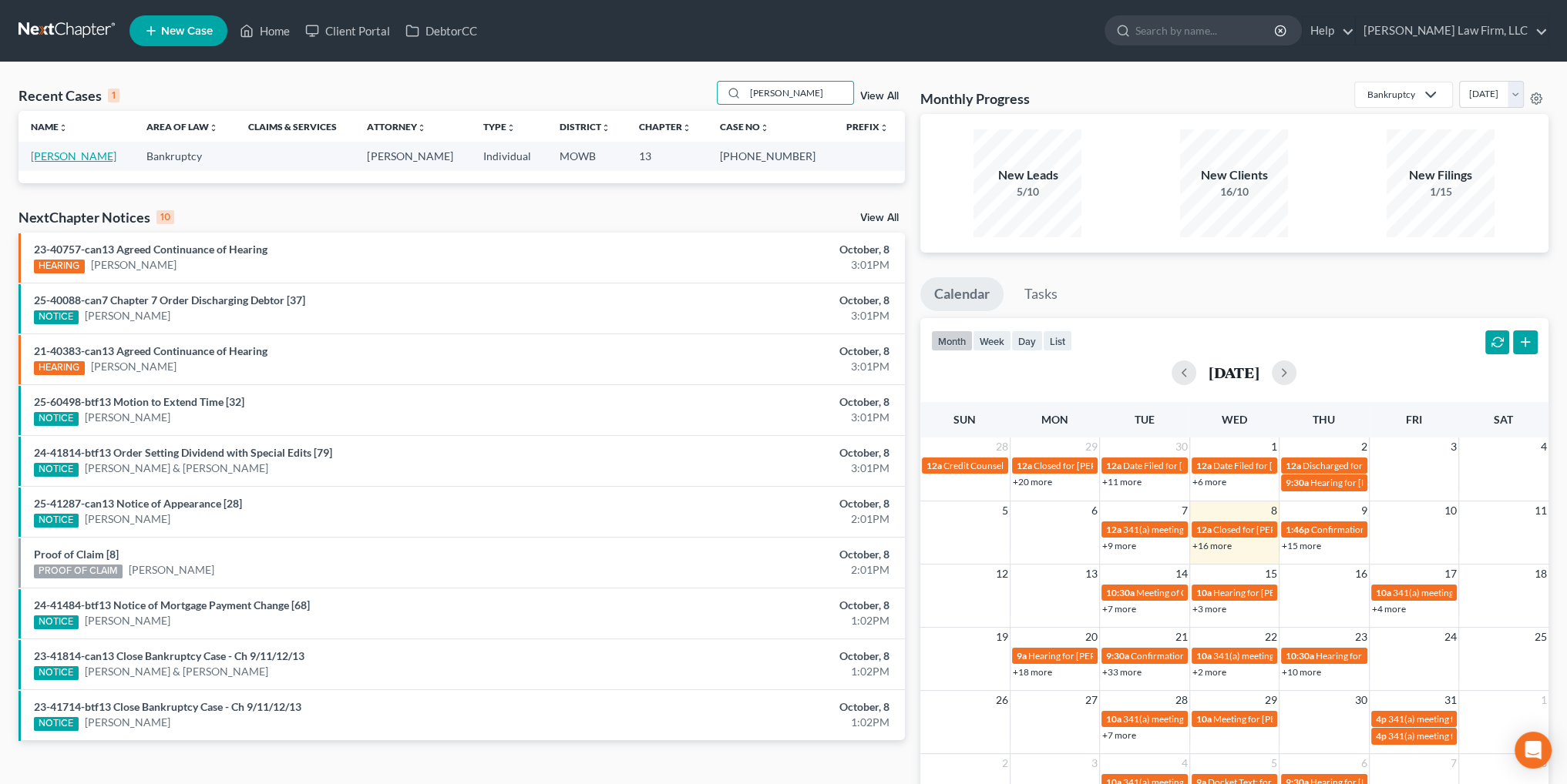
click at [54, 159] on link "[PERSON_NAME]" at bounding box center [73, 156] width 85 height 13
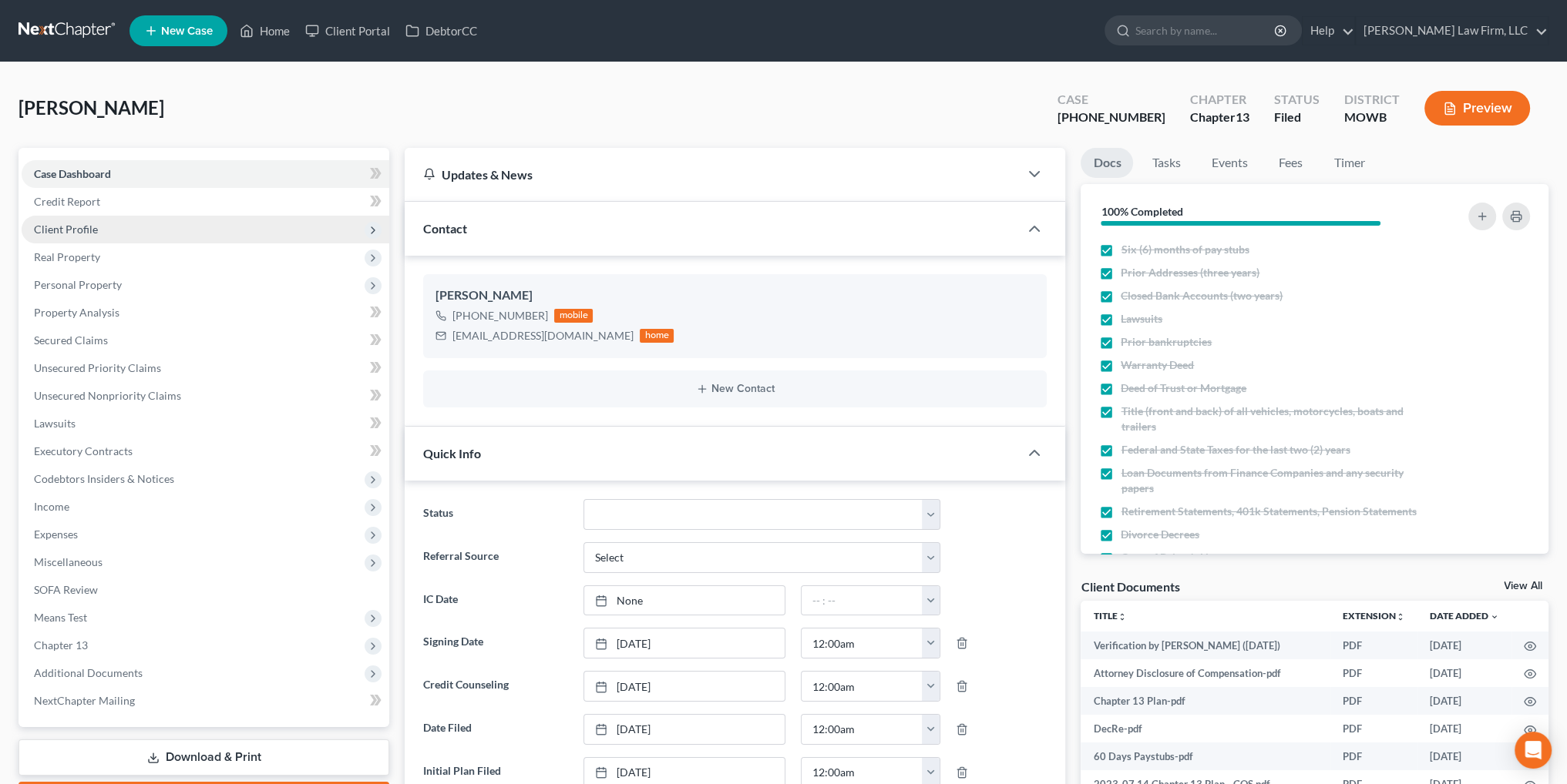
click at [47, 216] on span "Client Profile" at bounding box center [205, 230] width 368 height 28
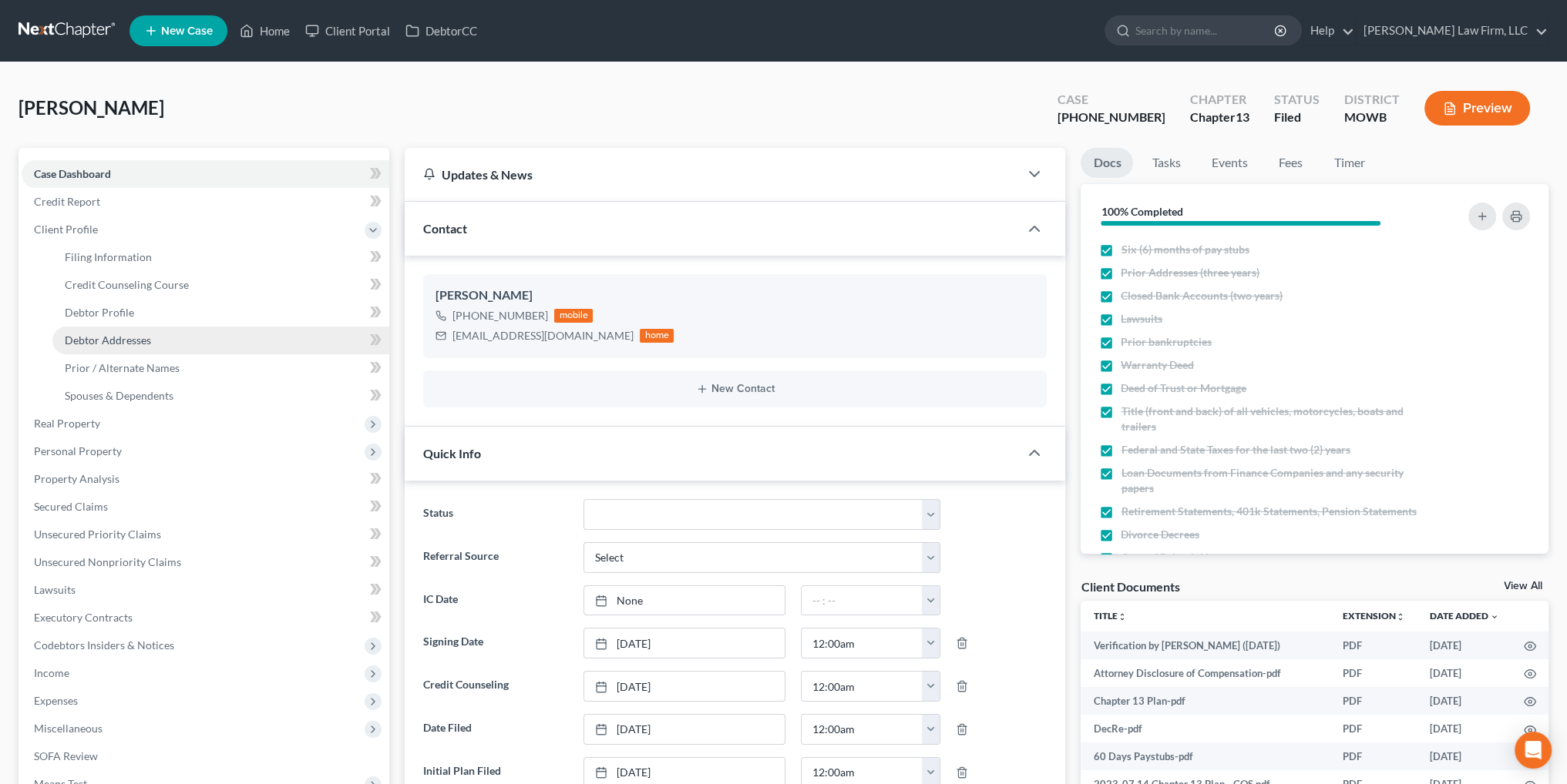
click at [116, 338] on span "Debtor Addresses" at bounding box center [108, 341] width 86 height 13
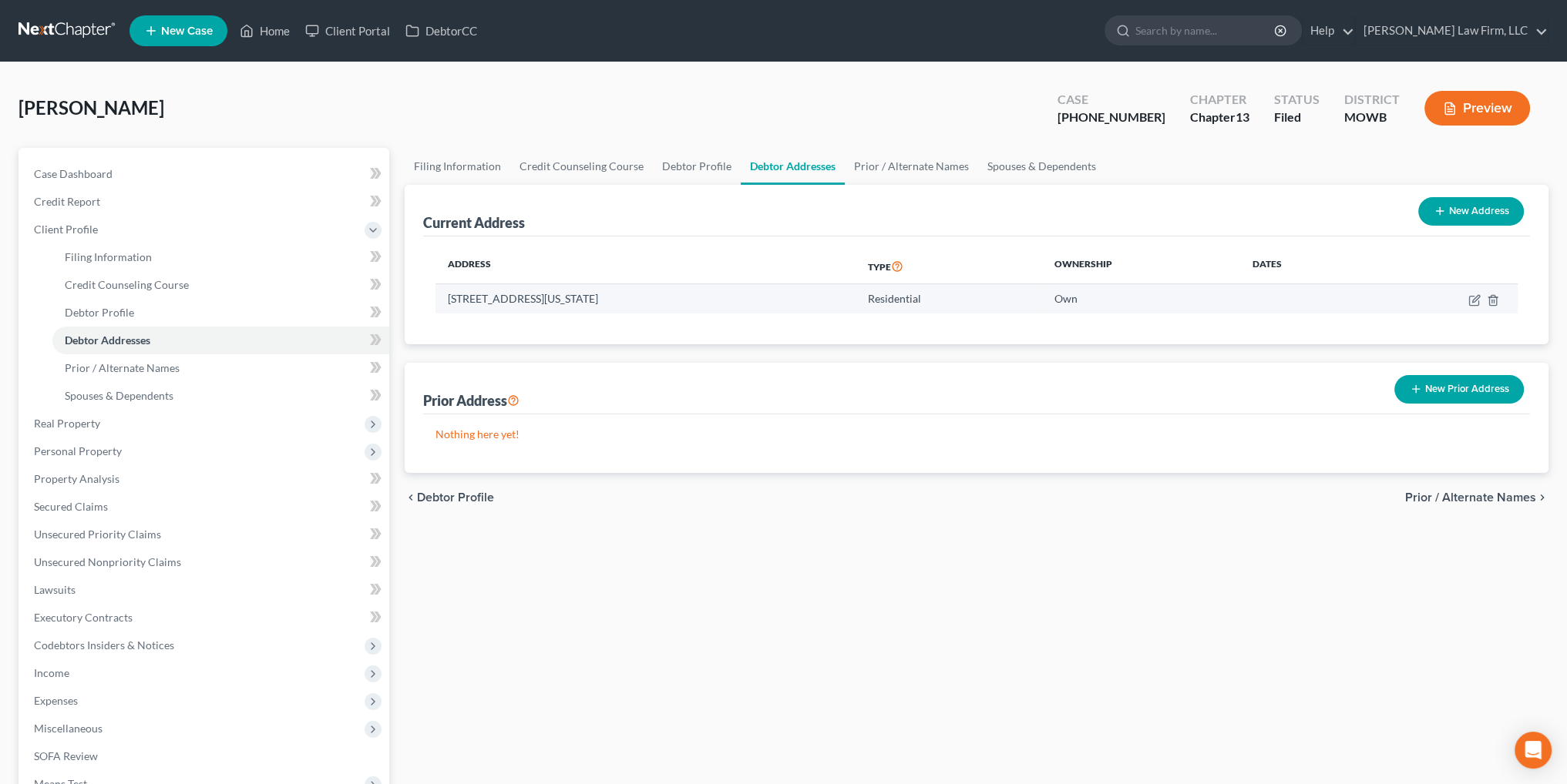
click at [656, 290] on td "[STREET_ADDRESS][US_STATE]" at bounding box center [645, 298] width 420 height 29
drag, startPoint x: 661, startPoint y: 294, endPoint x: 447, endPoint y: 295, distance: 214.0
click at [447, 295] on td "[STREET_ADDRESS][US_STATE]" at bounding box center [645, 298] width 420 height 29
copy td "[STREET_ADDRESS][US_STATE]"
click at [263, 25] on link "Home" at bounding box center [265, 31] width 66 height 28
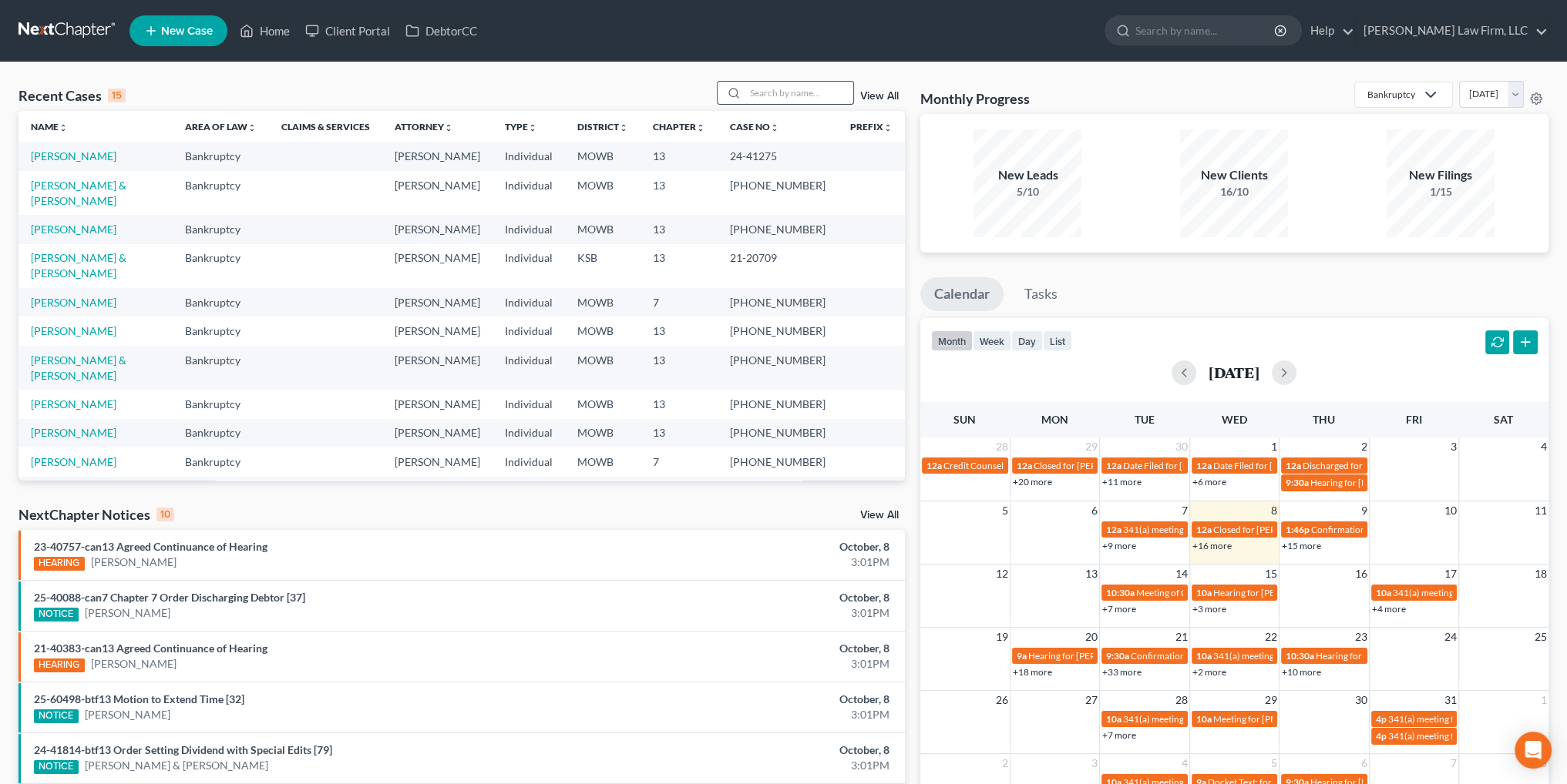
click at [779, 87] on input "search" at bounding box center [798, 93] width 108 height 22
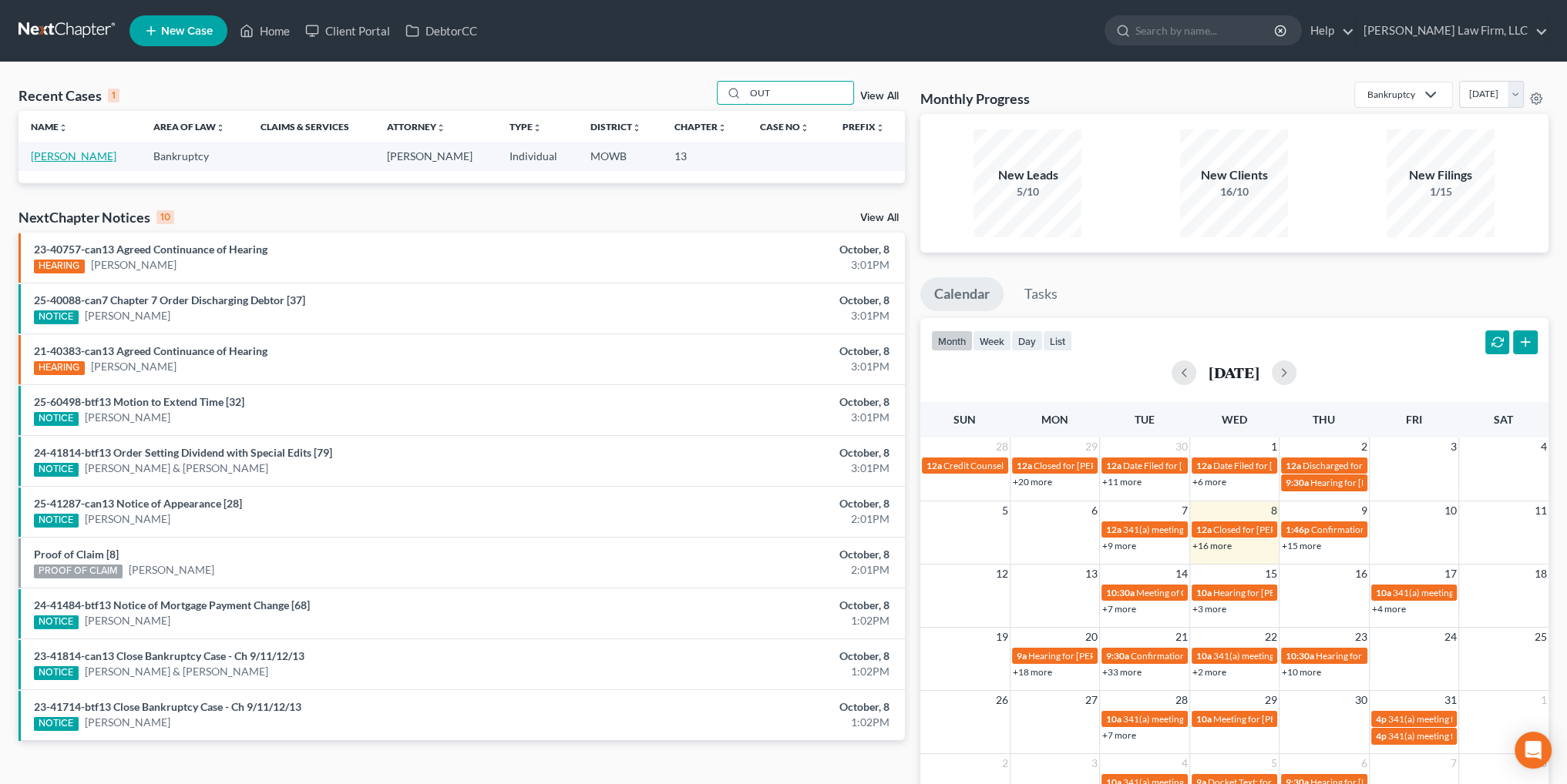
type input "OUT"
click at [53, 158] on link "[PERSON_NAME]" at bounding box center [73, 156] width 85 height 13
select select "1"
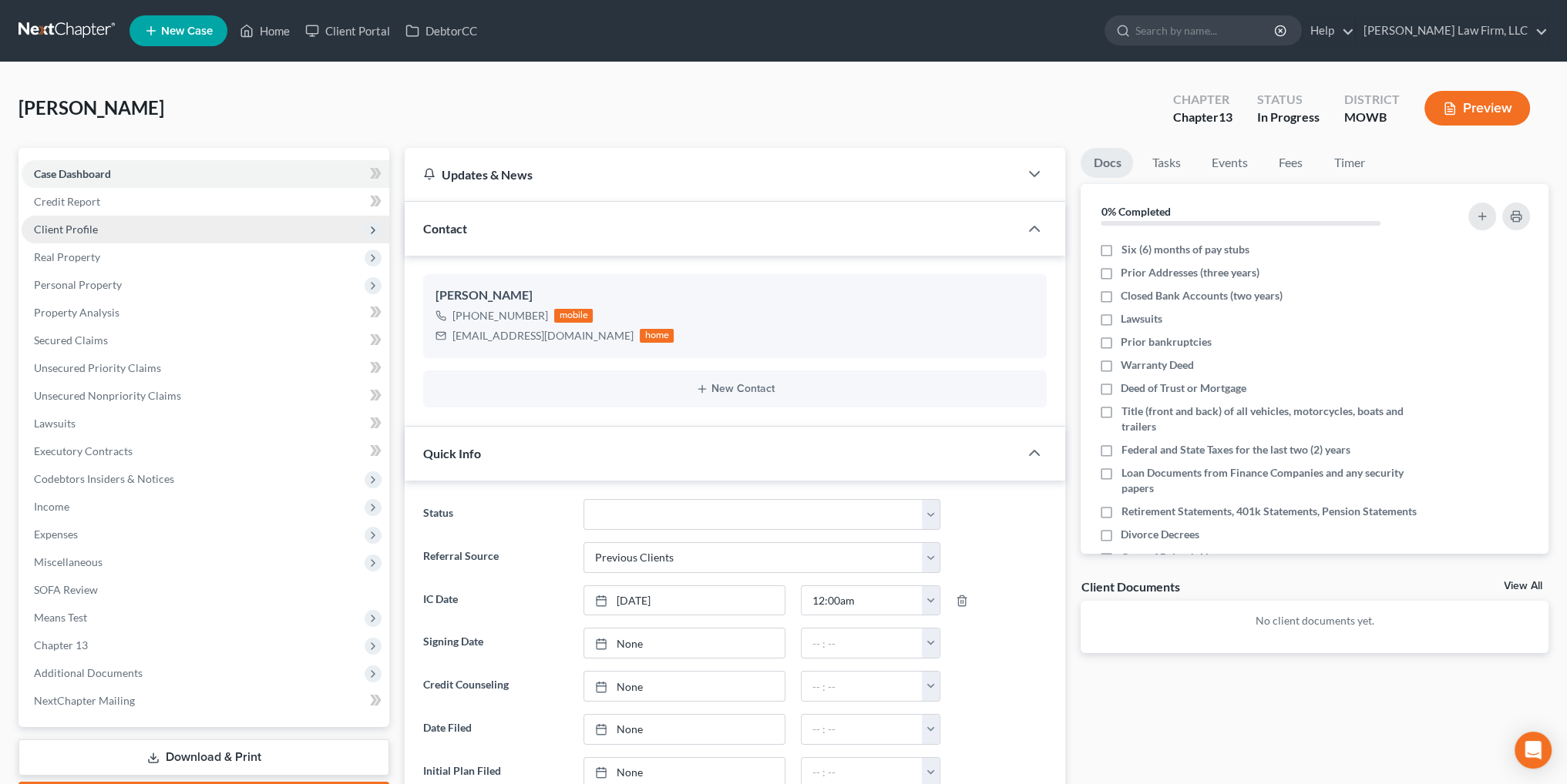
click at [66, 225] on span "Client Profile" at bounding box center [66, 229] width 64 height 13
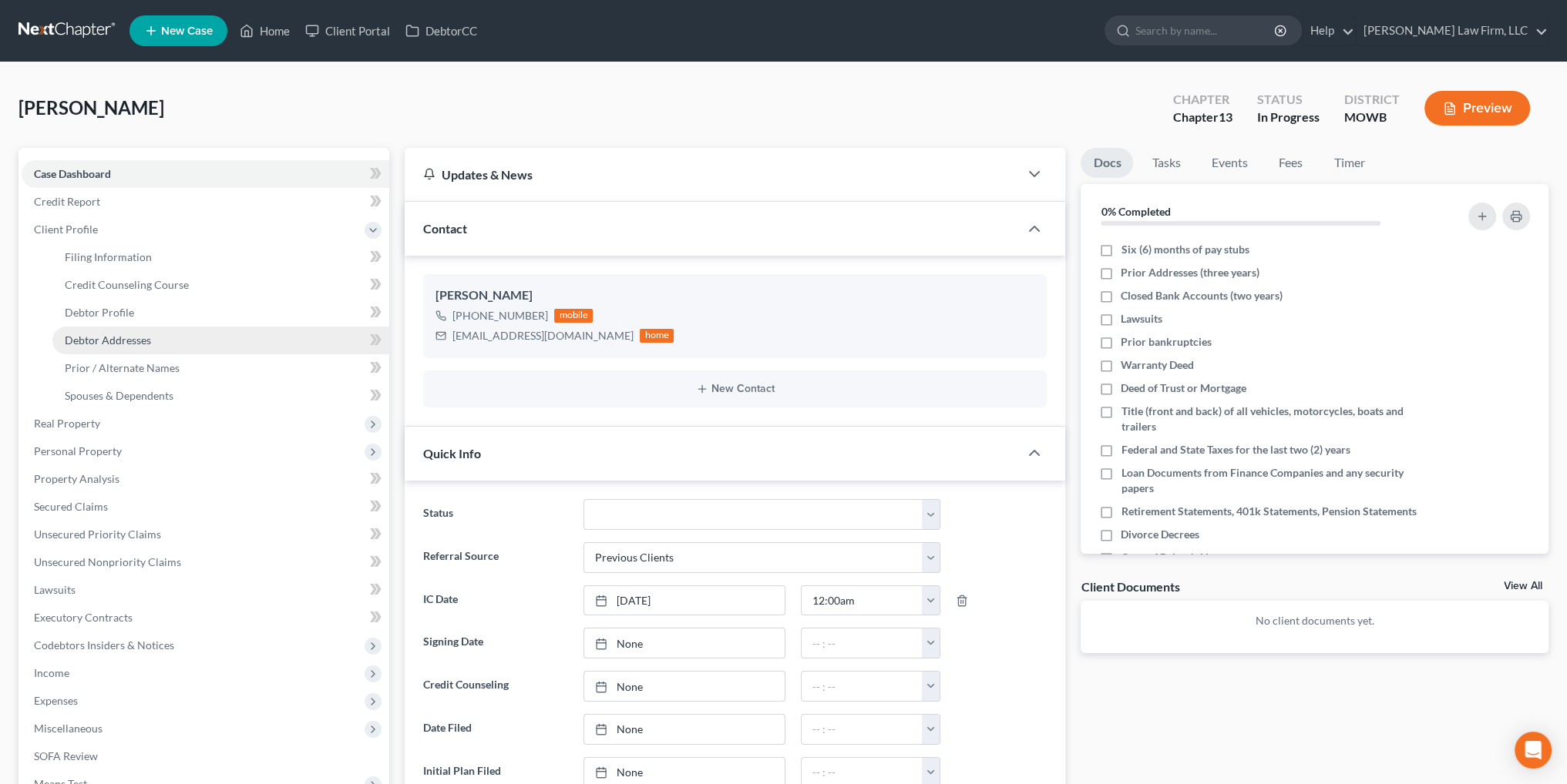
click at [124, 338] on span "Debtor Addresses" at bounding box center [108, 341] width 86 height 13
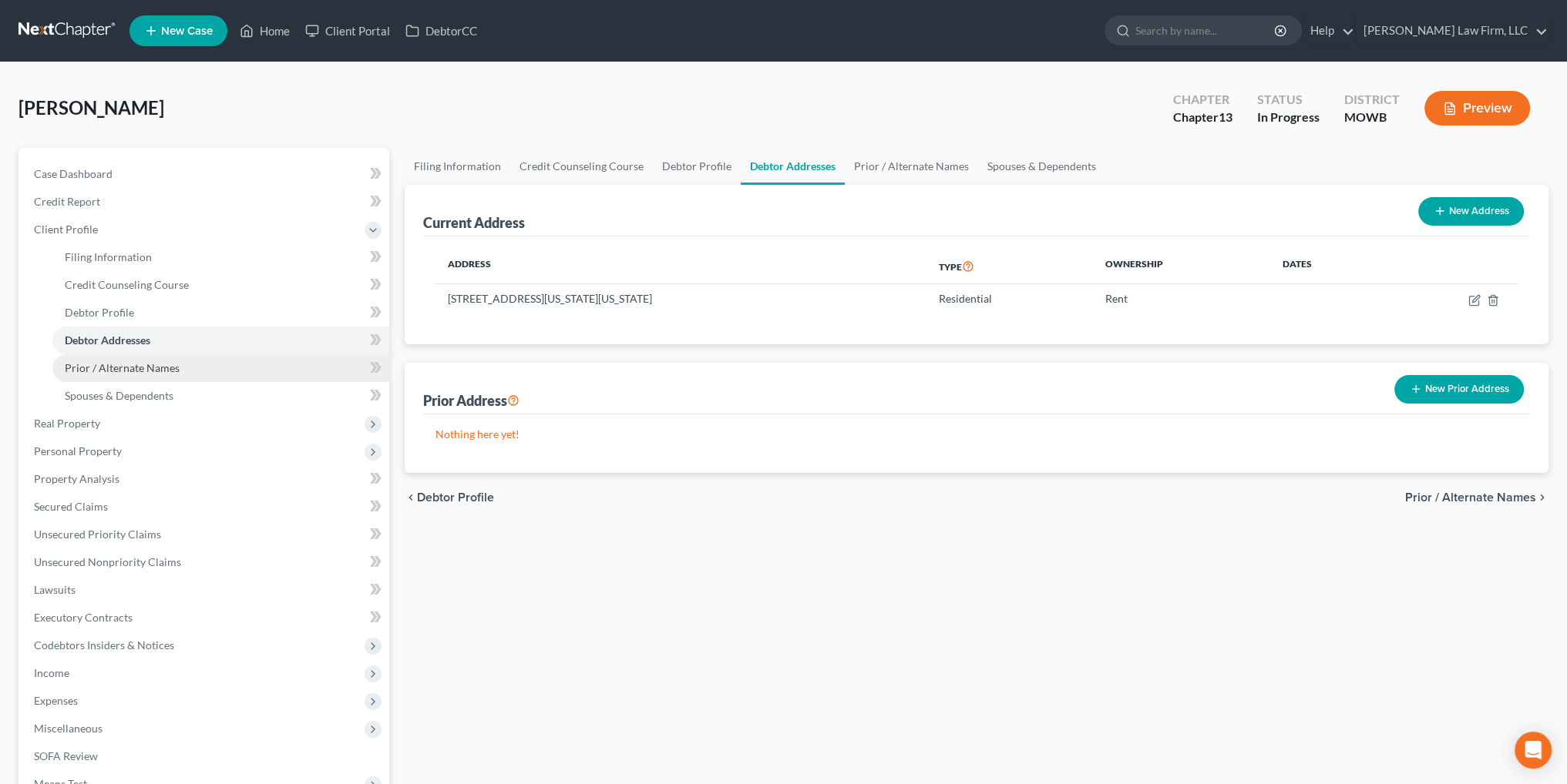
click at [123, 363] on span "Prior / Alternate Names" at bounding box center [122, 368] width 115 height 13
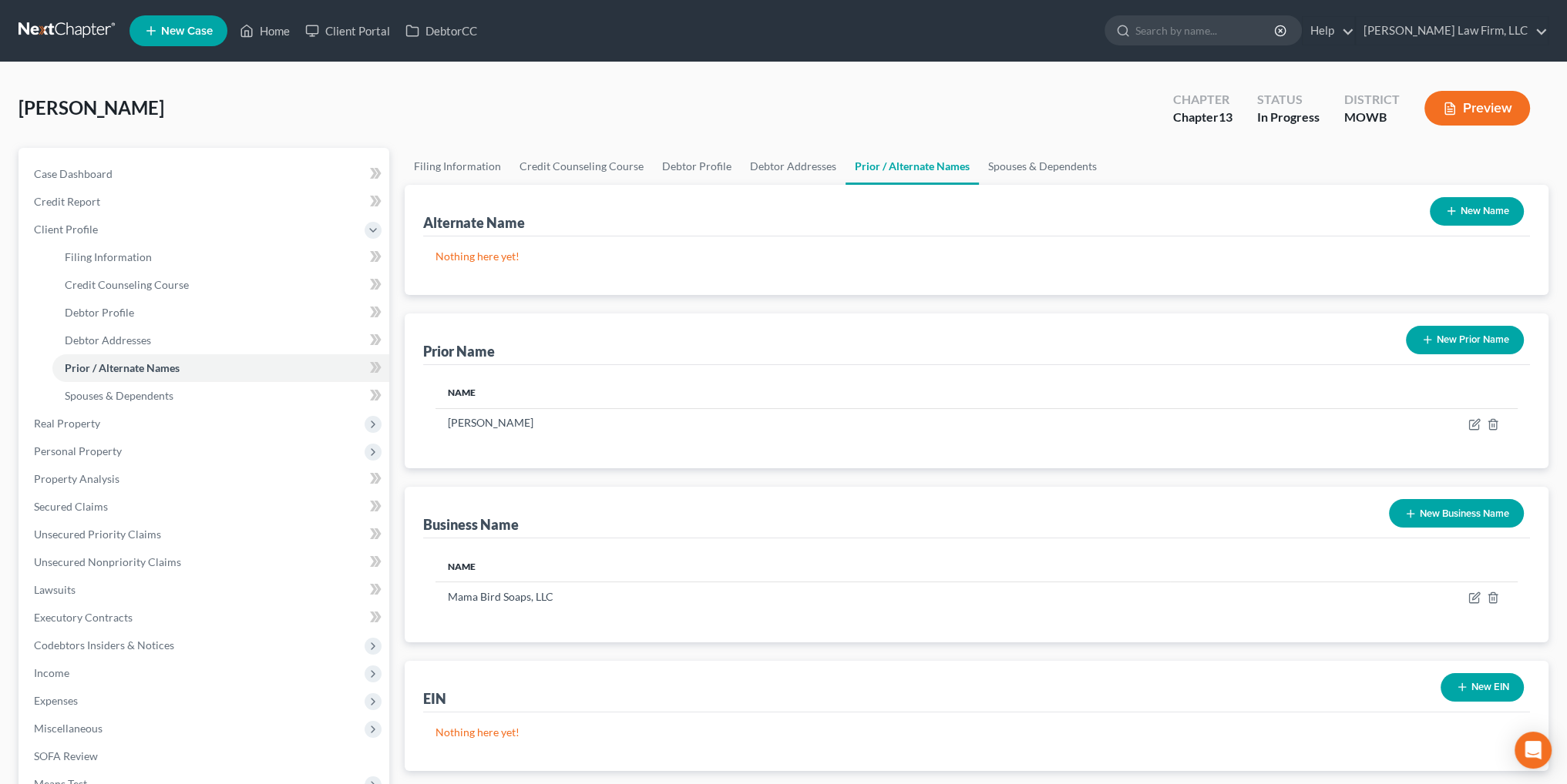
click at [1447, 514] on button "New Business Name" at bounding box center [1457, 514] width 135 height 28
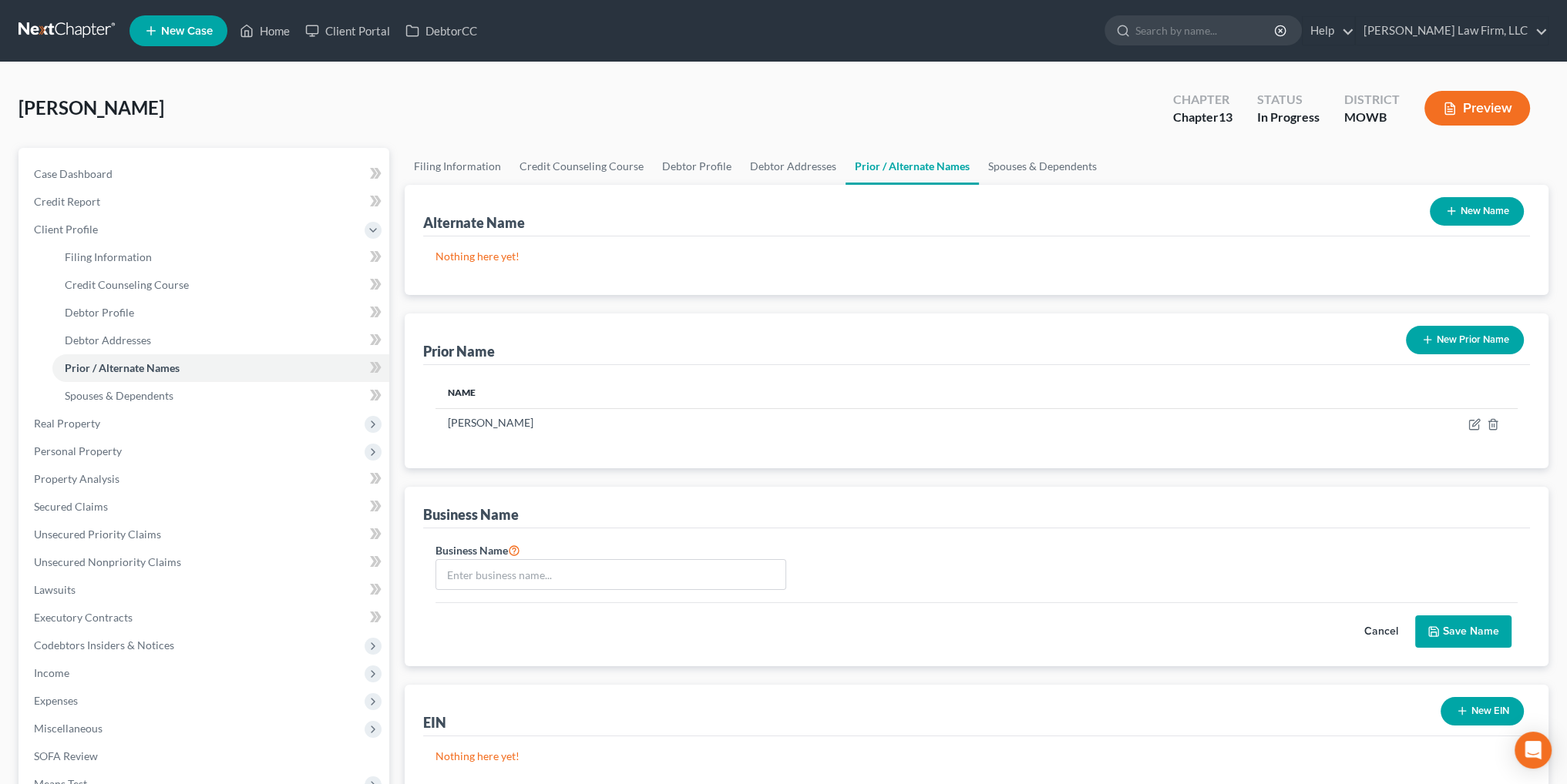
click at [1373, 627] on button "Cancel" at bounding box center [1381, 632] width 67 height 31
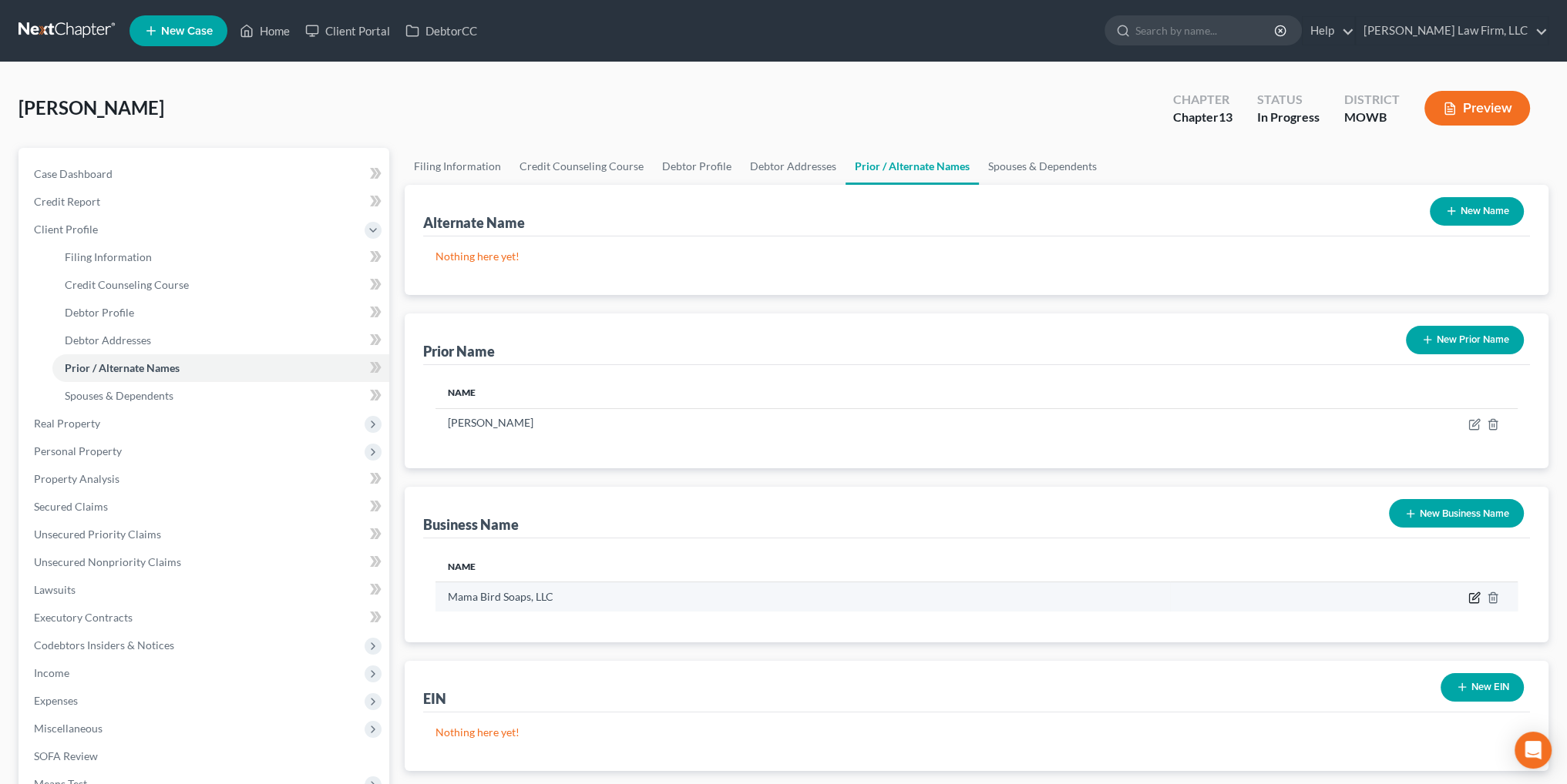
click at [1472, 599] on icon "button" at bounding box center [1475, 596] width 7 height 7
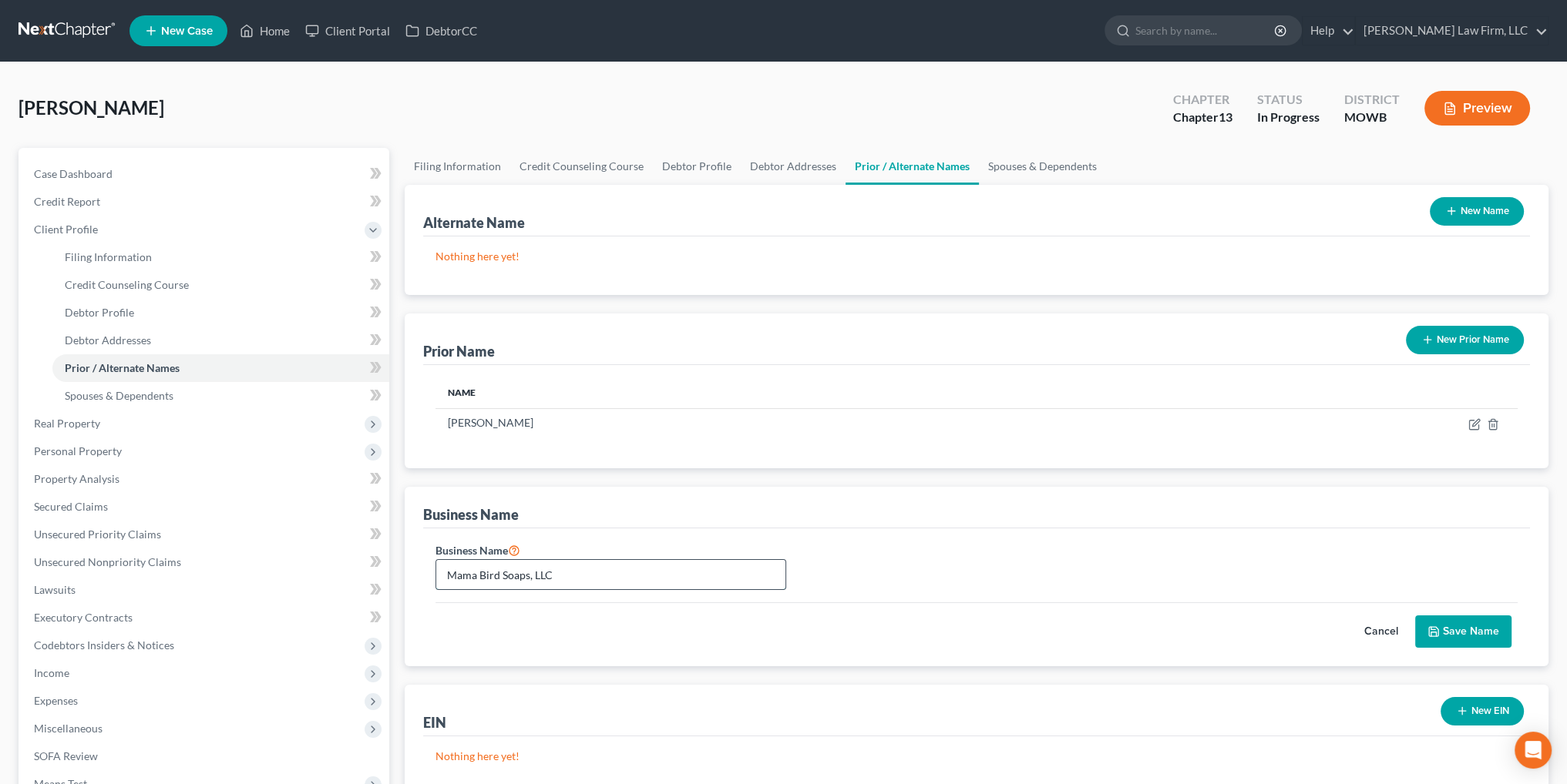
click at [475, 573] on input "Mama Bird Soaps, LLC" at bounding box center [610, 574] width 349 height 29
type input "Momma Bird Soaps, LLC"
click at [1442, 631] on button "Save Name" at bounding box center [1463, 632] width 96 height 33
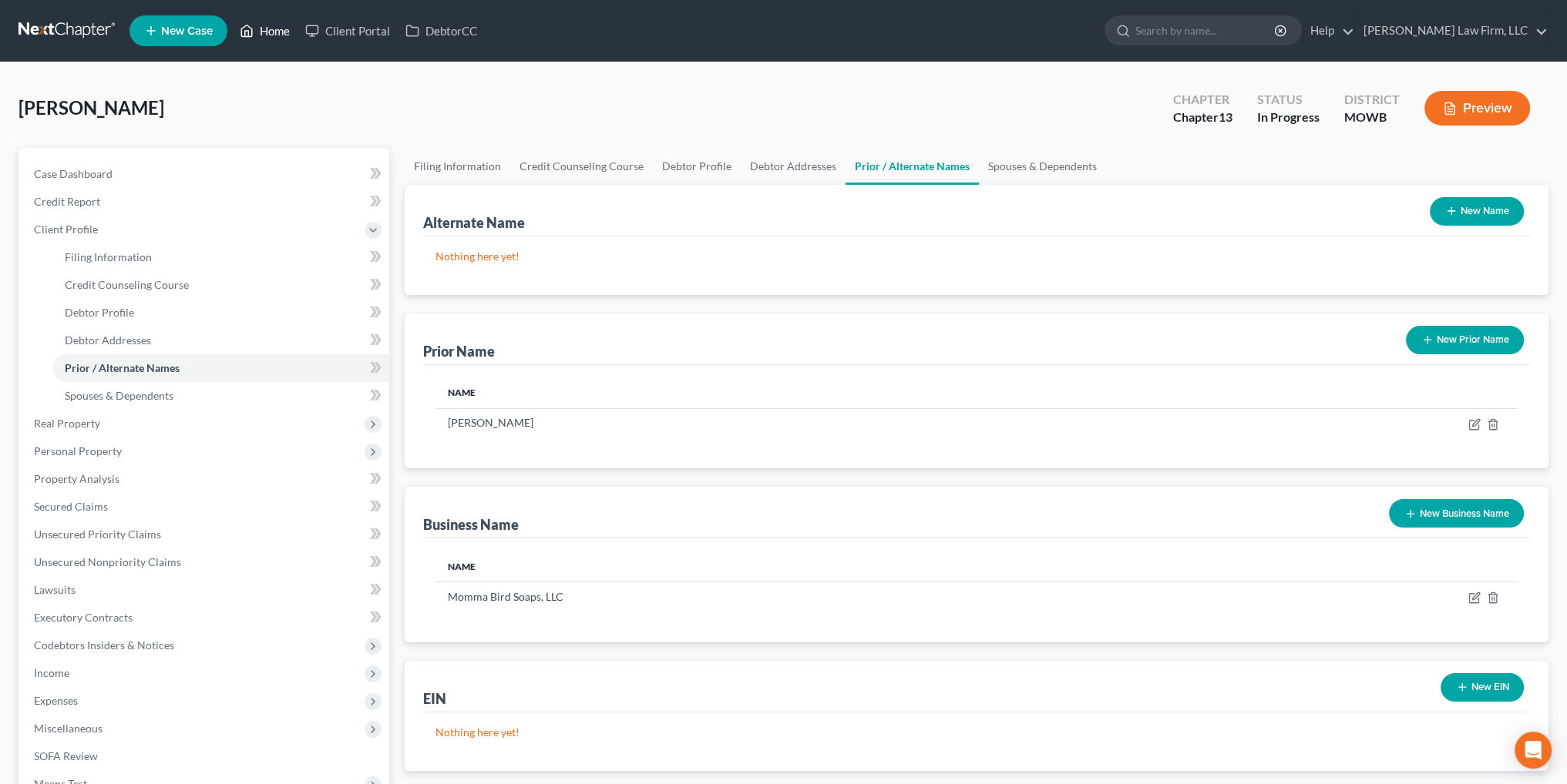
click at [281, 32] on link "Home" at bounding box center [265, 31] width 66 height 28
